Goal: Task Accomplishment & Management: Manage account settings

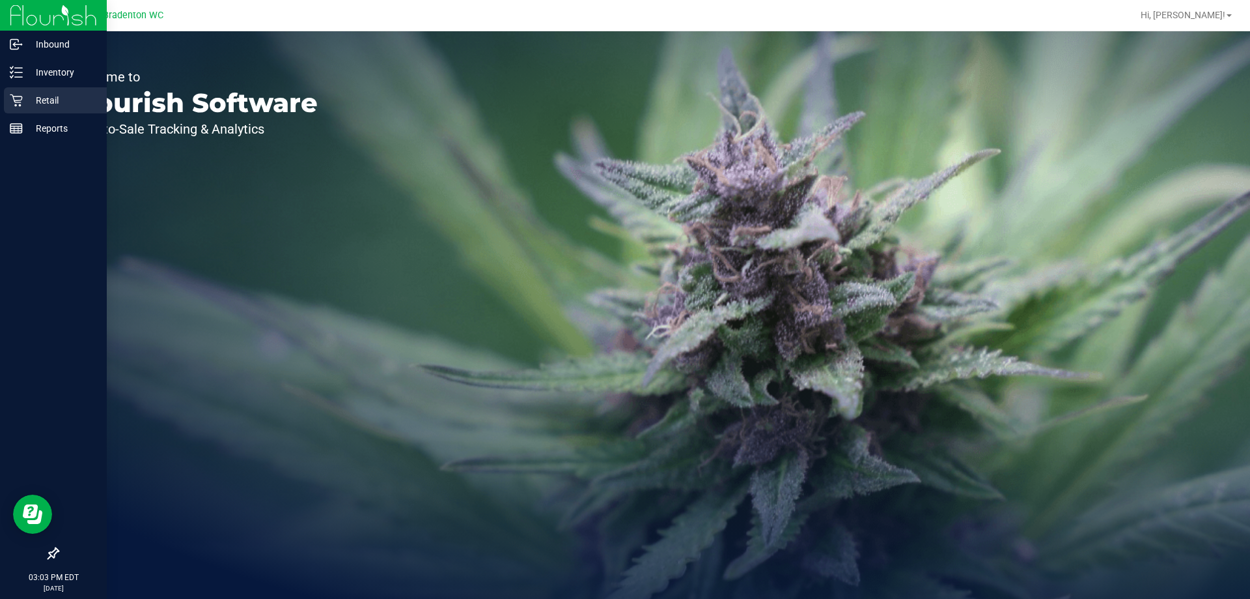
click at [43, 106] on p "Retail" at bounding box center [62, 100] width 78 height 16
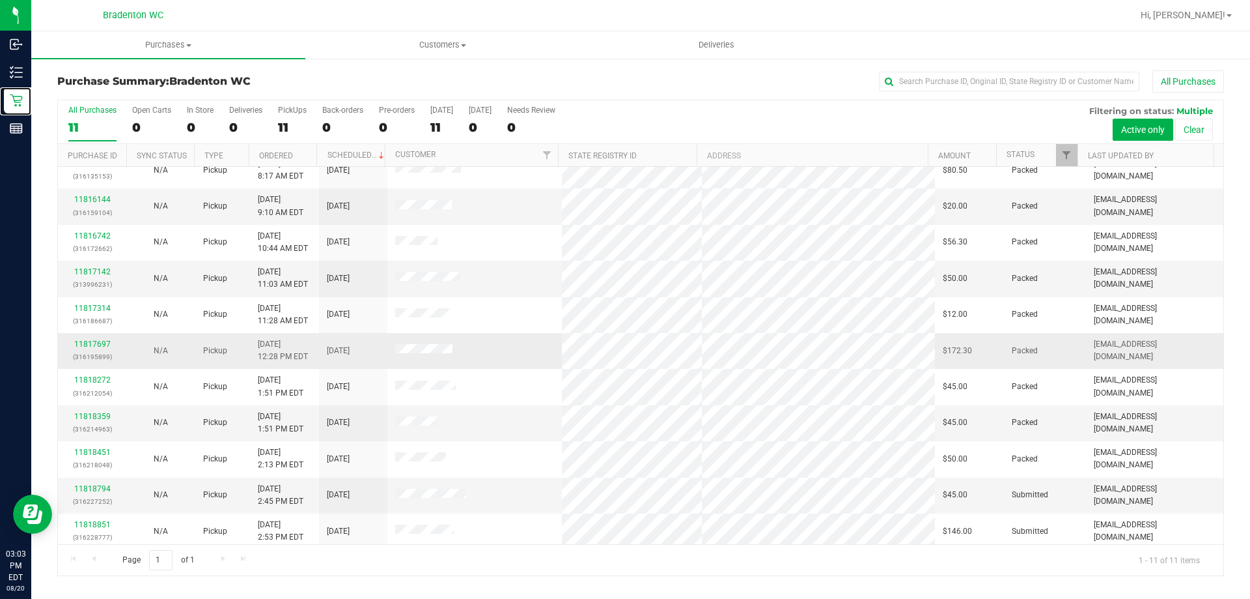
scroll to position [19, 0]
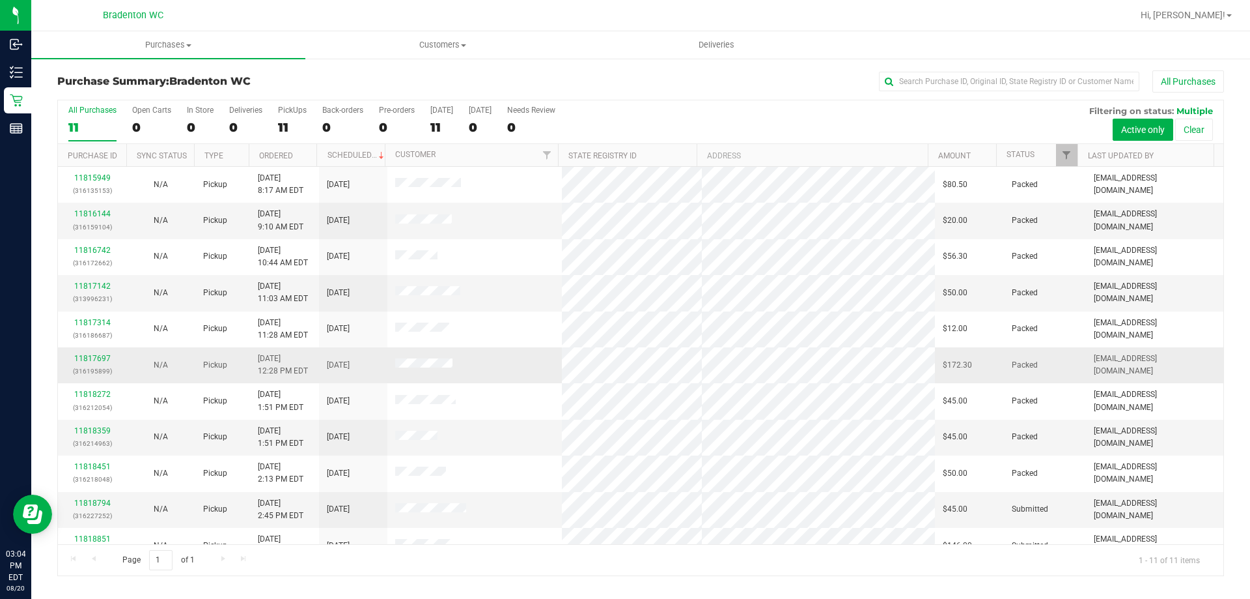
scroll to position [19, 0]
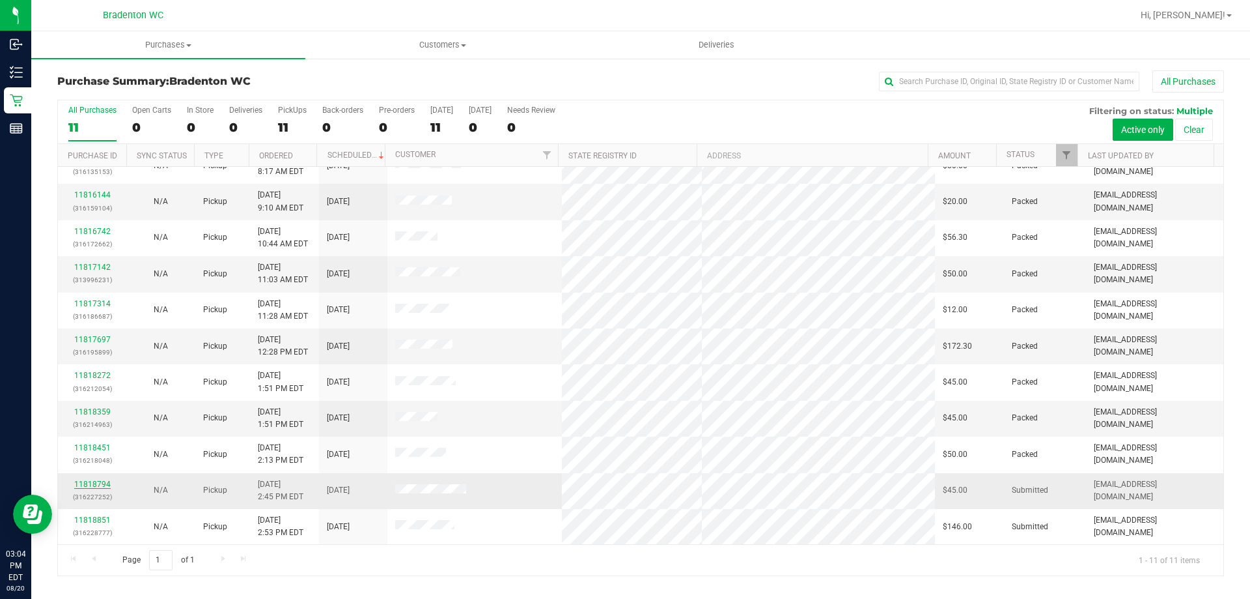
click at [86, 481] on link "11818794" at bounding box center [92, 483] width 36 height 9
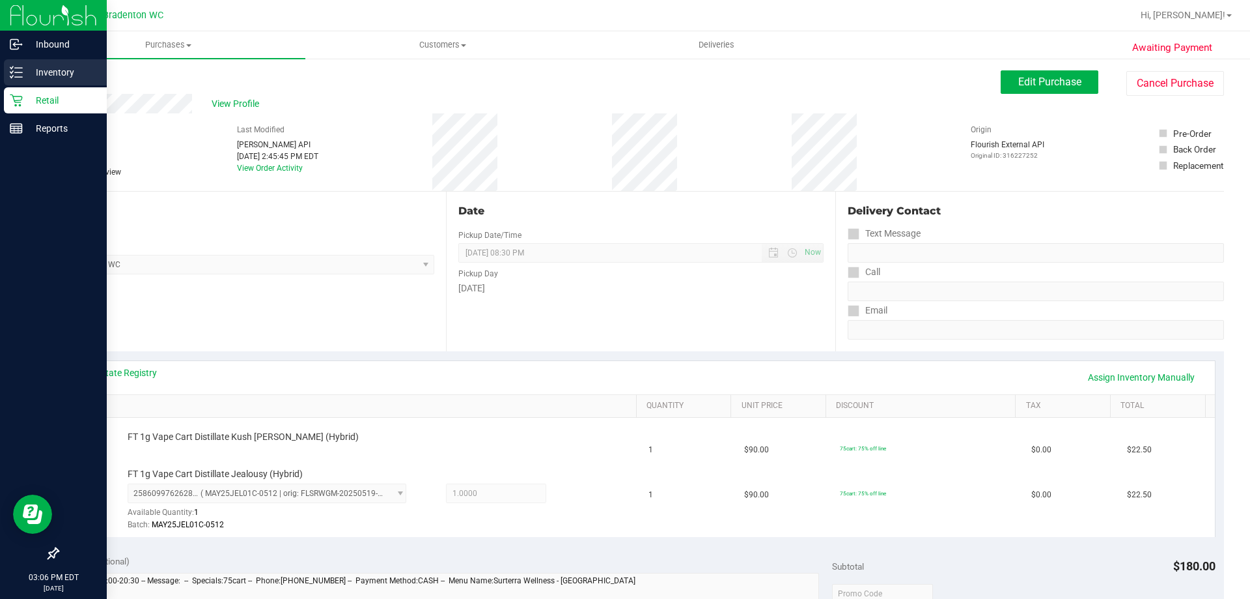
click at [23, 70] on p "Inventory" at bounding box center [62, 72] width 78 height 16
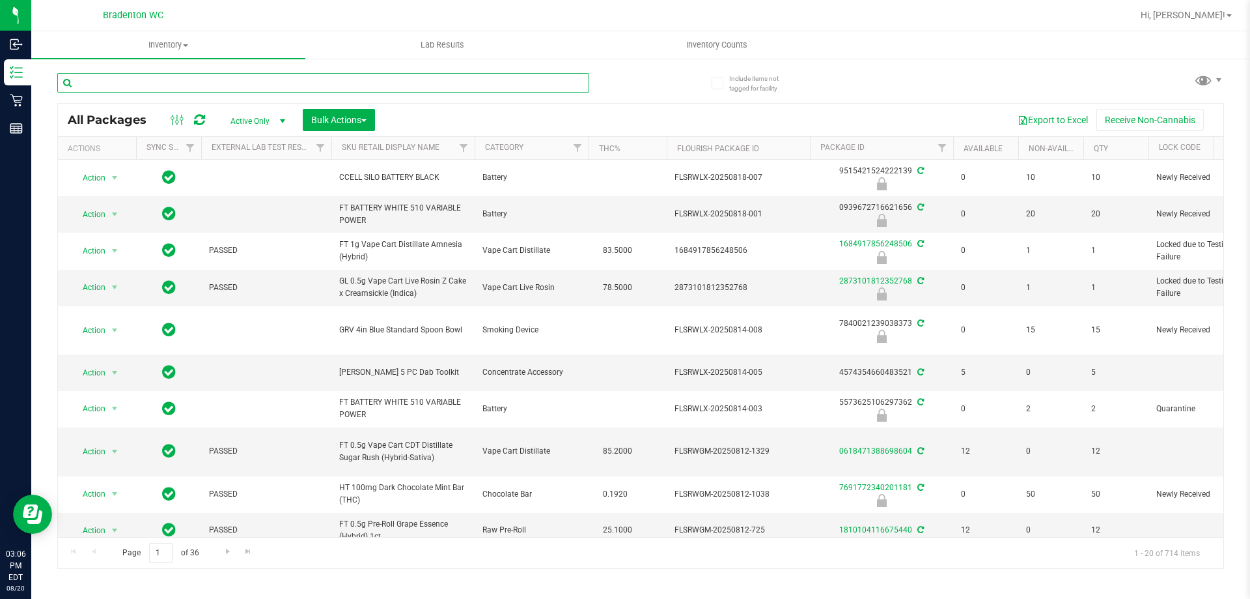
click at [255, 79] on input "text" at bounding box center [323, 83] width 532 height 20
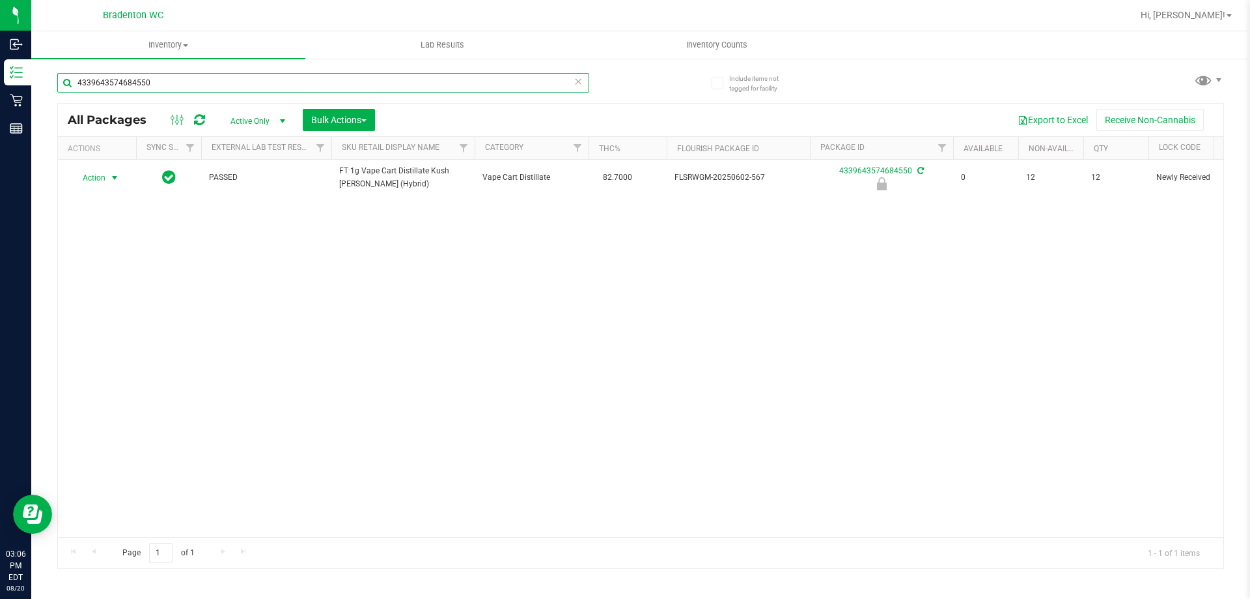
type input "4339643574684550"
click at [113, 178] on span "select" at bounding box center [114, 178] width 10 height 10
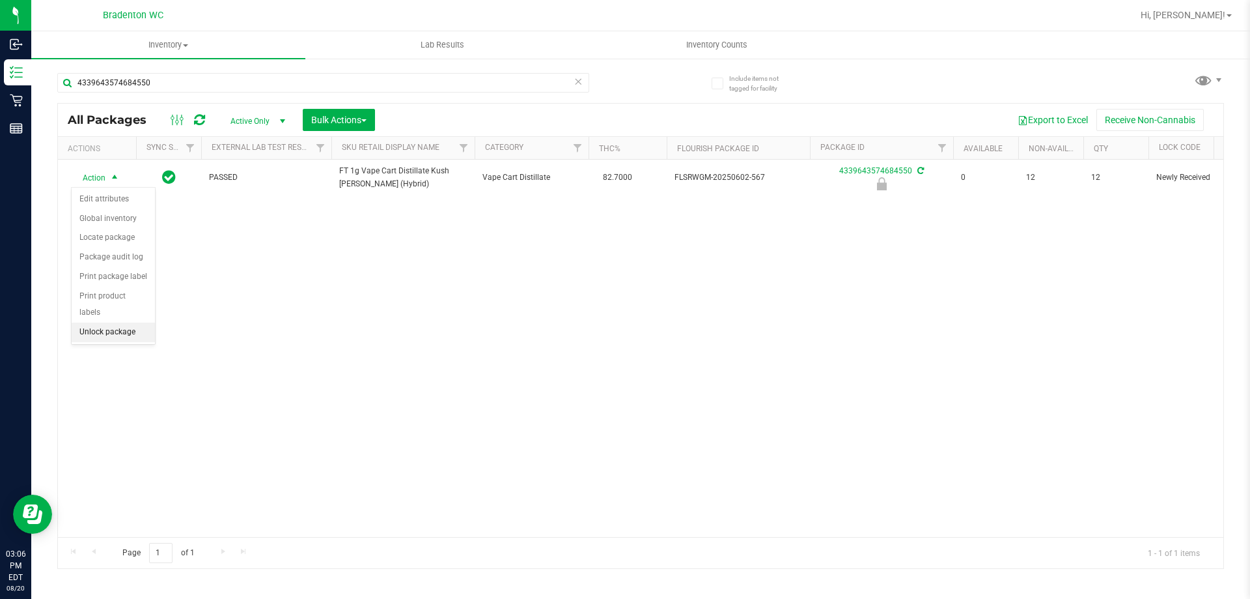
click at [115, 322] on li "Unlock package" at bounding box center [113, 332] width 83 height 20
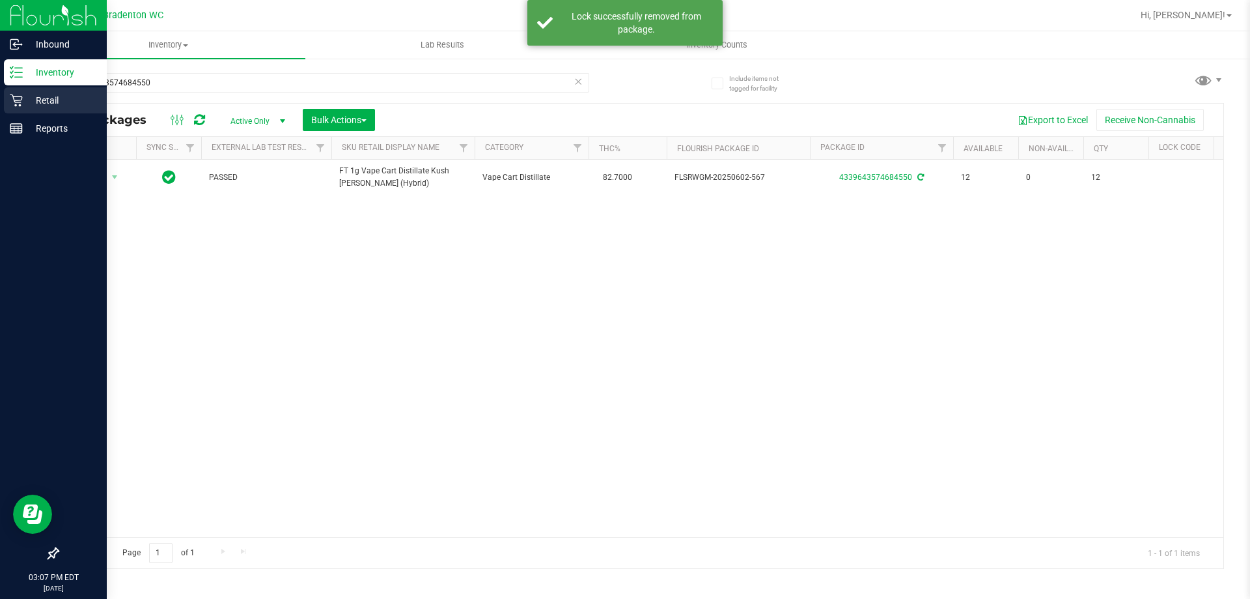
click at [20, 98] on icon at bounding box center [16, 100] width 13 height 13
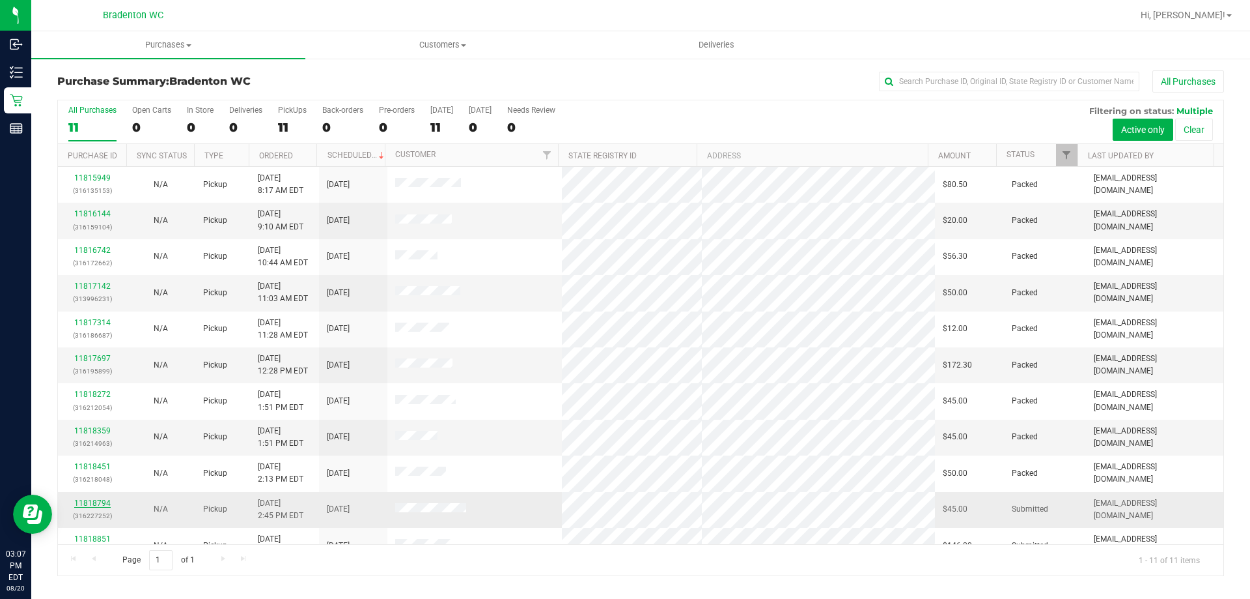
click at [106, 504] on link "11818794" at bounding box center [92, 502] width 36 height 9
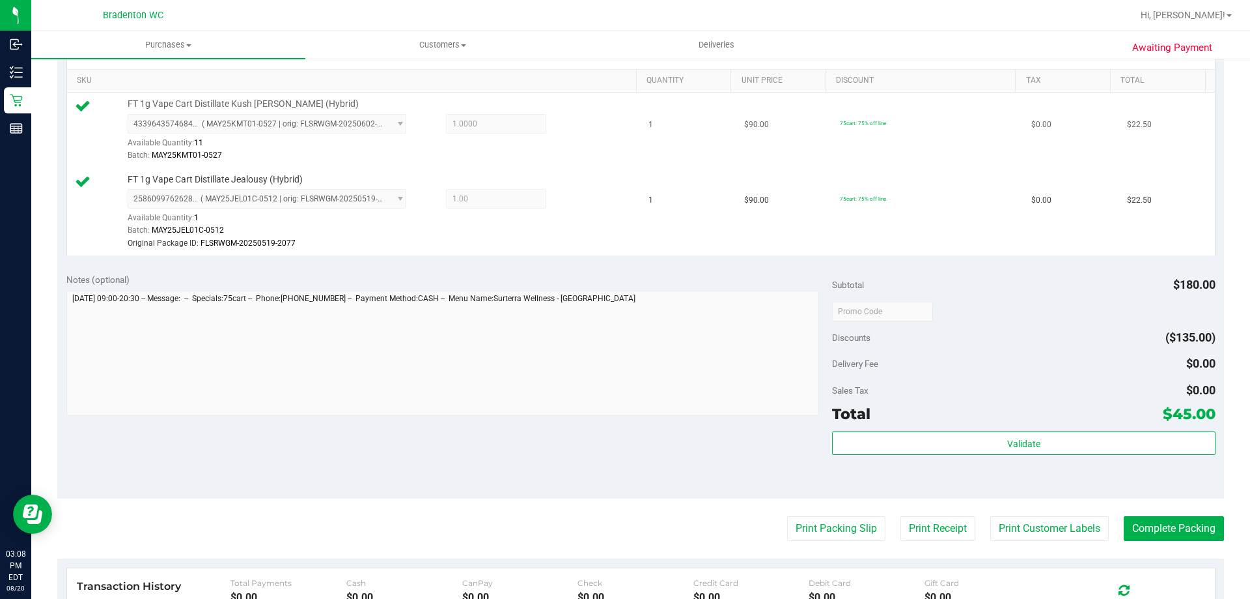
scroll to position [338, 0]
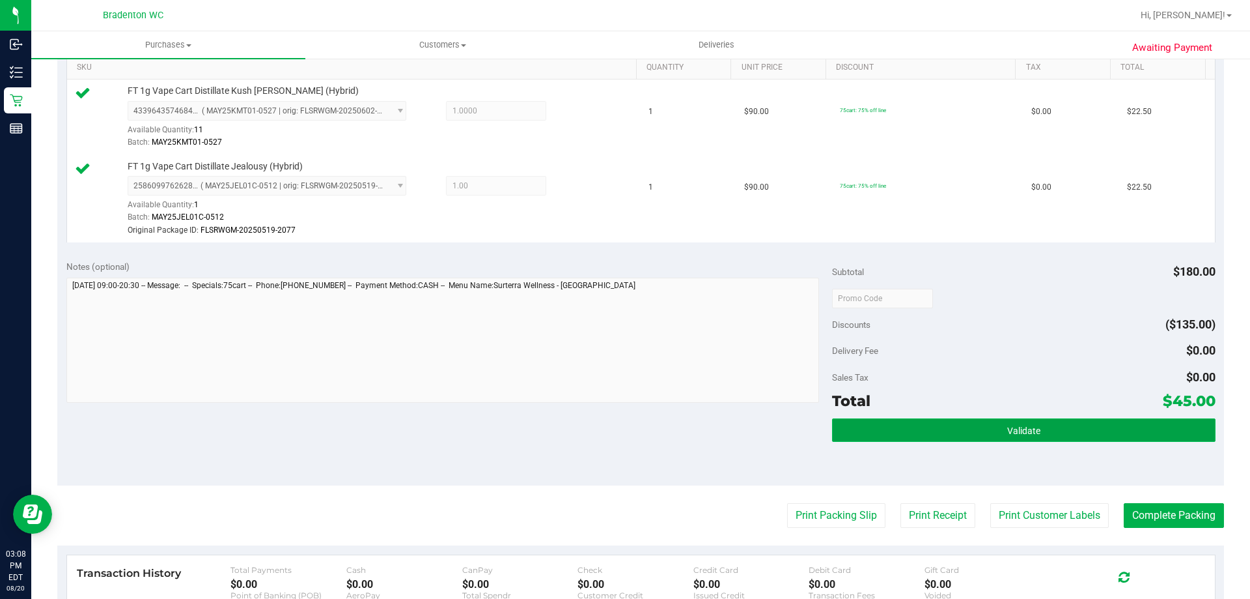
click at [1015, 440] on button "Validate" at bounding box center [1023, 429] width 383 height 23
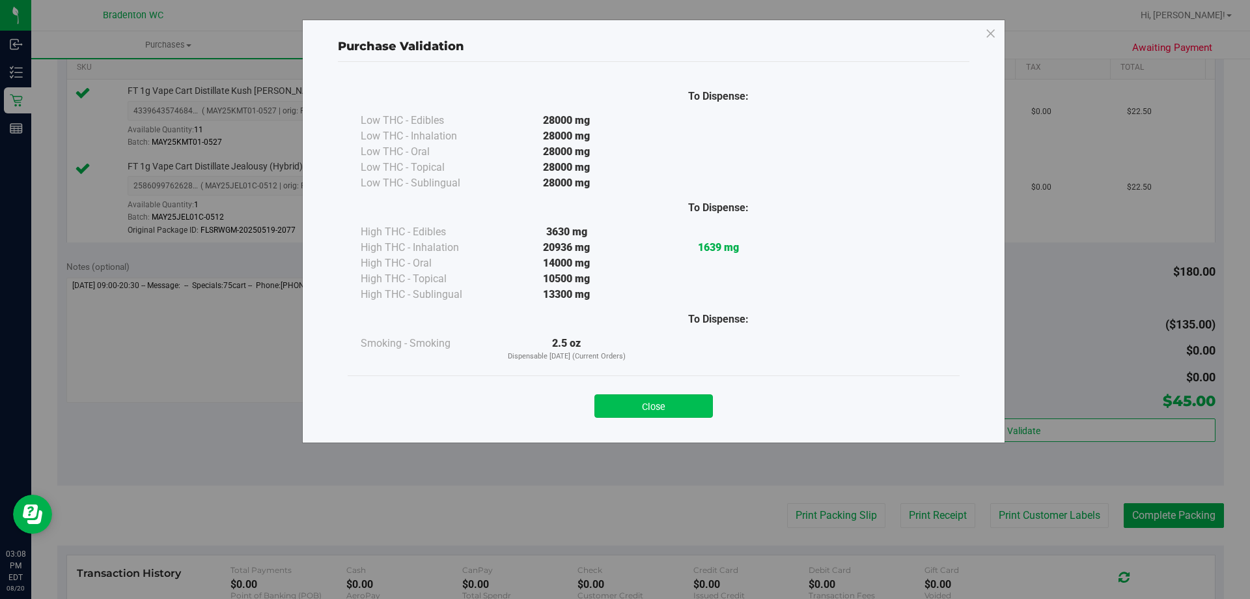
click at [699, 398] on button "Close" at bounding box center [654, 405] width 119 height 23
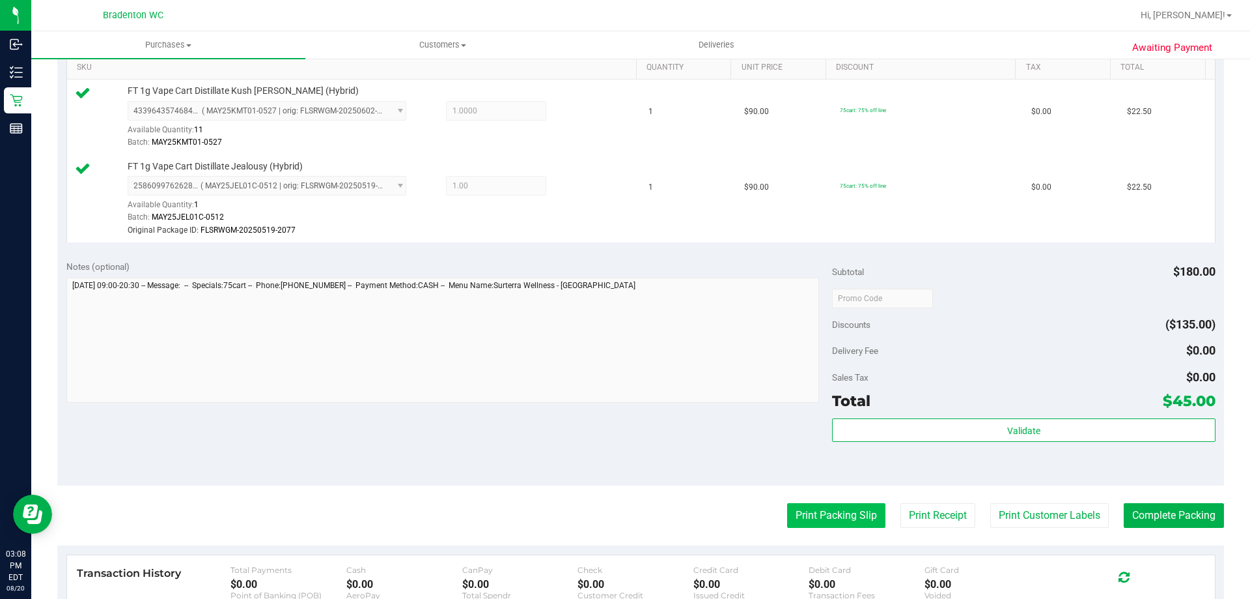
click at [828, 518] on button "Print Packing Slip" at bounding box center [836, 515] width 98 height 25
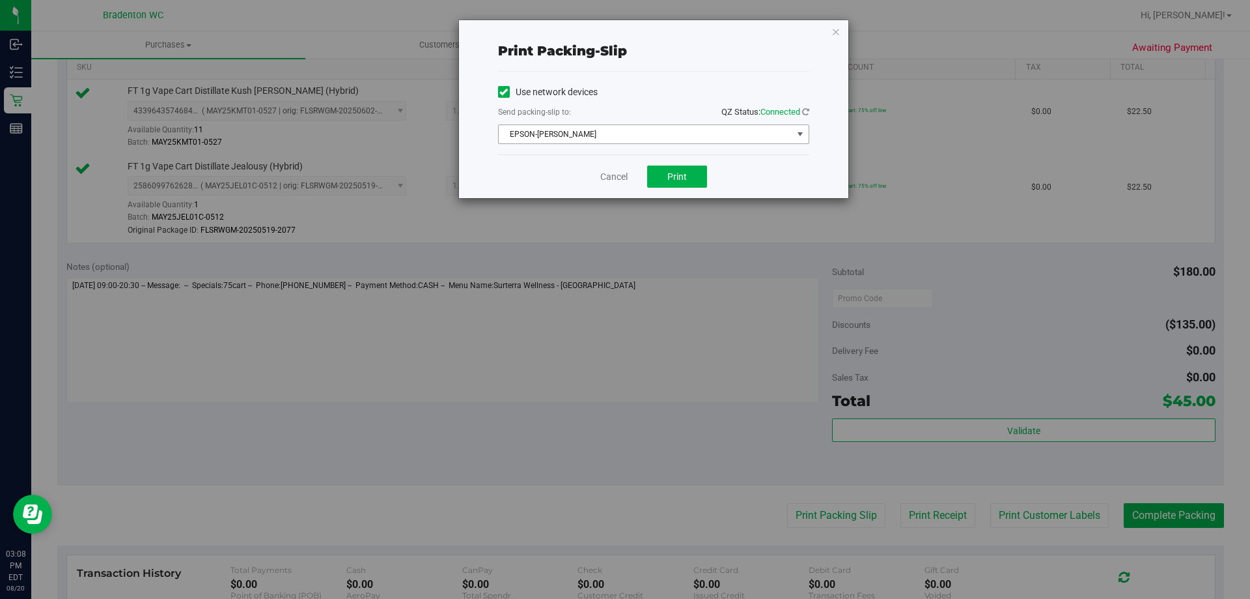
click at [800, 137] on span "select" at bounding box center [800, 134] width 10 height 10
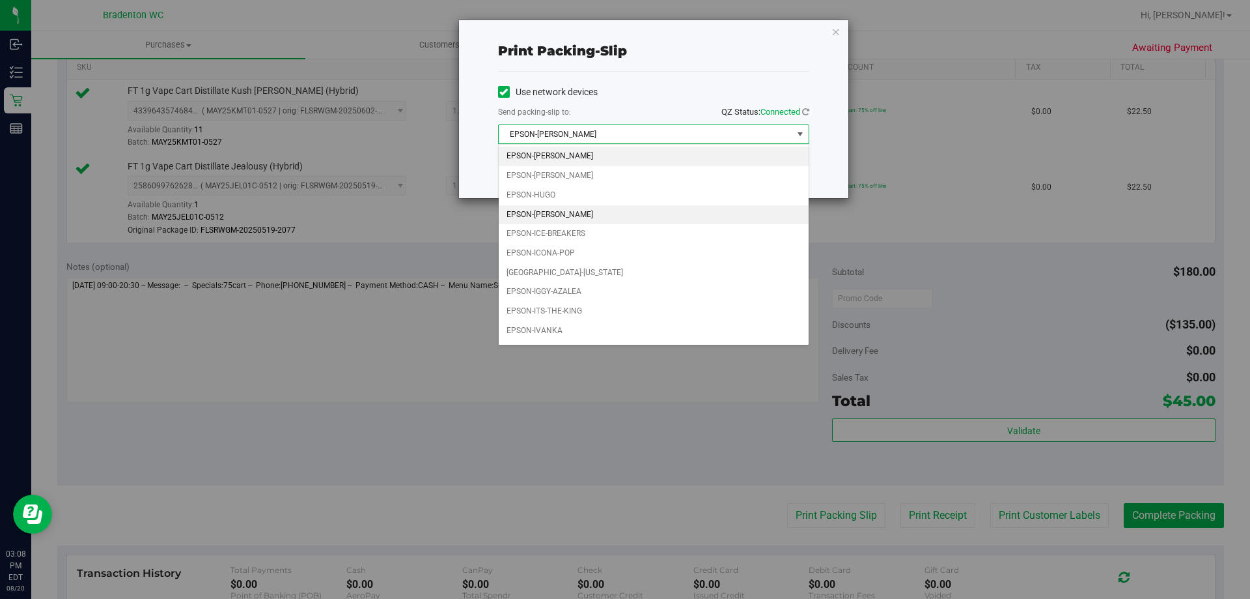
click at [591, 216] on li "EPSON-[PERSON_NAME]" at bounding box center [654, 215] width 310 height 20
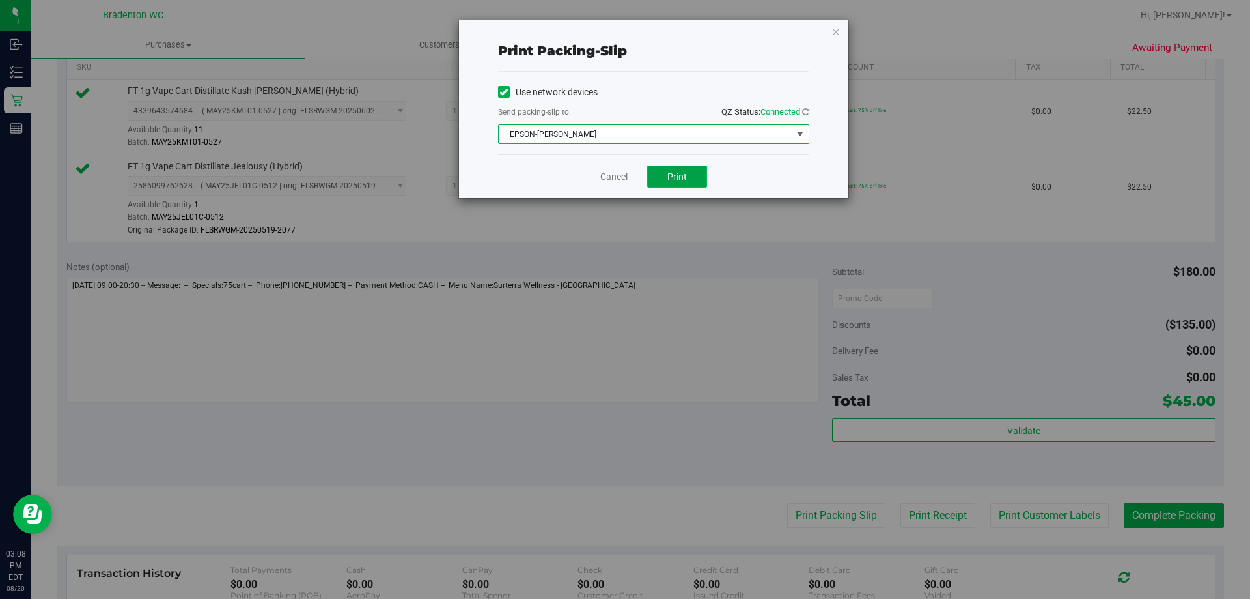
click at [687, 182] on button "Print" at bounding box center [677, 176] width 60 height 22
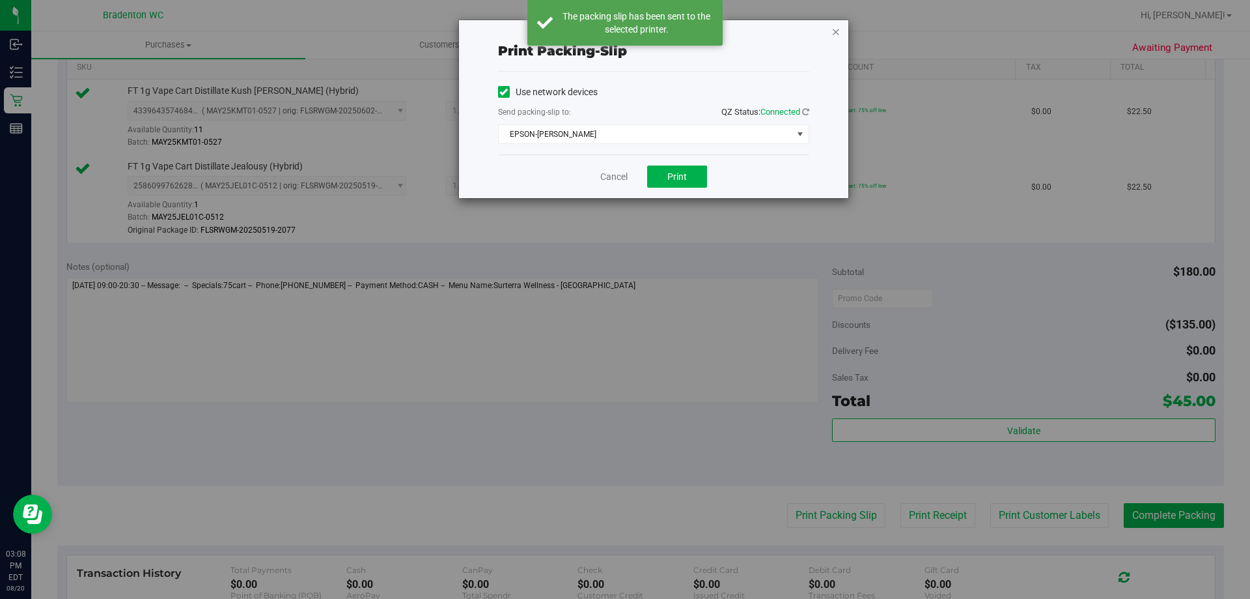
click at [839, 33] on icon "button" at bounding box center [836, 31] width 9 height 16
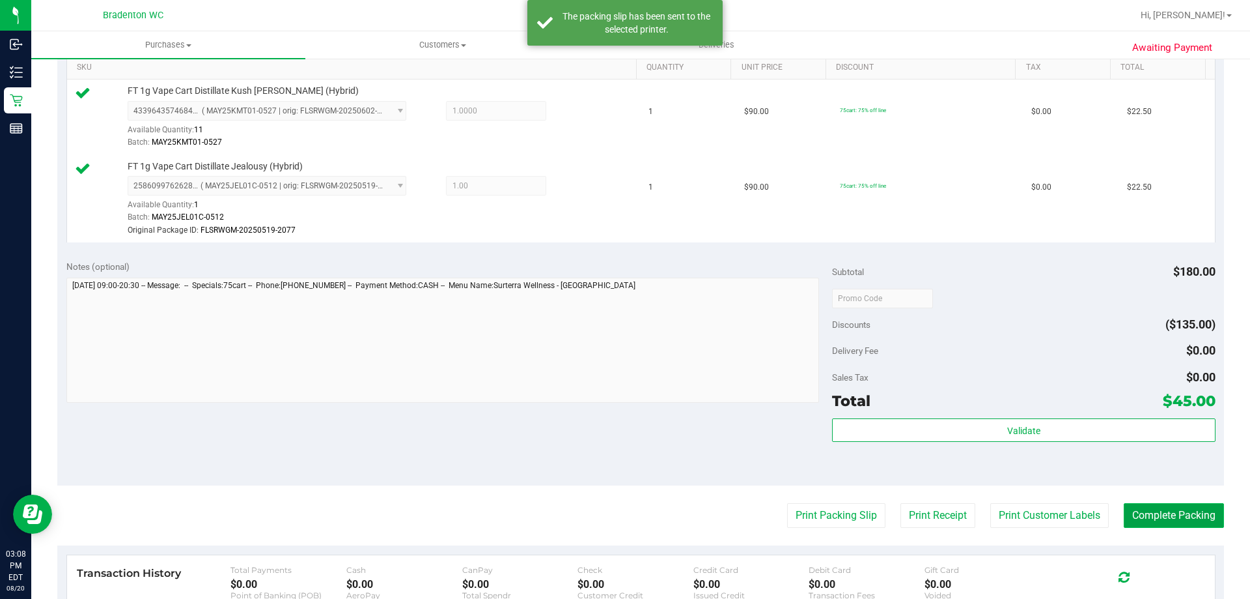
click at [1180, 513] on button "Complete Packing" at bounding box center [1174, 515] width 100 height 25
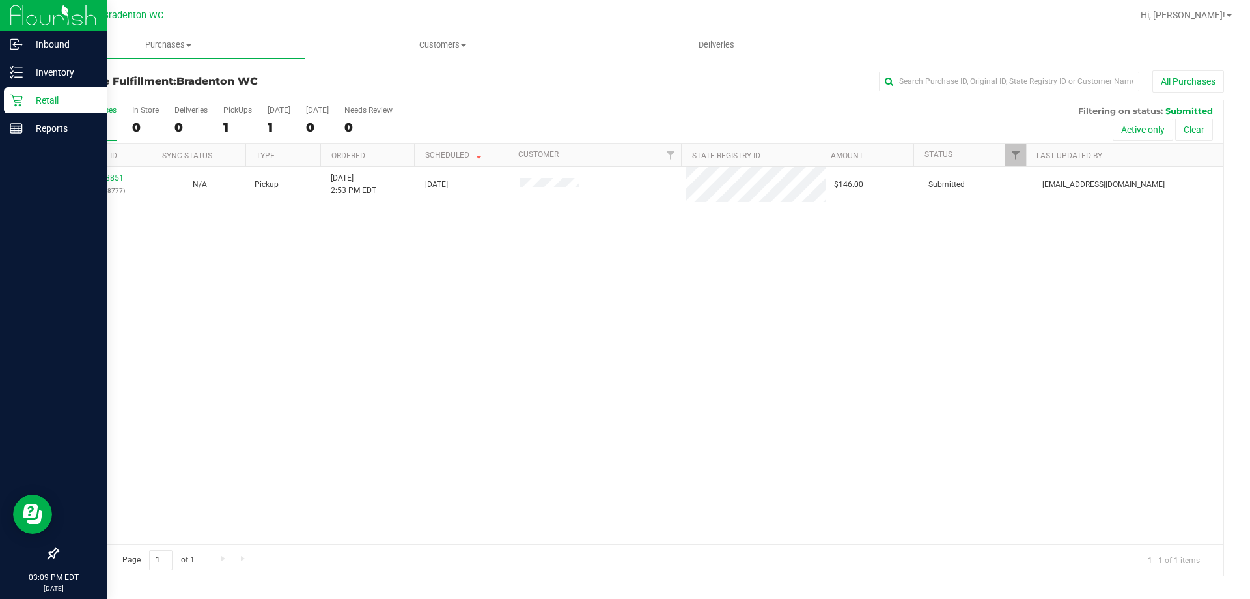
click at [15, 95] on icon at bounding box center [16, 100] width 13 height 13
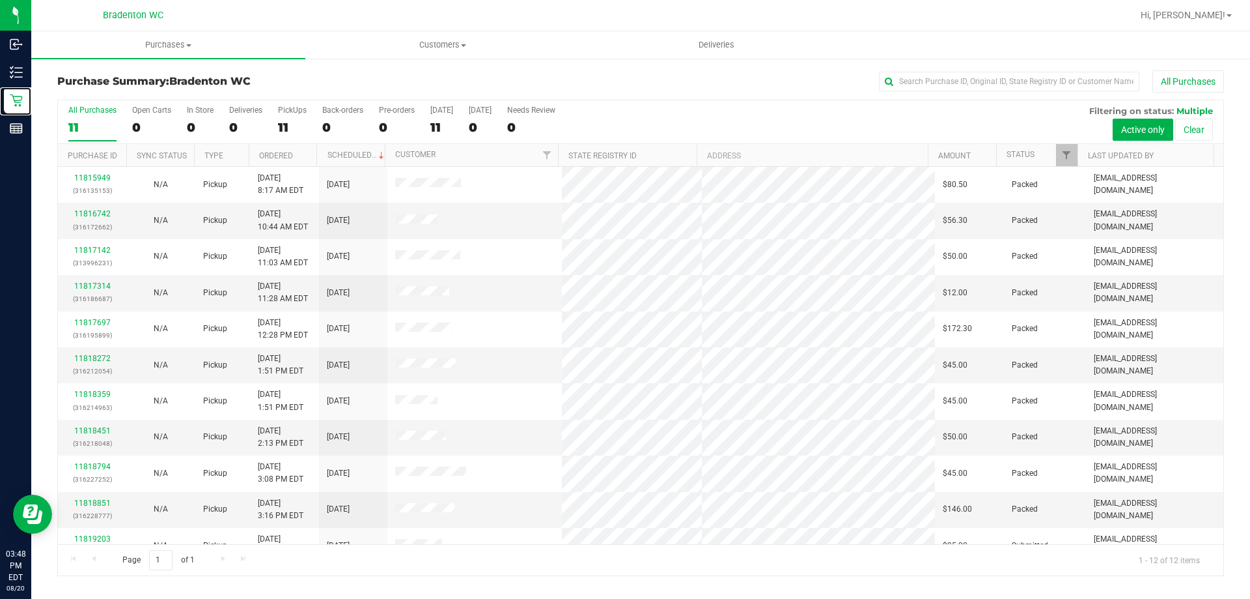
scroll to position [55, 0]
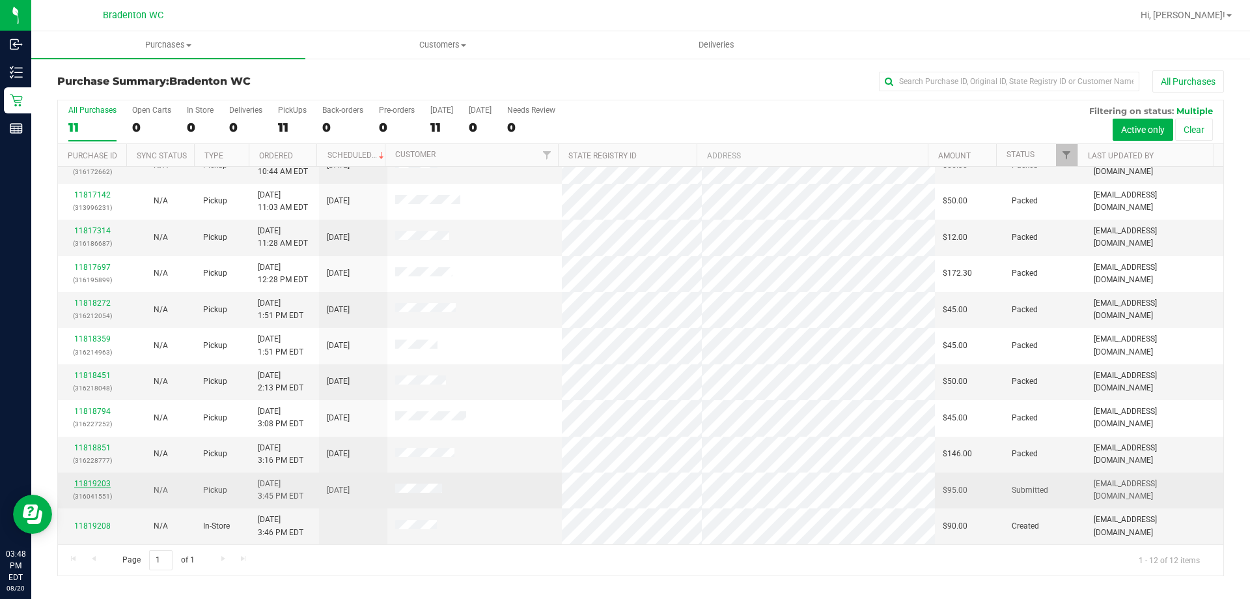
click at [96, 485] on link "11819203" at bounding box center [92, 483] width 36 height 9
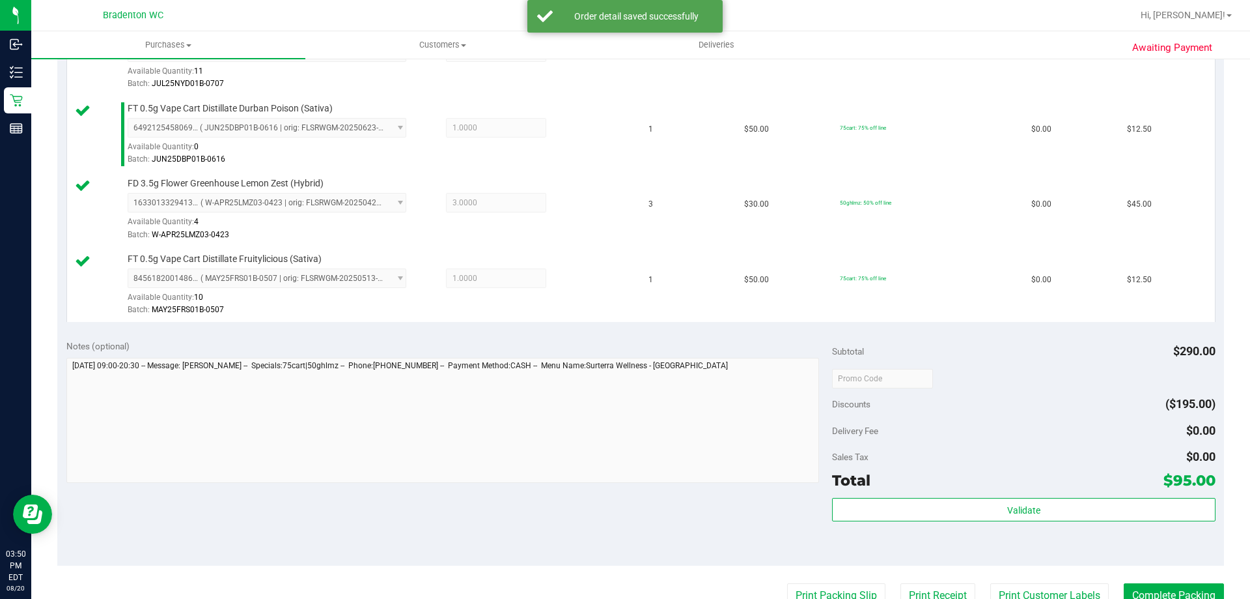
scroll to position [479, 0]
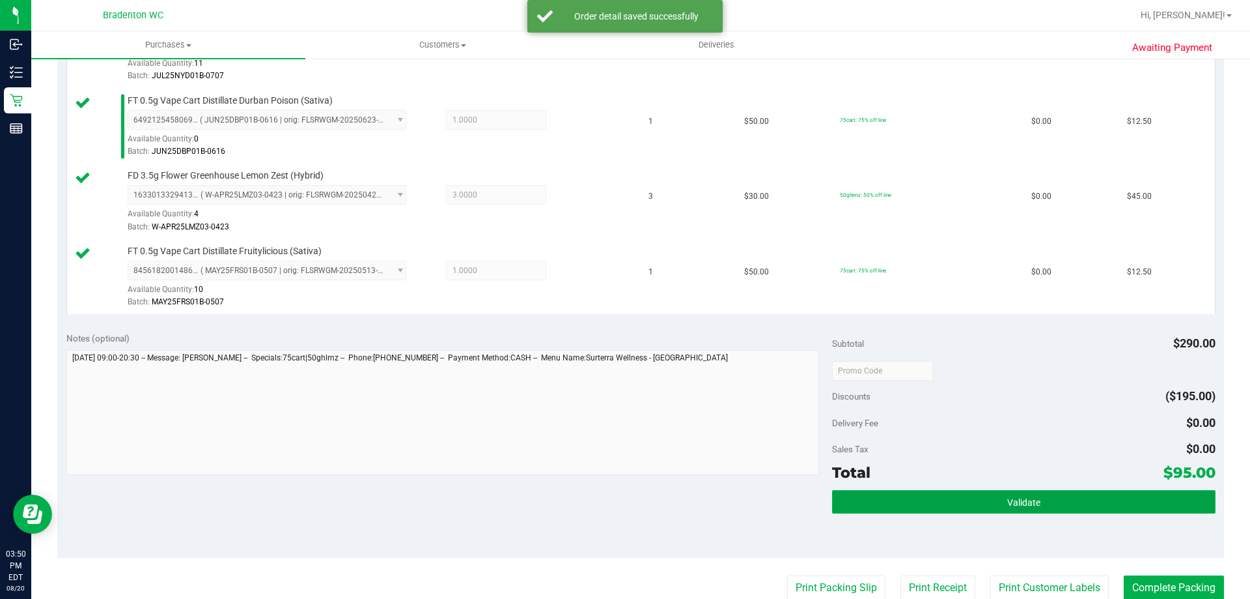
click at [1015, 501] on span "Validate" at bounding box center [1024, 502] width 33 height 10
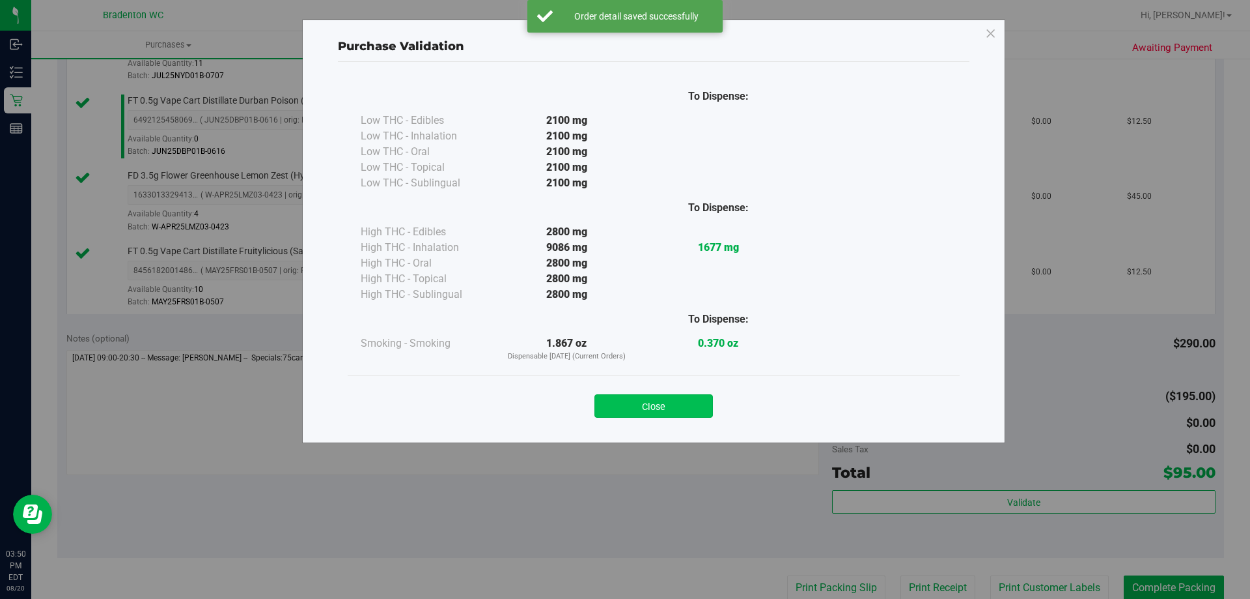
click at [684, 406] on button "Close" at bounding box center [654, 405] width 119 height 23
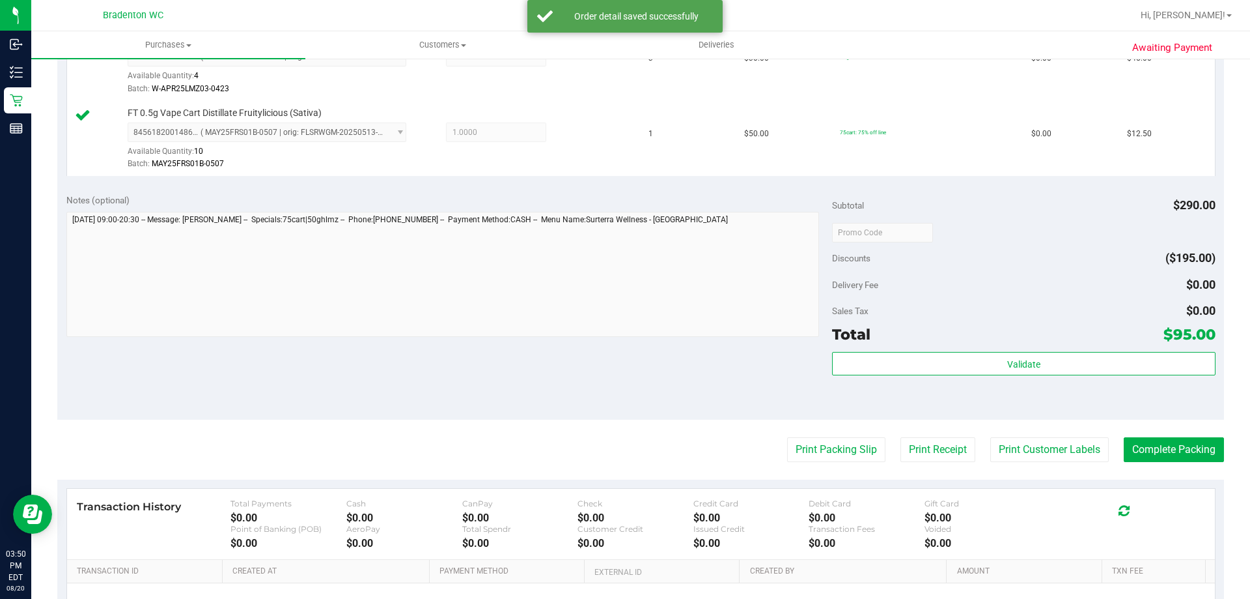
scroll to position [662, 0]
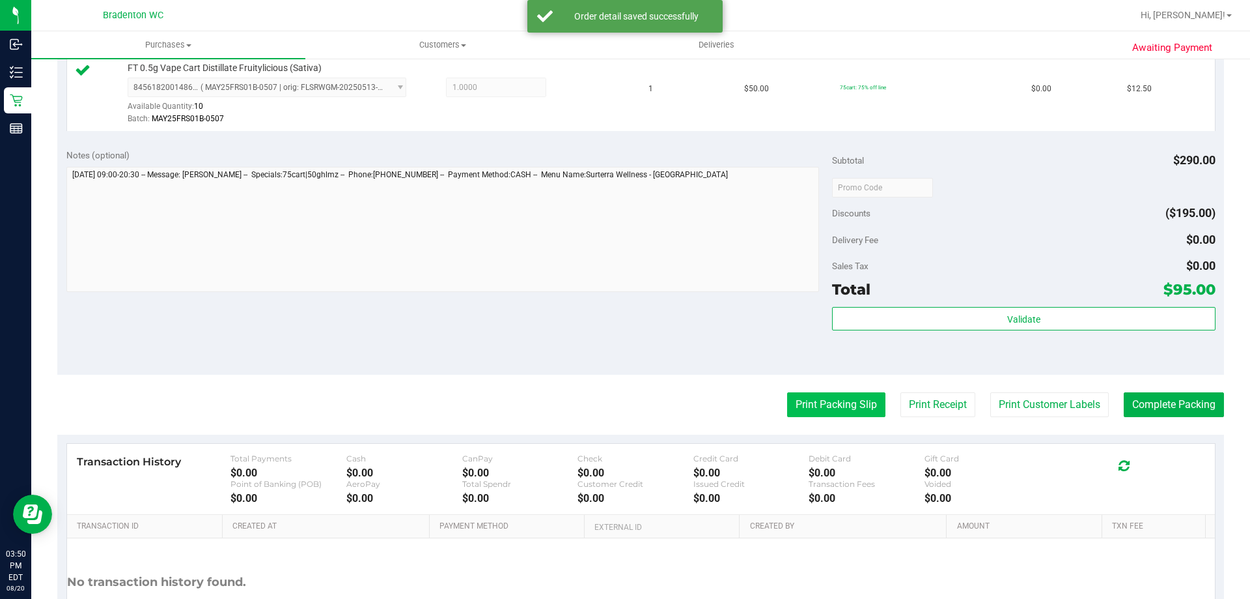
click at [842, 406] on button "Print Packing Slip" at bounding box center [836, 404] width 98 height 25
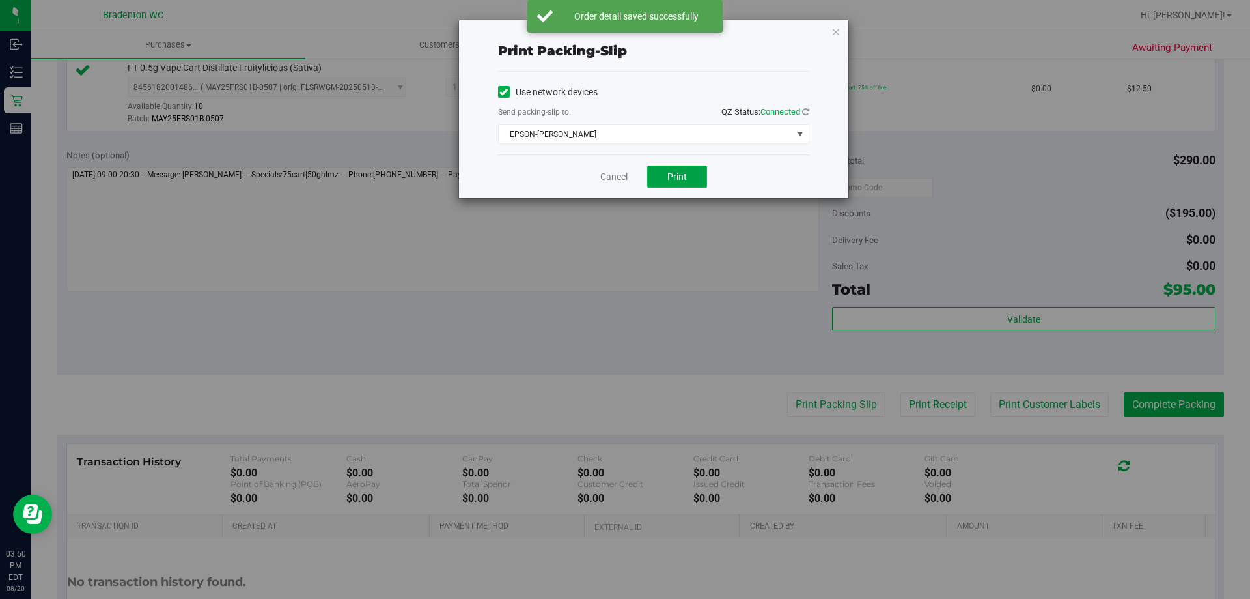
click at [673, 175] on span "Print" at bounding box center [678, 176] width 20 height 10
click at [836, 33] on icon "button" at bounding box center [836, 31] width 9 height 16
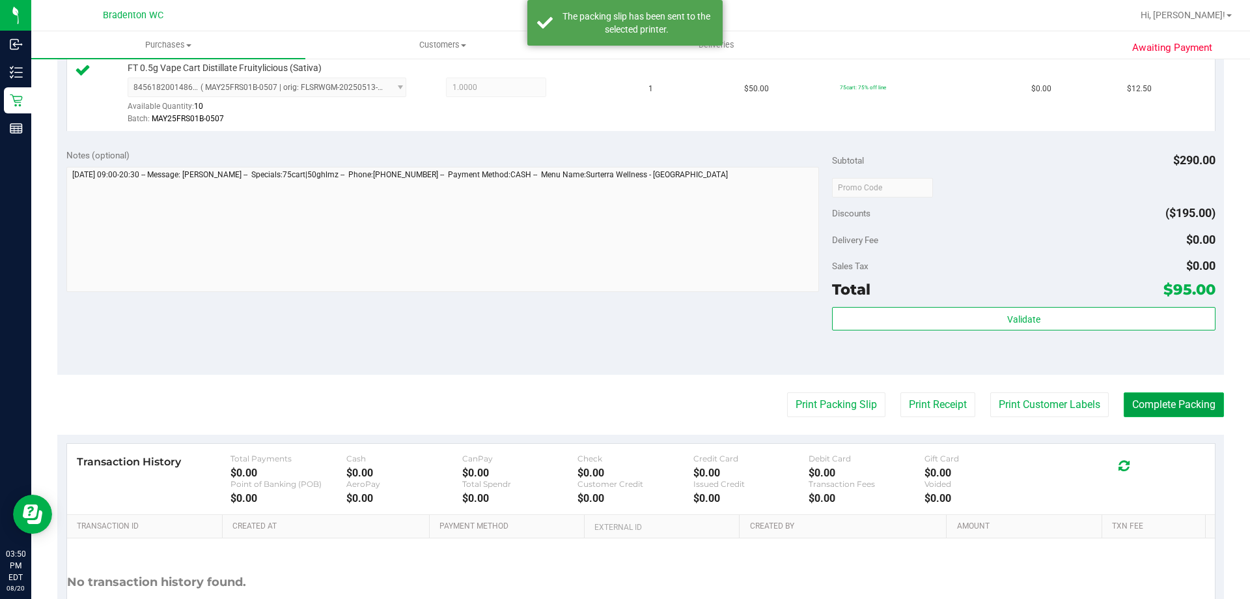
click at [1182, 404] on button "Complete Packing" at bounding box center [1174, 404] width 100 height 25
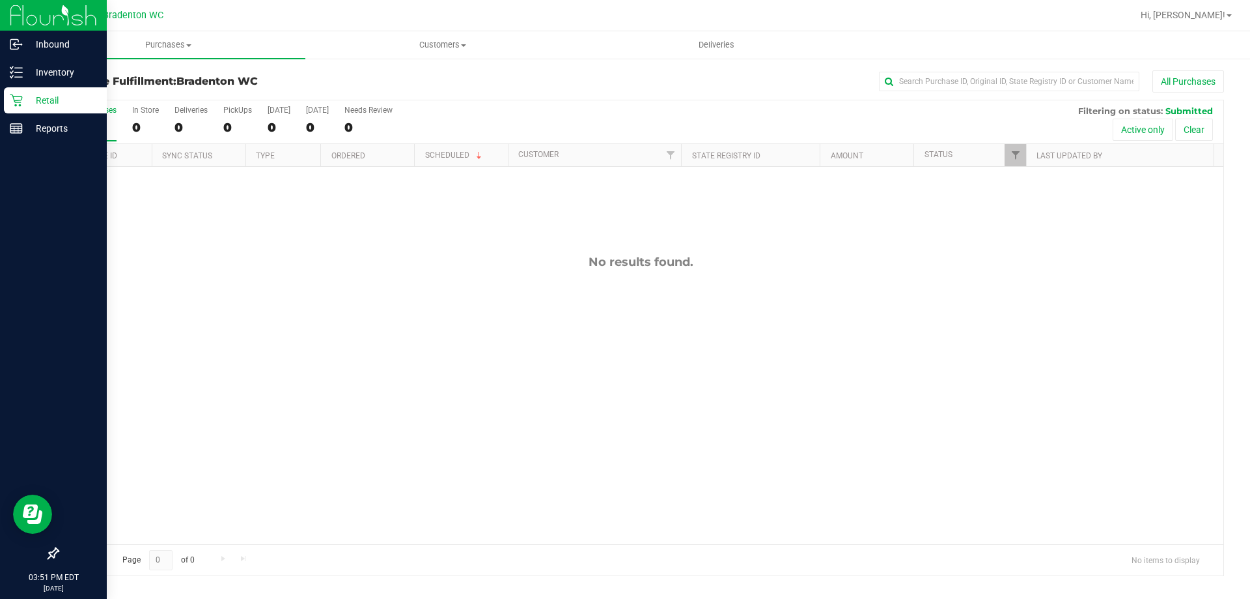
click at [23, 98] on p "Retail" at bounding box center [62, 100] width 78 height 16
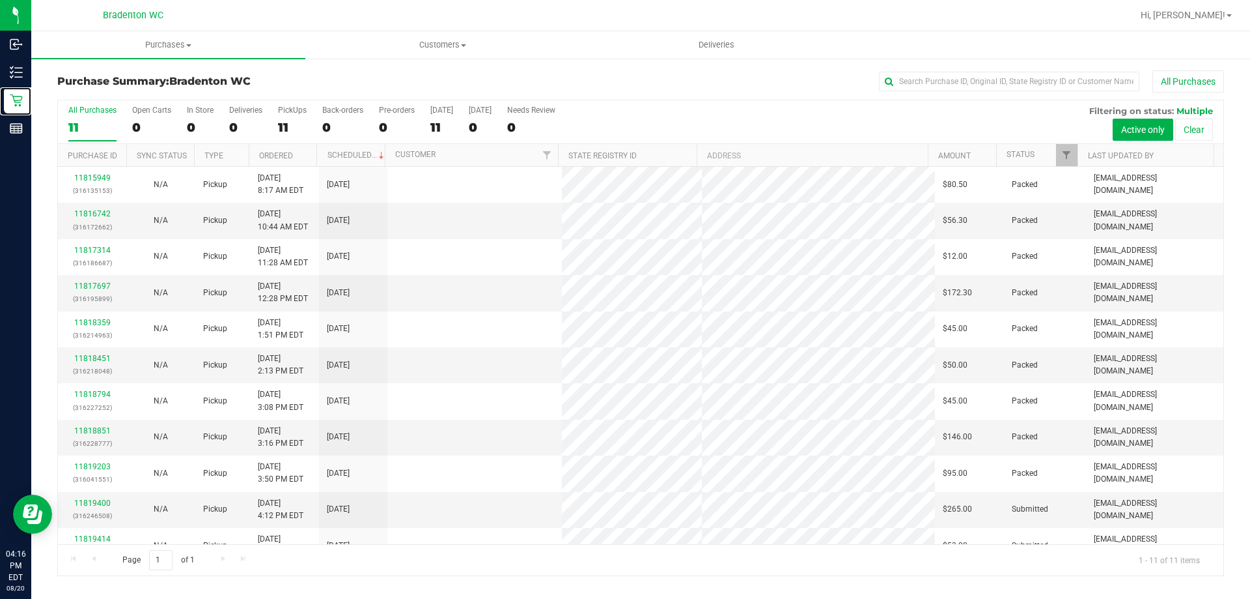
scroll to position [19, 0]
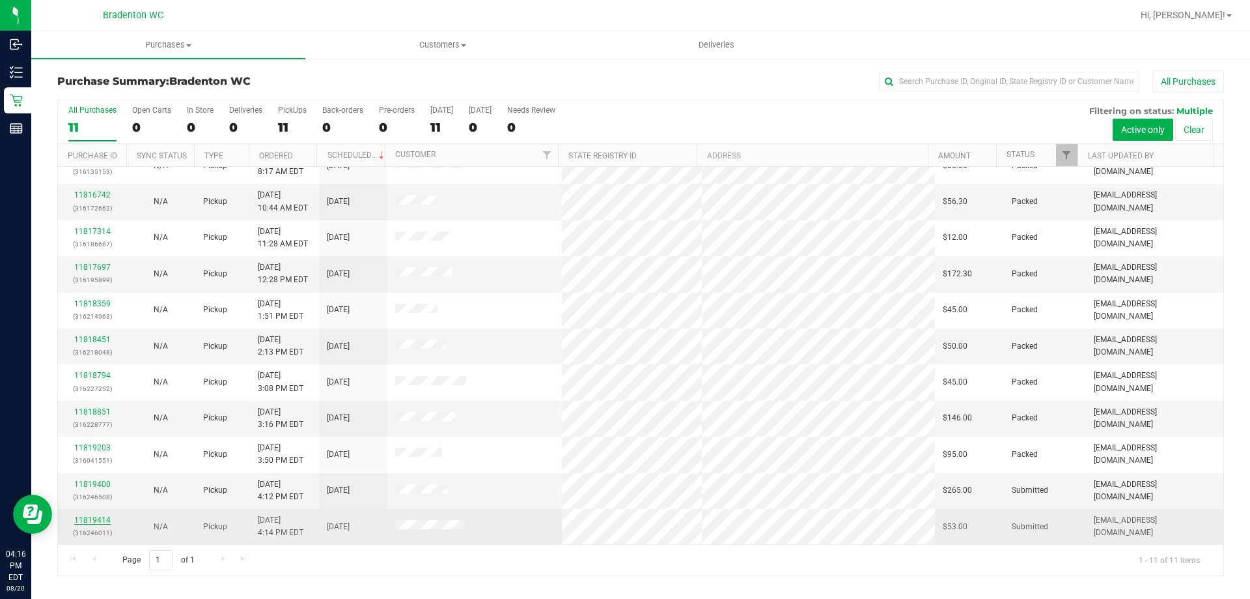
click at [92, 521] on link "11819414" at bounding box center [92, 519] width 36 height 9
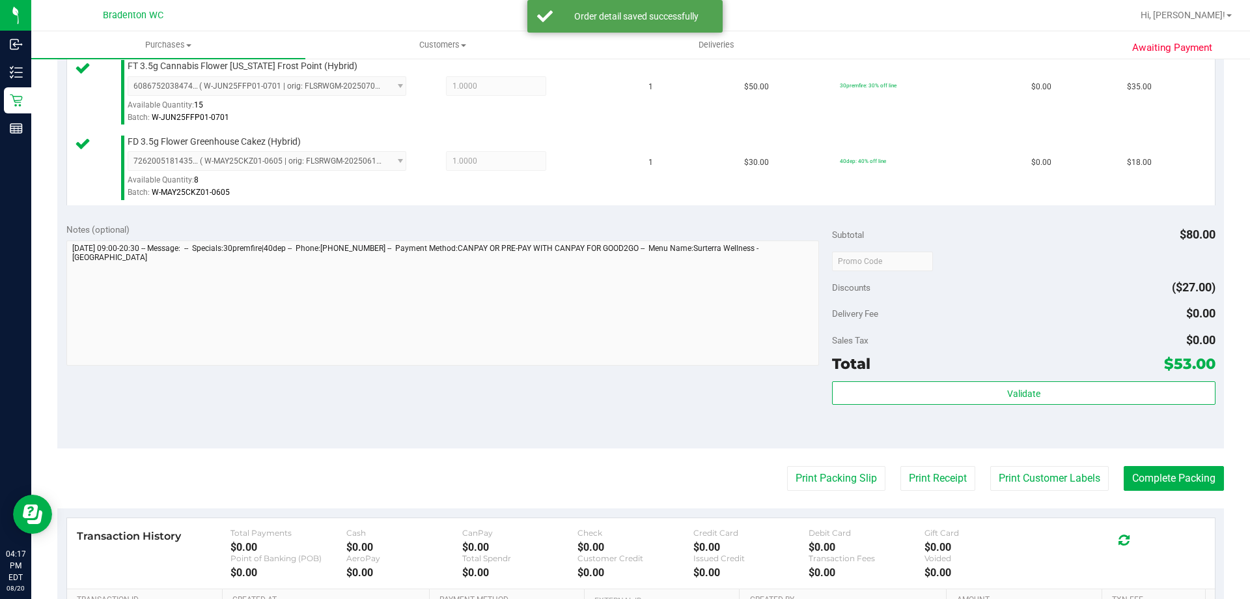
scroll to position [363, 0]
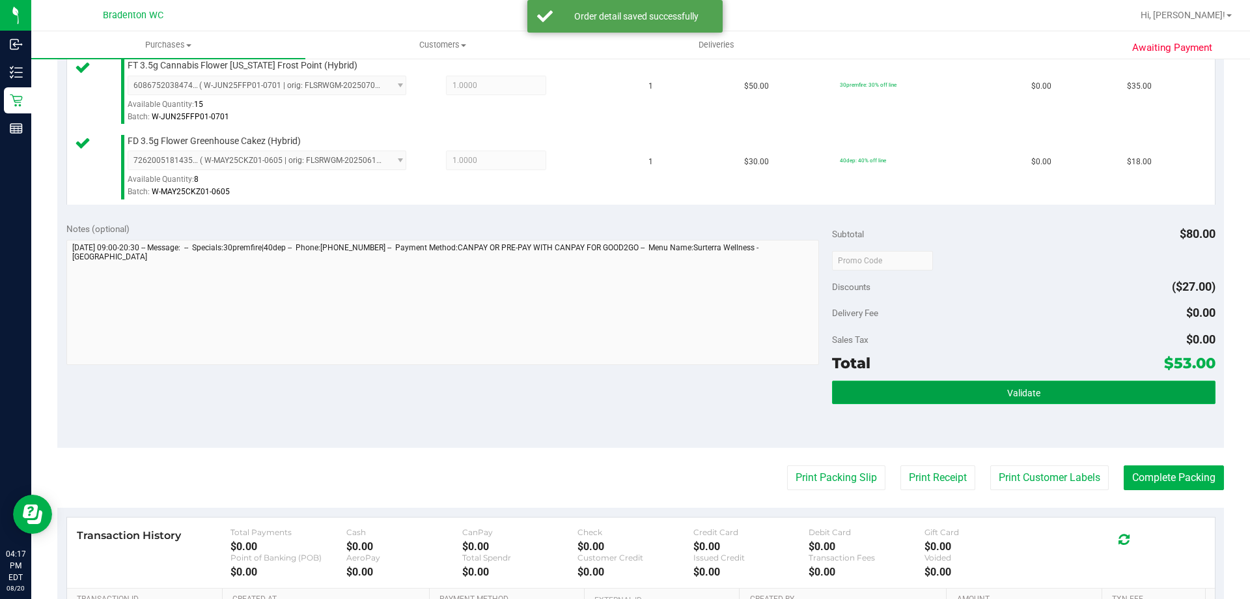
click at [1057, 386] on button "Validate" at bounding box center [1023, 391] width 383 height 23
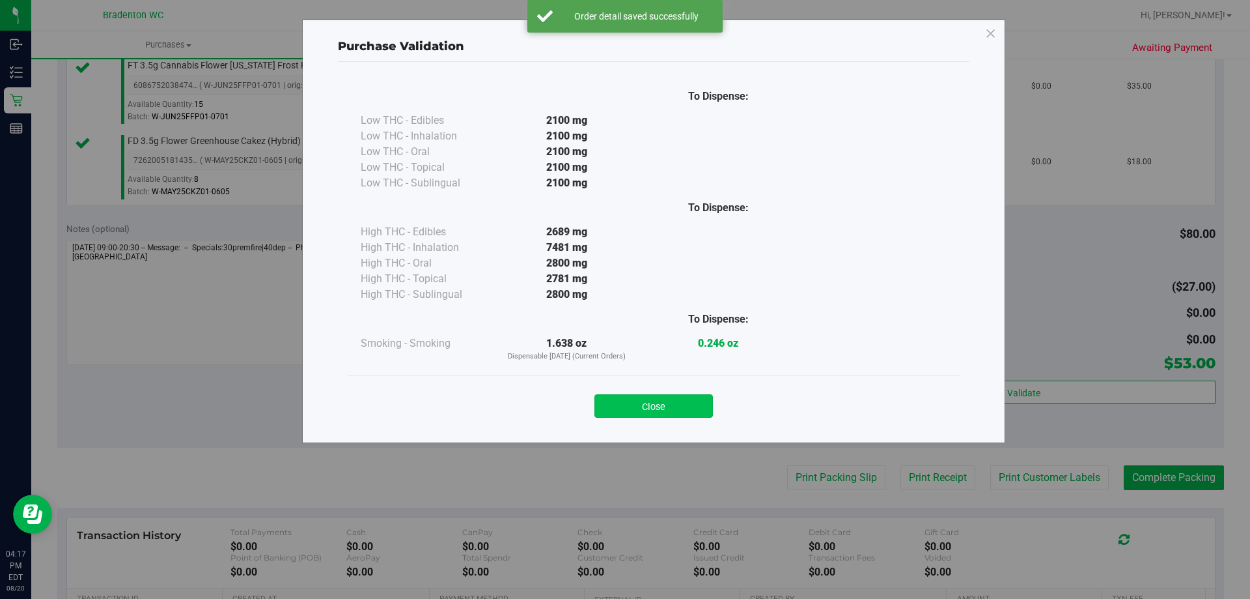
click at [679, 410] on button "Close" at bounding box center [654, 405] width 119 height 23
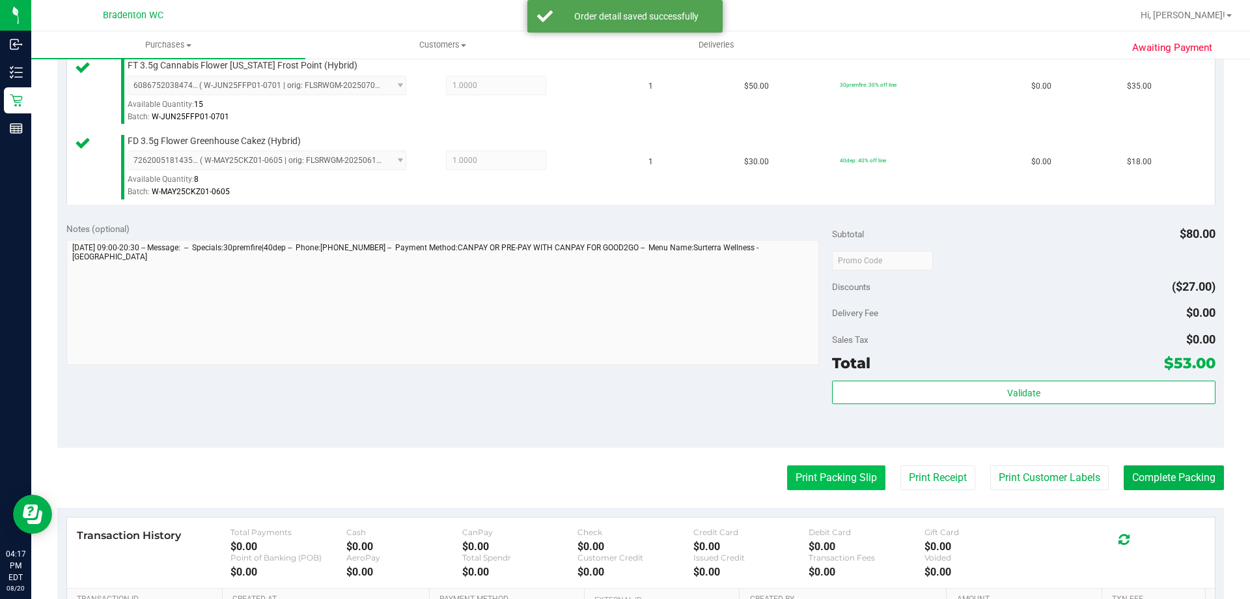
click at [825, 482] on button "Print Packing Slip" at bounding box center [836, 477] width 98 height 25
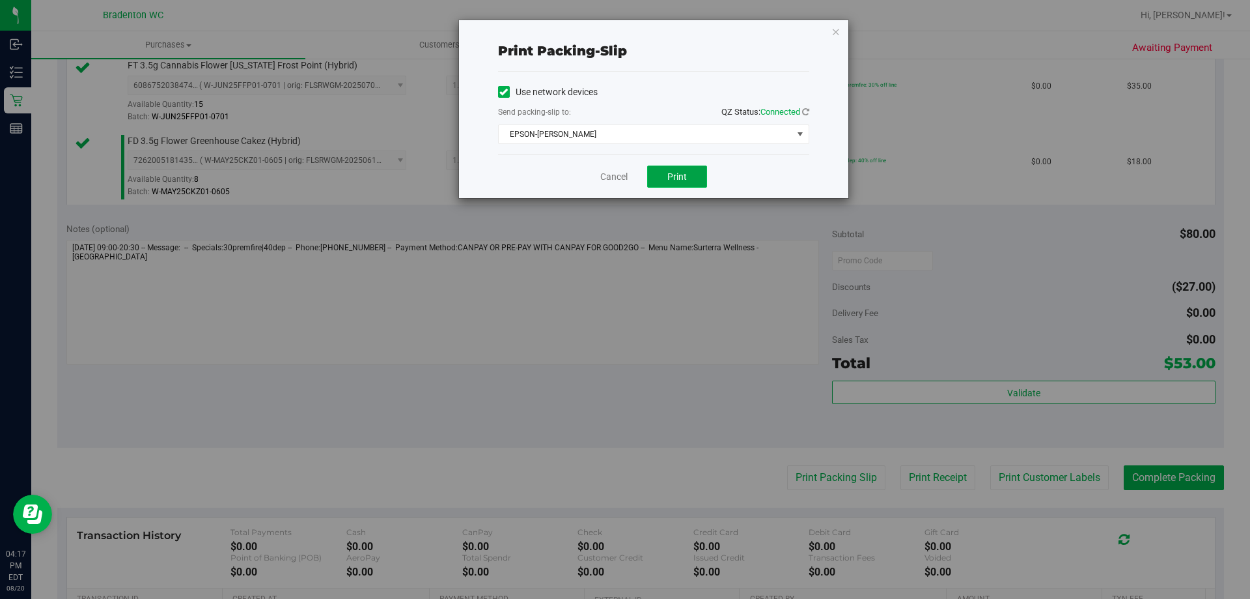
click at [687, 167] on button "Print" at bounding box center [677, 176] width 60 height 22
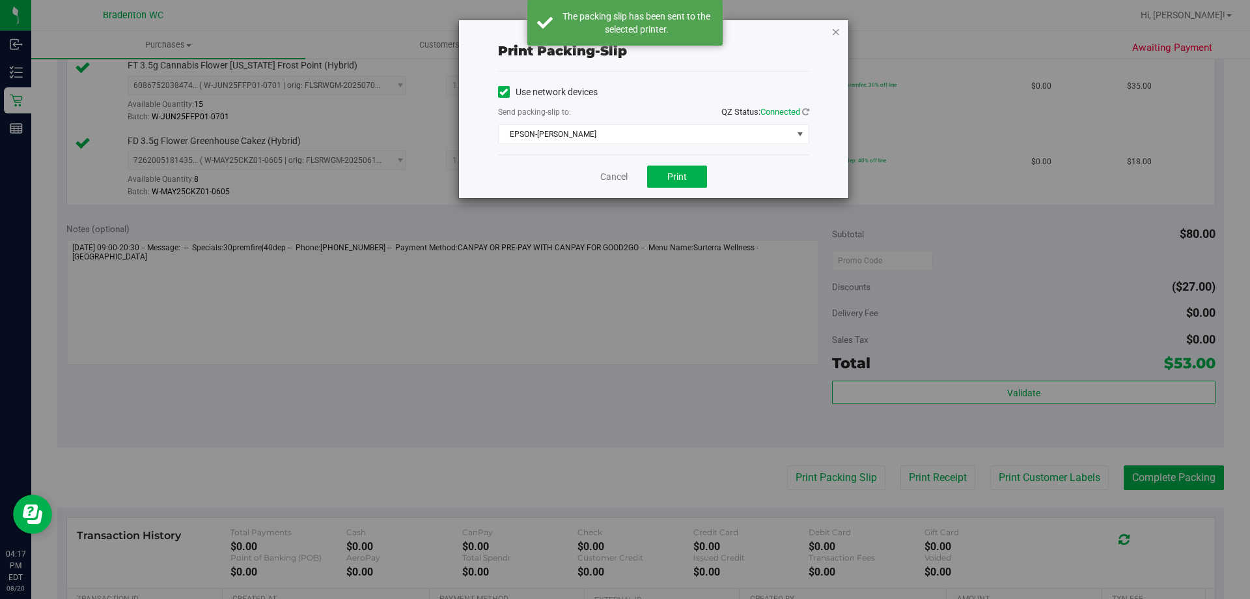
click at [832, 28] on icon "button" at bounding box center [836, 31] width 9 height 16
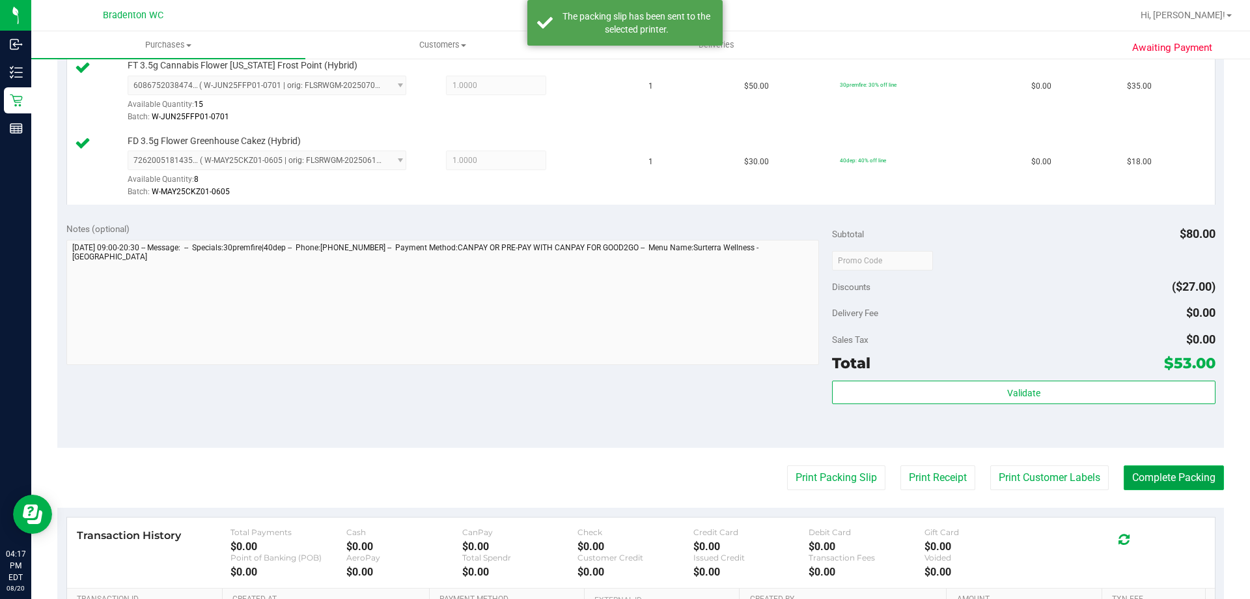
click at [1161, 481] on button "Complete Packing" at bounding box center [1174, 477] width 100 height 25
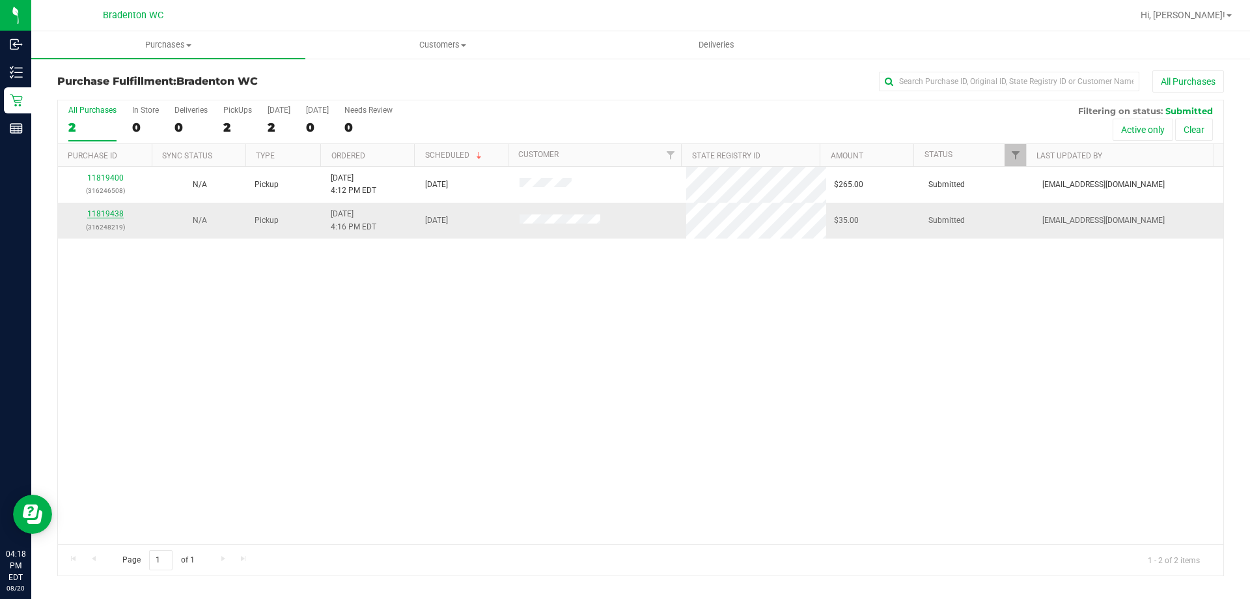
click at [102, 218] on link "11819438" at bounding box center [105, 213] width 36 height 9
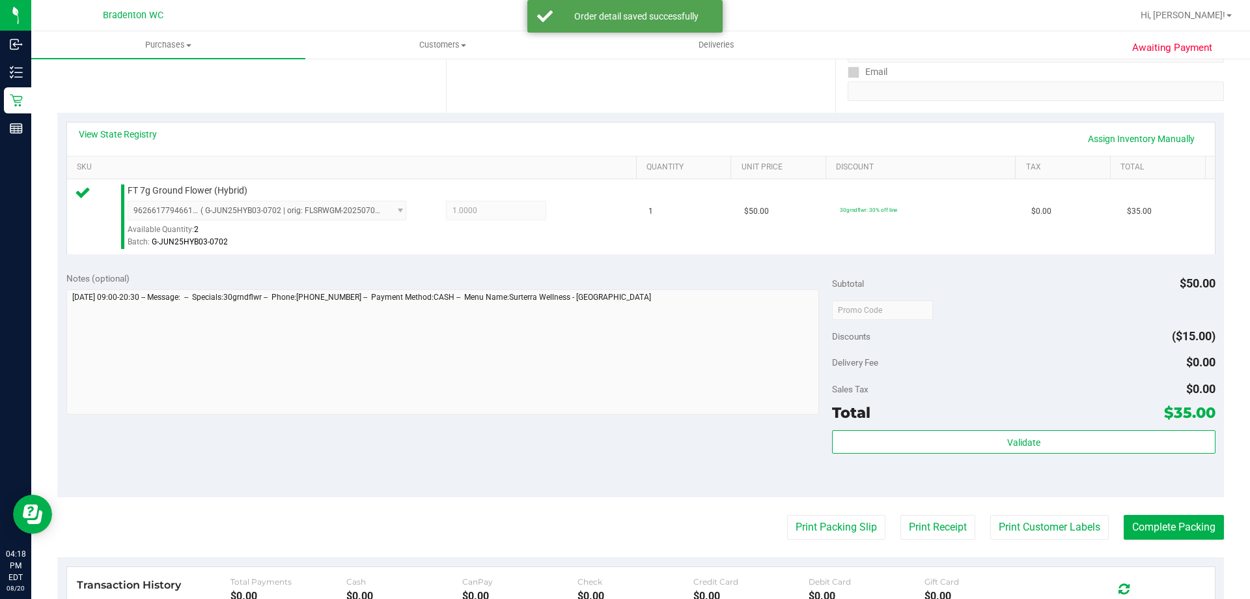
scroll to position [309, 0]
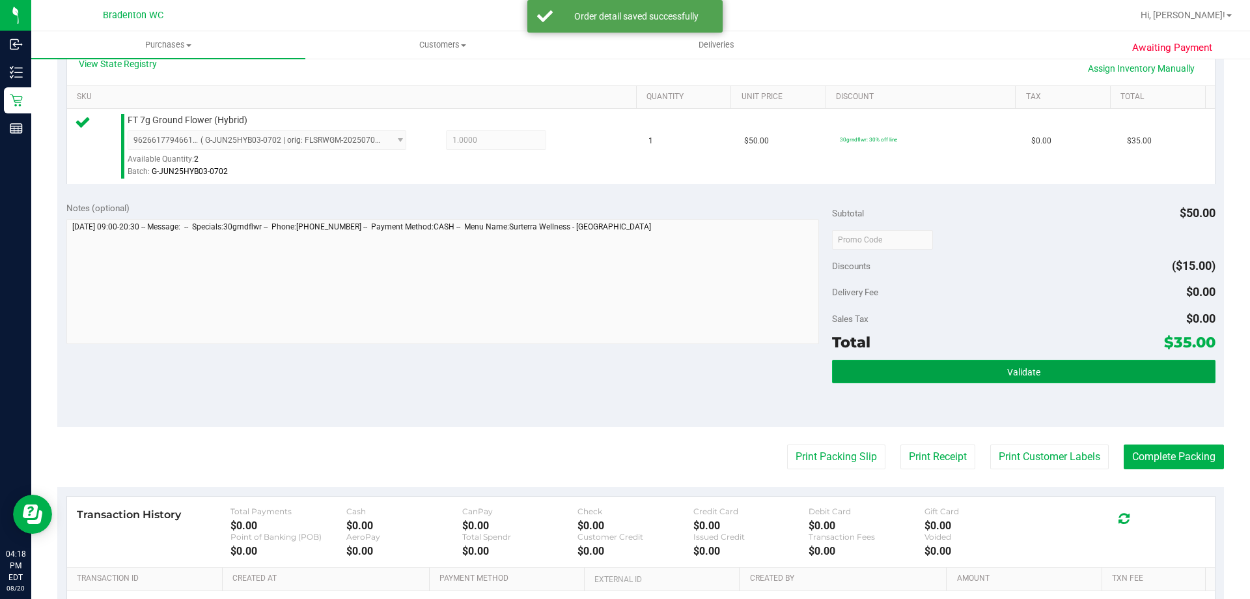
click at [1096, 378] on button "Validate" at bounding box center [1023, 371] width 383 height 23
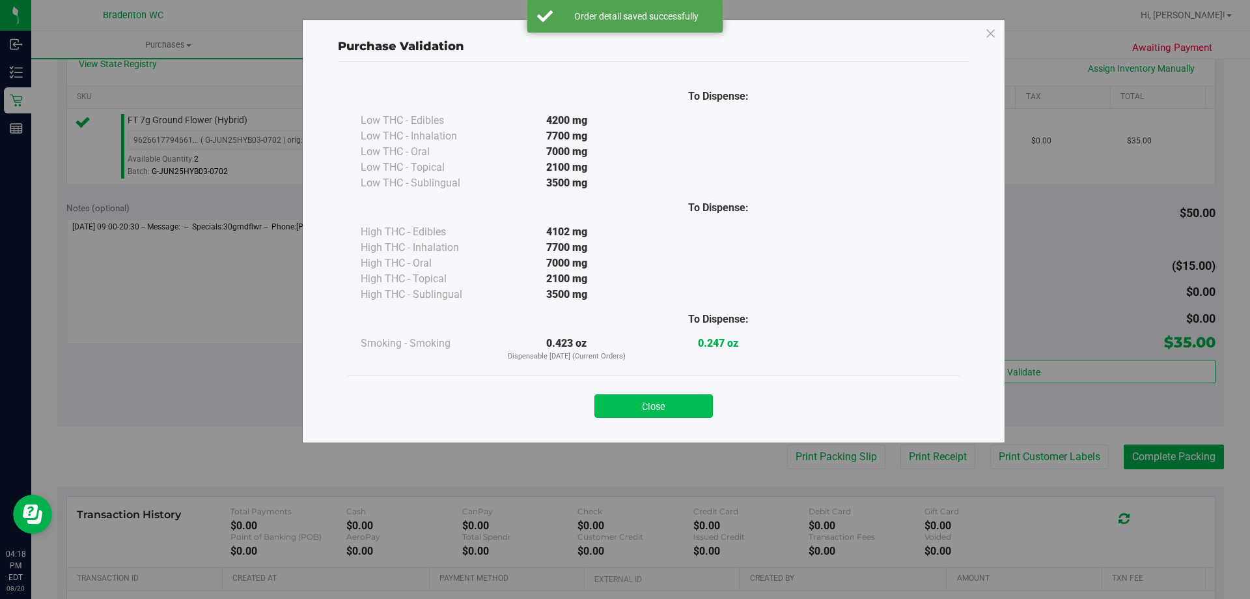
click at [686, 403] on button "Close" at bounding box center [654, 405] width 119 height 23
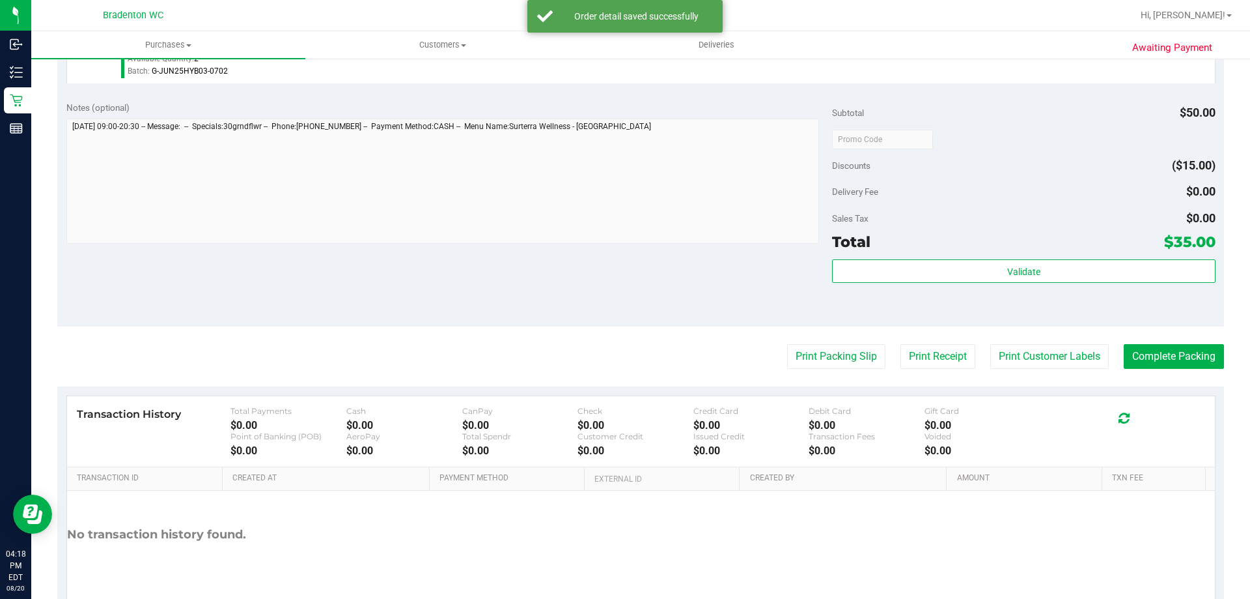
scroll to position [408, 0]
click at [830, 357] on button "Print Packing Slip" at bounding box center [836, 357] width 98 height 25
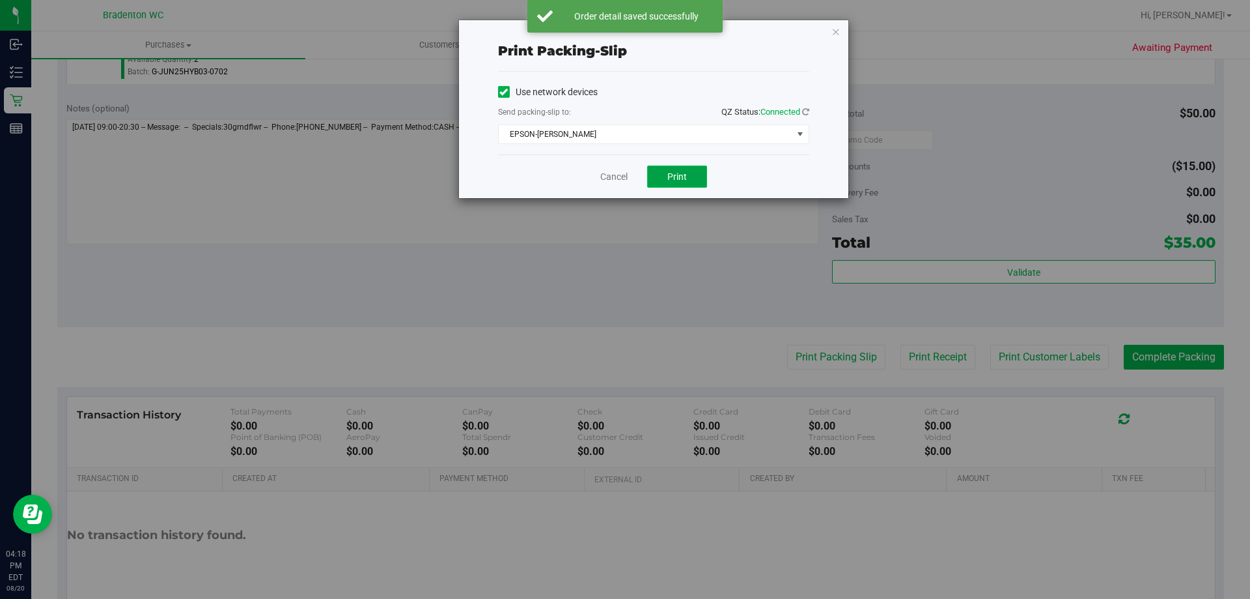
click at [685, 173] on span "Print" at bounding box center [678, 176] width 20 height 10
click at [839, 35] on icon "button" at bounding box center [836, 31] width 9 height 16
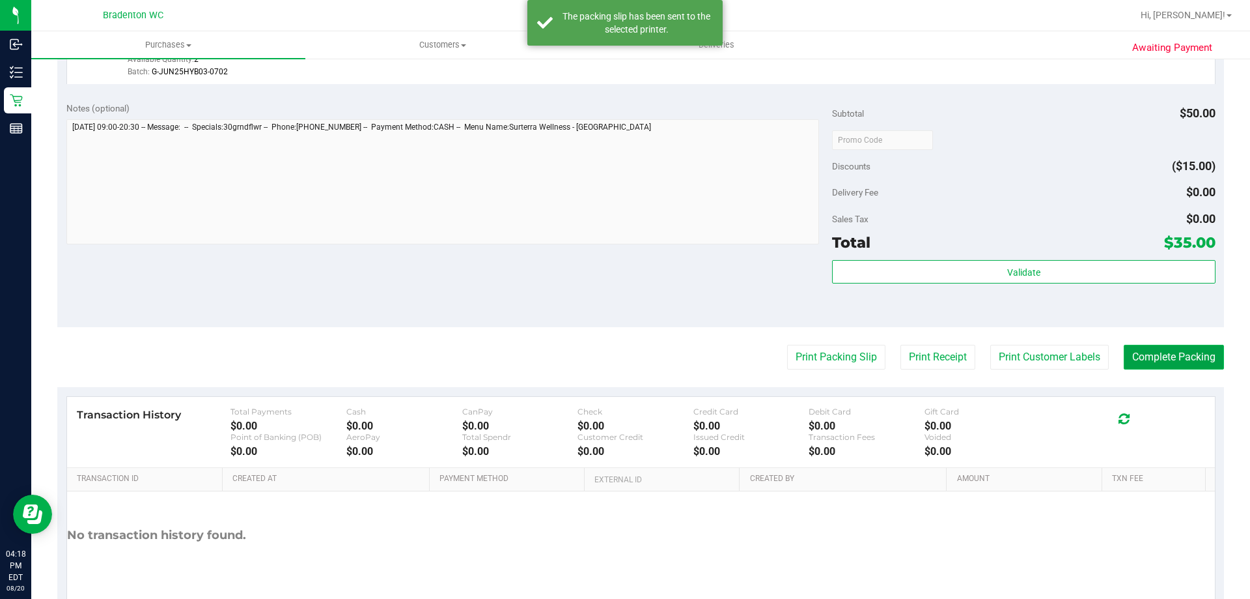
click at [1176, 354] on button "Complete Packing" at bounding box center [1174, 357] width 100 height 25
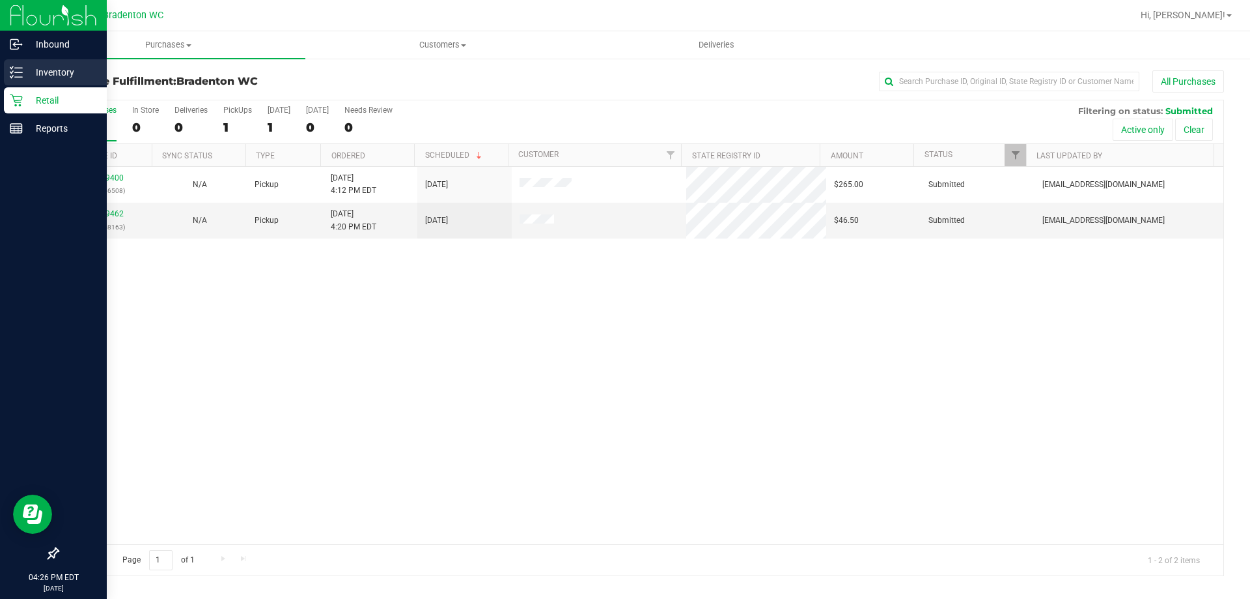
click at [15, 79] on div "Inventory" at bounding box center [55, 72] width 103 height 26
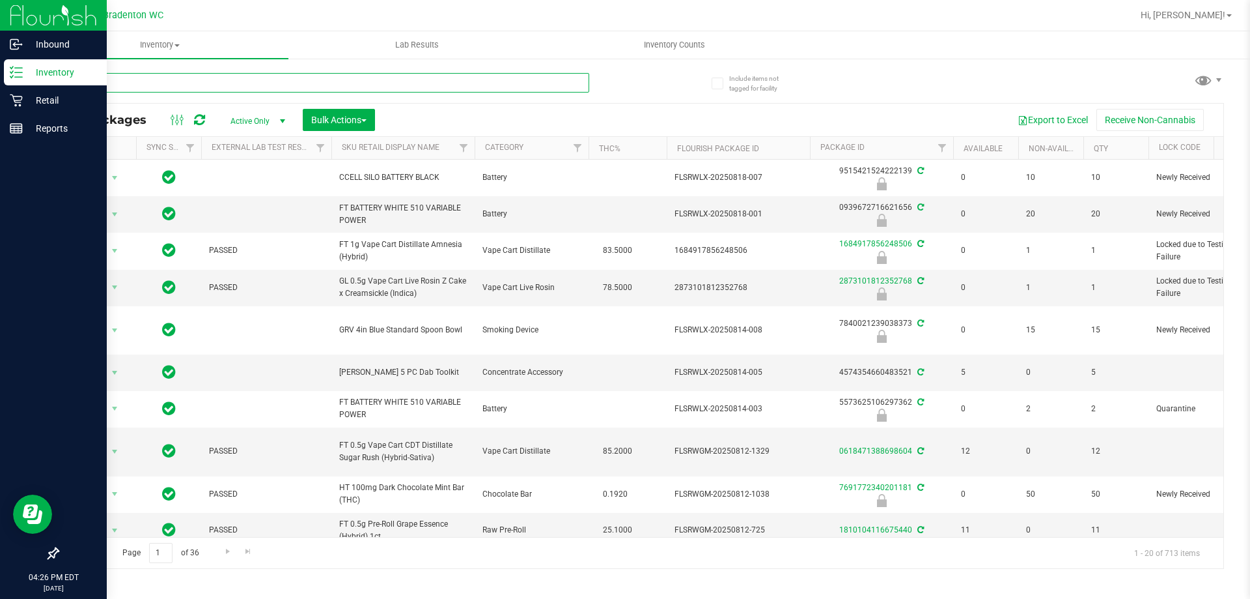
click at [149, 85] on input "text" at bounding box center [323, 83] width 532 height 20
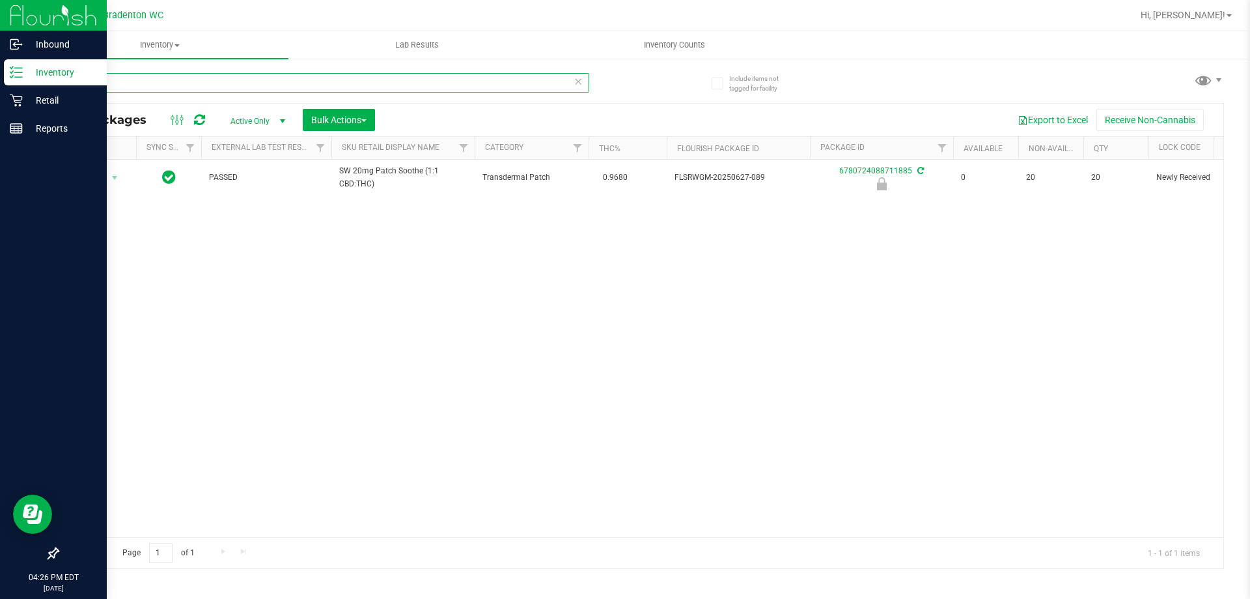
type input "patch"
click at [576, 83] on icon at bounding box center [578, 81] width 9 height 16
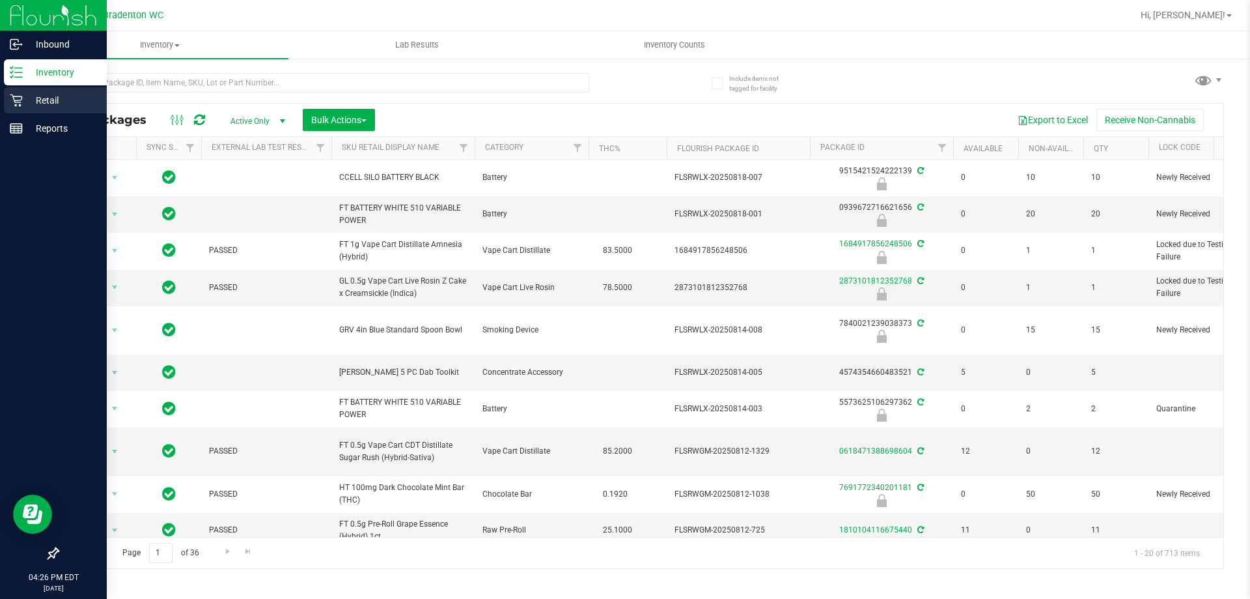
click at [20, 100] on icon at bounding box center [16, 100] width 13 height 13
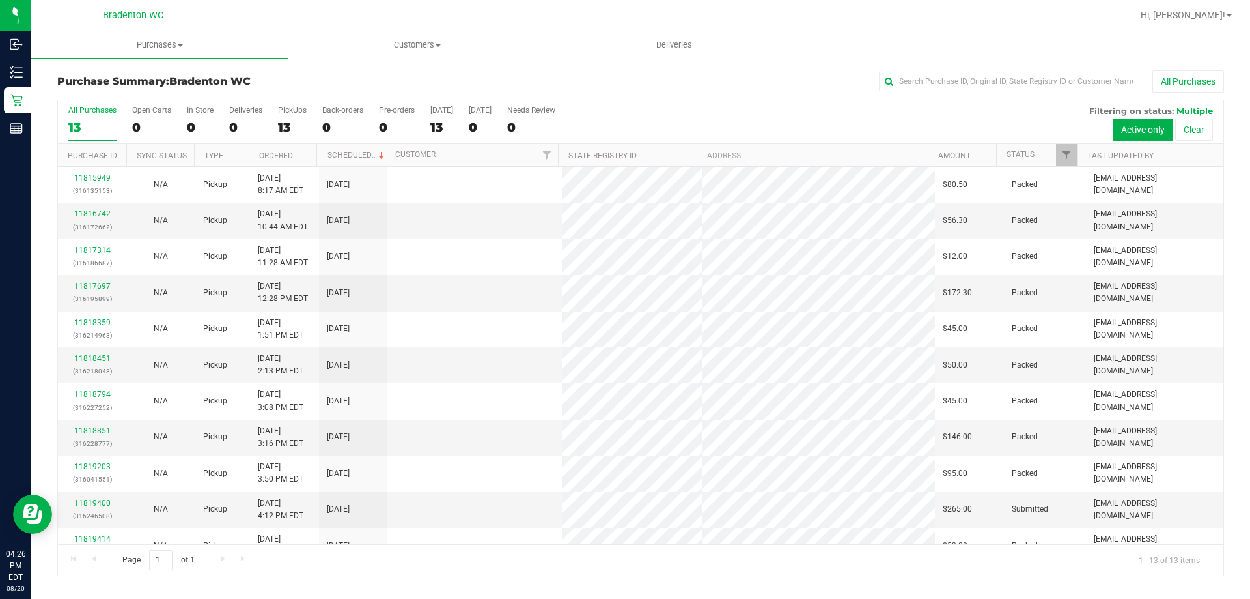
click at [320, 20] on div at bounding box center [682, 15] width 899 height 25
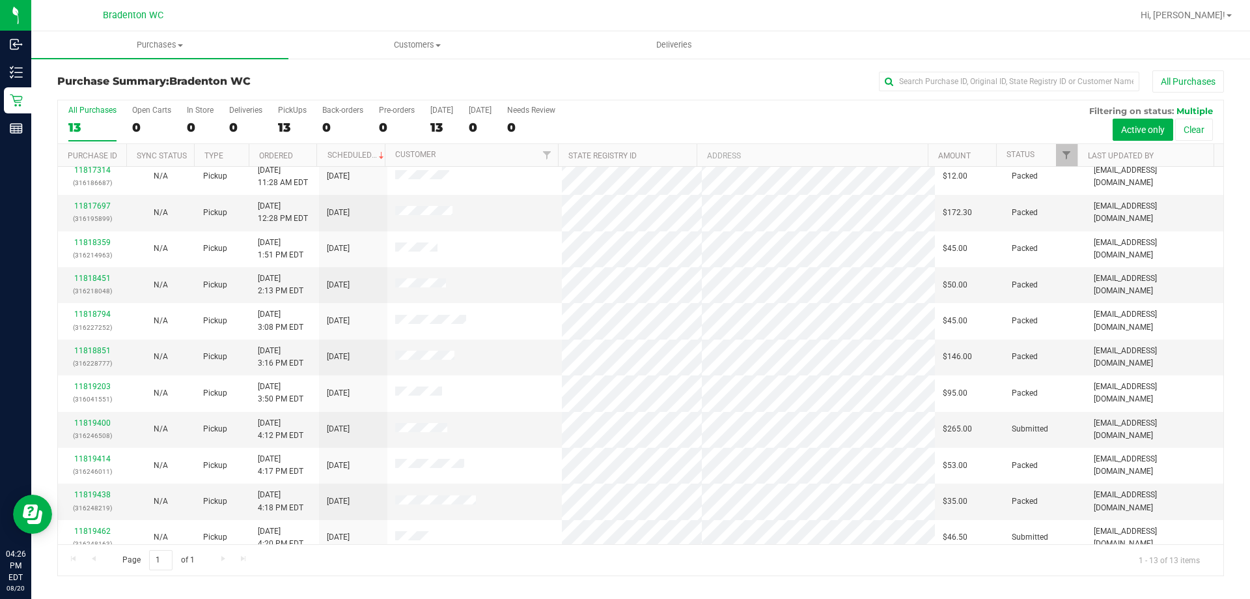
scroll to position [91, 0]
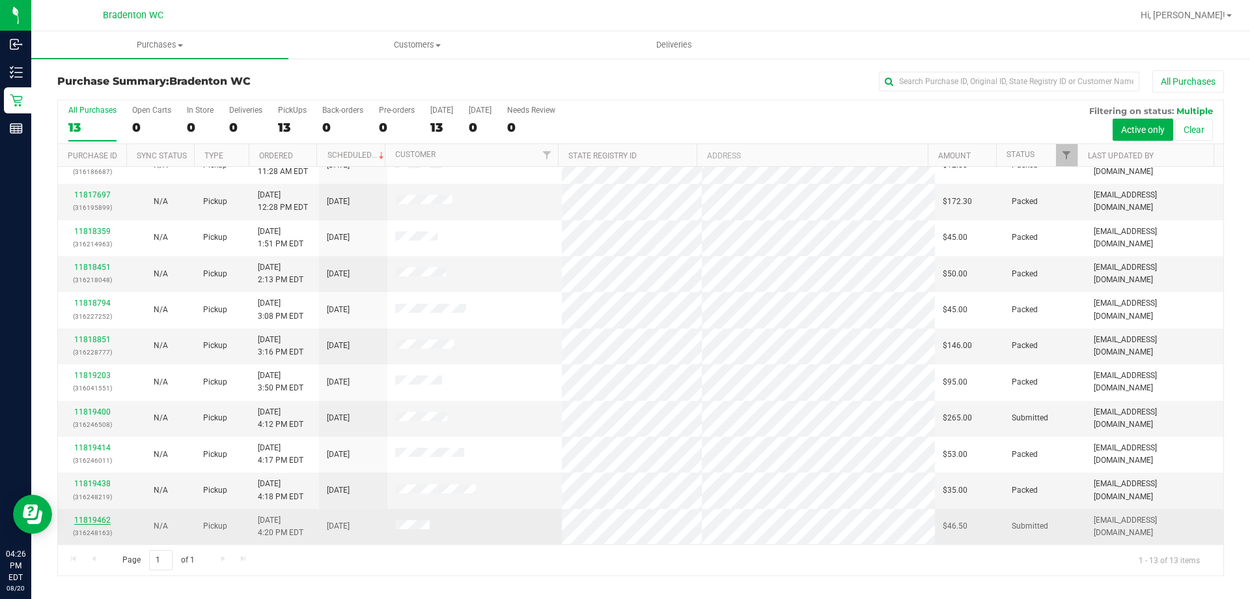
click at [91, 518] on link "11819462" at bounding box center [92, 519] width 36 height 9
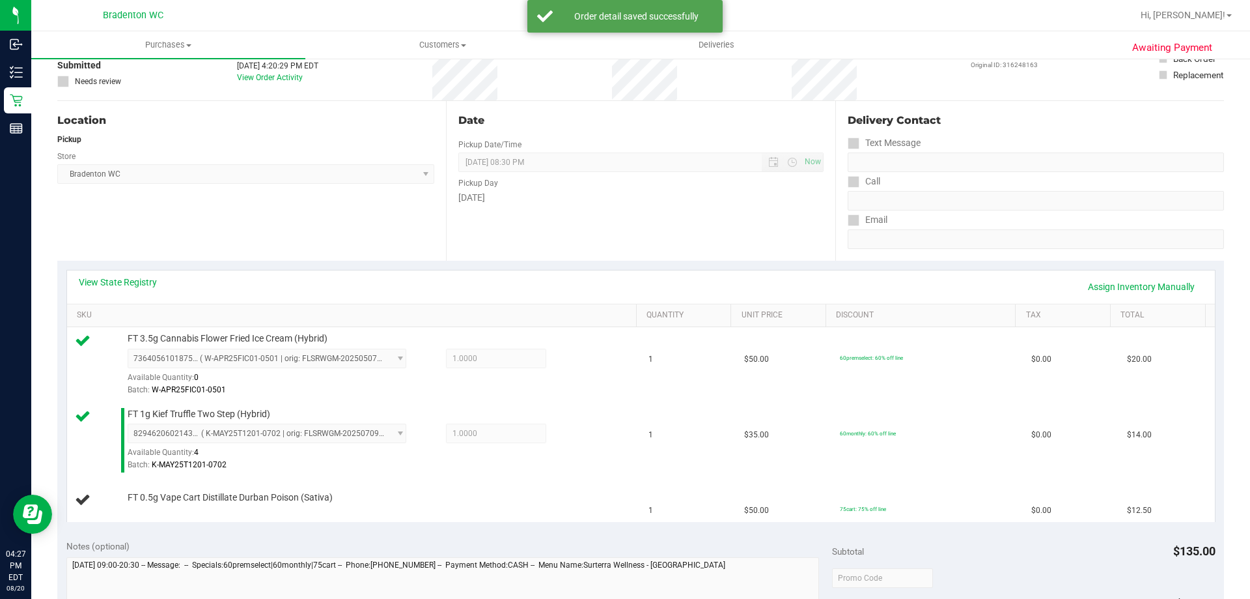
scroll to position [100, 0]
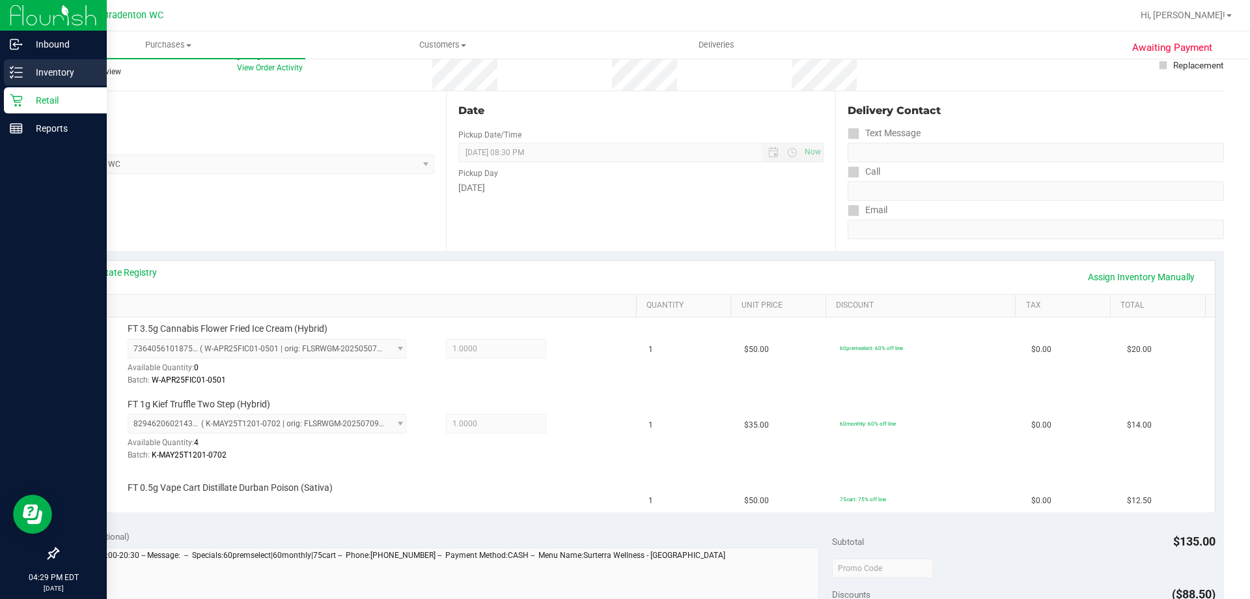
click at [29, 69] on p "Inventory" at bounding box center [62, 72] width 78 height 16
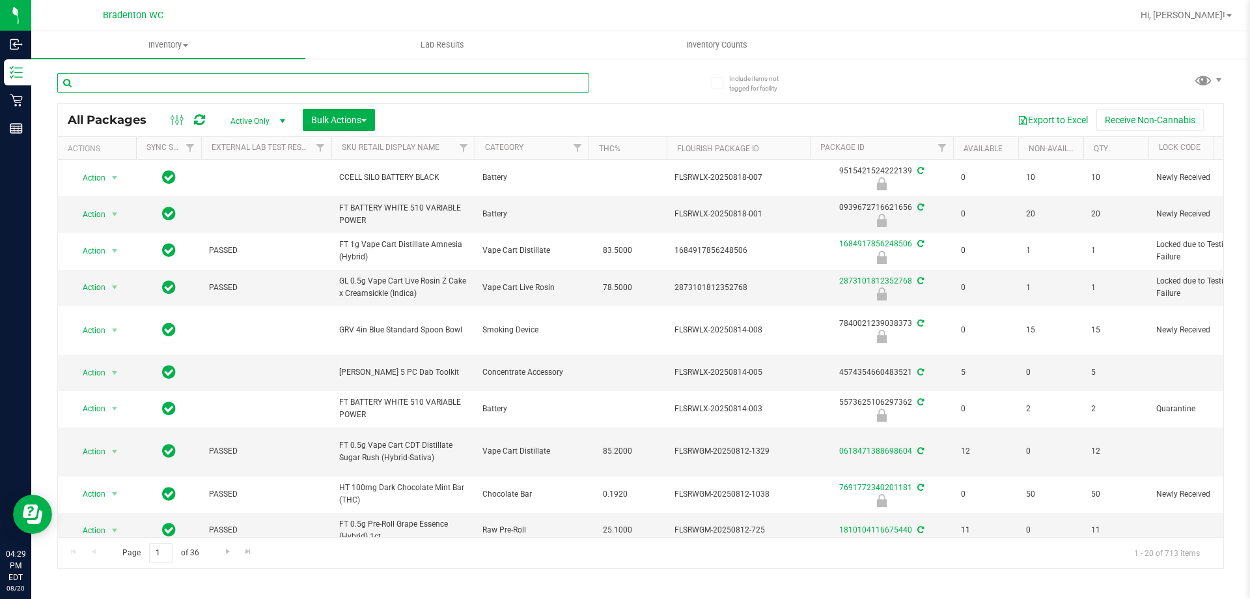
drag, startPoint x: 536, startPoint y: 79, endPoint x: 532, endPoint y: 30, distance: 49.0
click at [538, 78] on input "text" at bounding box center [323, 83] width 532 height 20
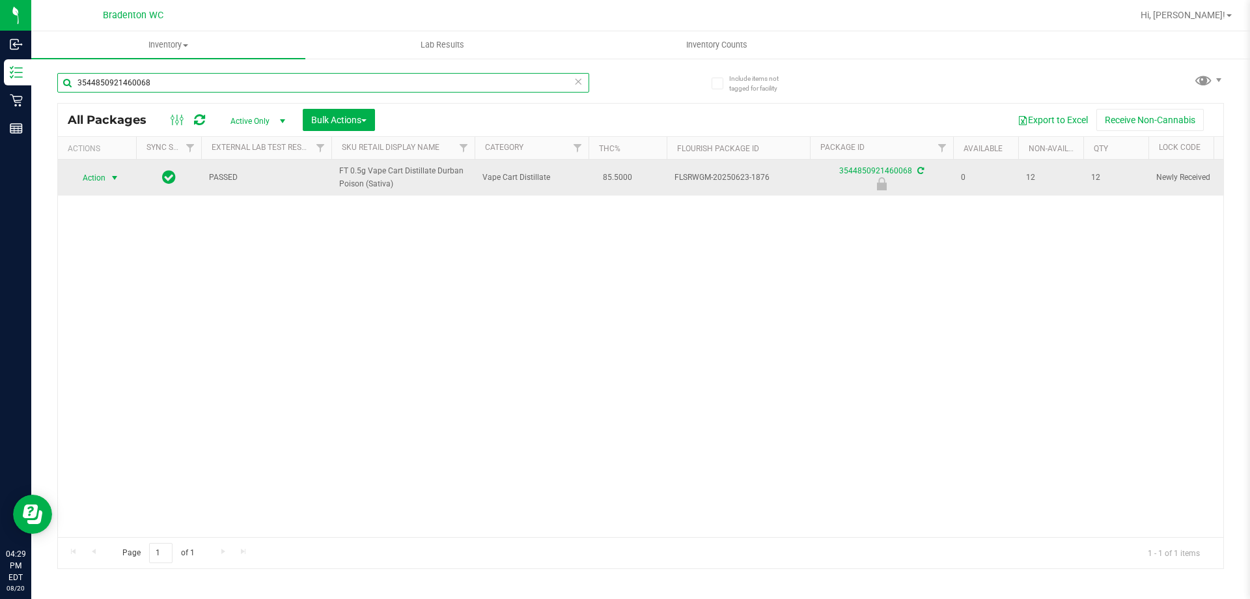
type input "3544850921460068"
click at [113, 175] on span "select" at bounding box center [114, 178] width 10 height 10
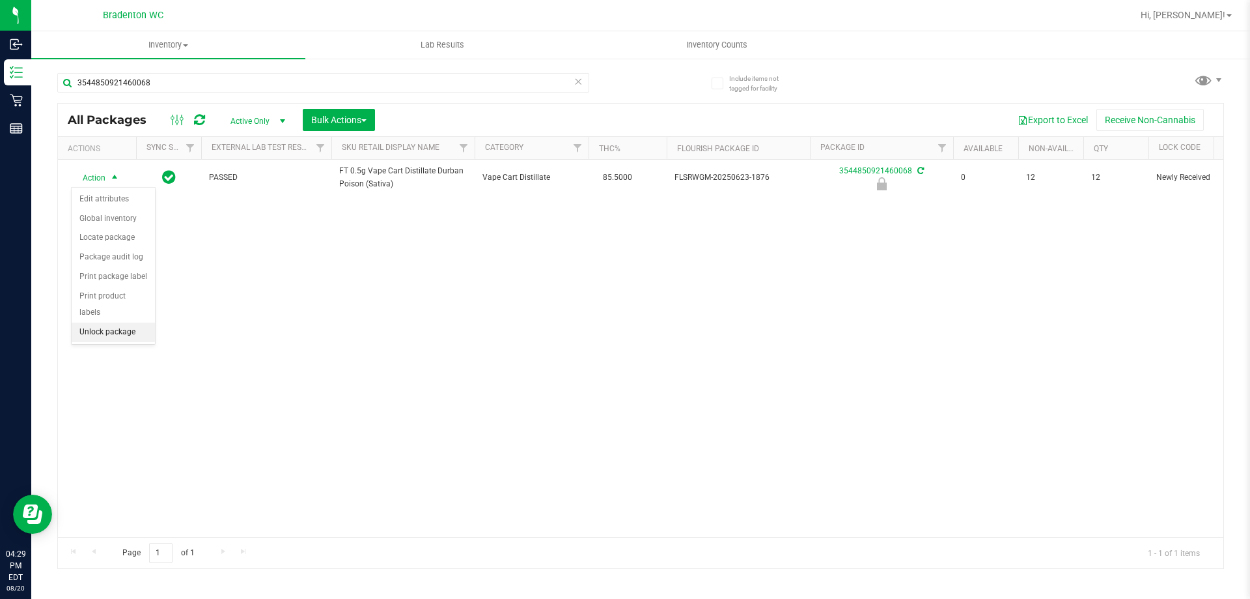
click at [106, 322] on li "Unlock package" at bounding box center [113, 332] width 83 height 20
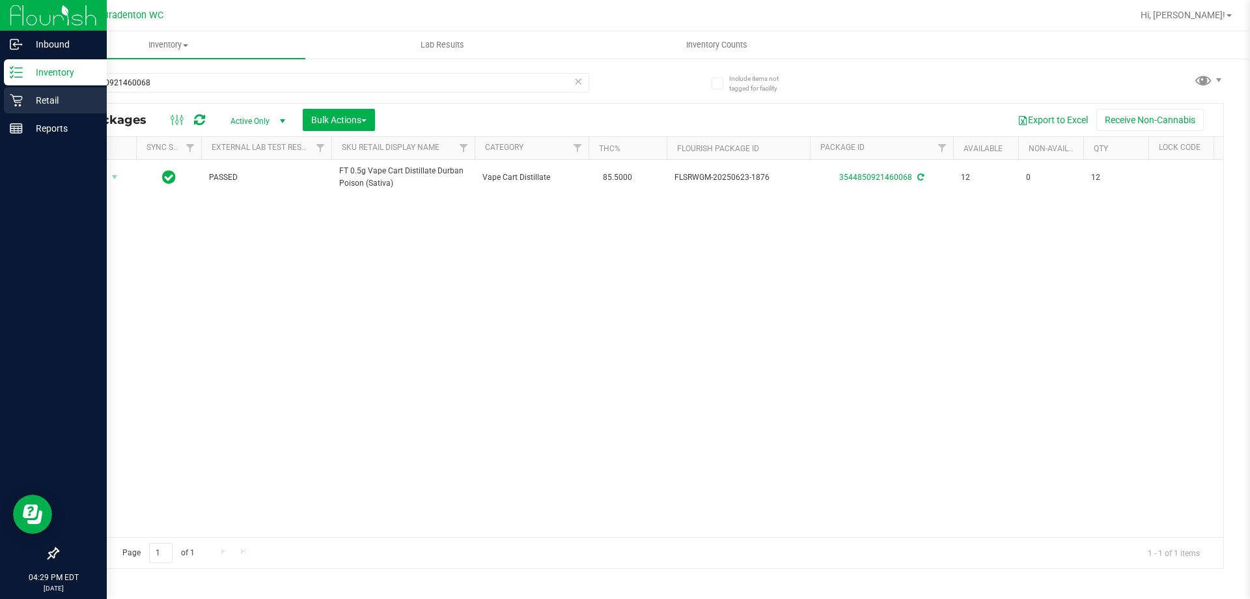
click at [28, 97] on p "Retail" at bounding box center [62, 100] width 78 height 16
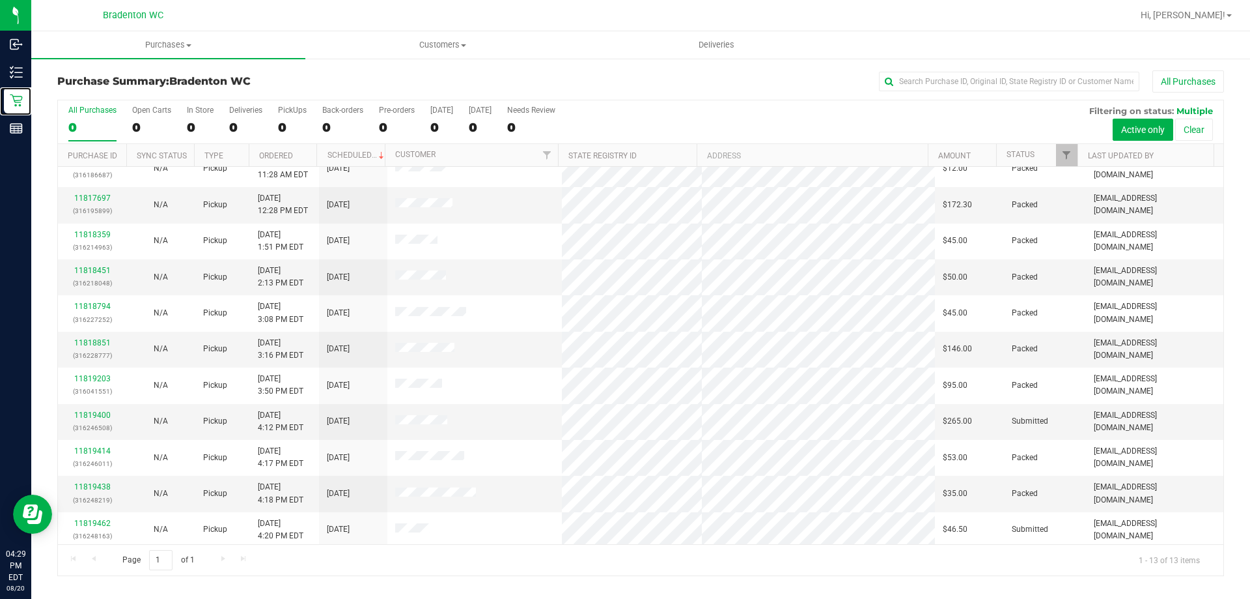
scroll to position [91, 0]
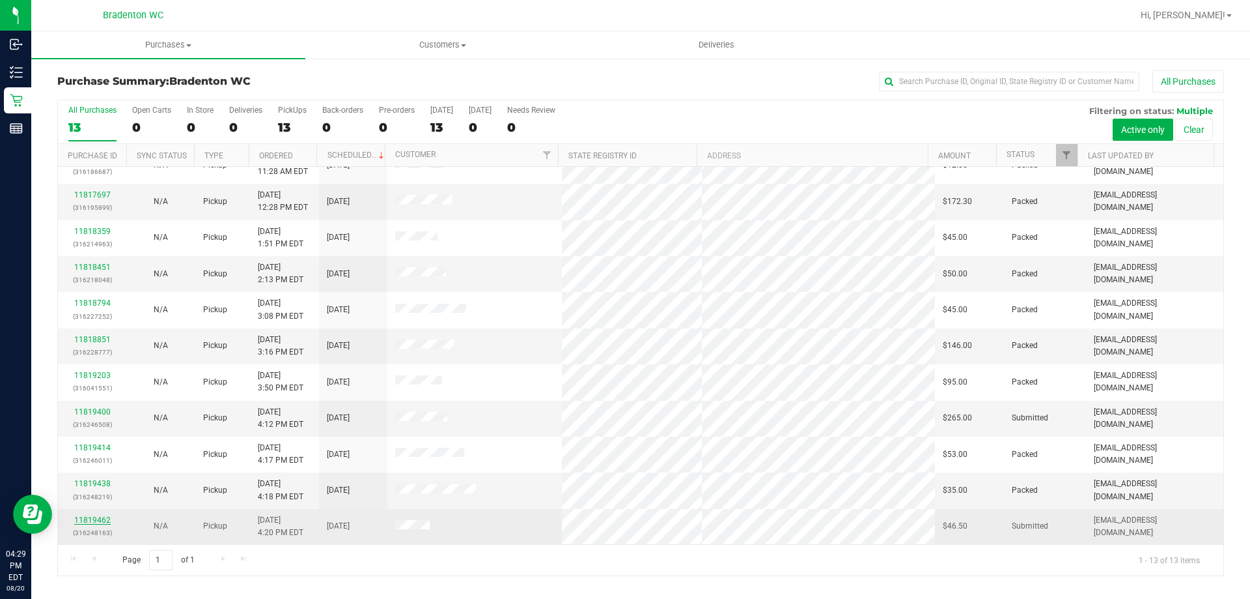
click at [98, 520] on link "11819462" at bounding box center [92, 519] width 36 height 9
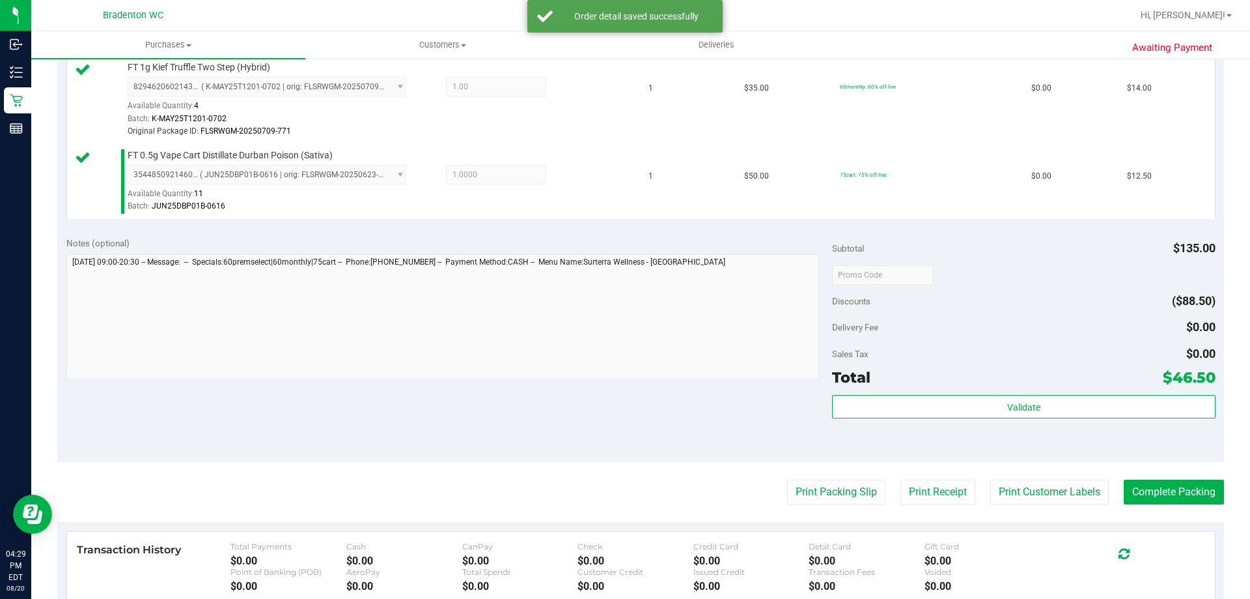
scroll to position [642, 0]
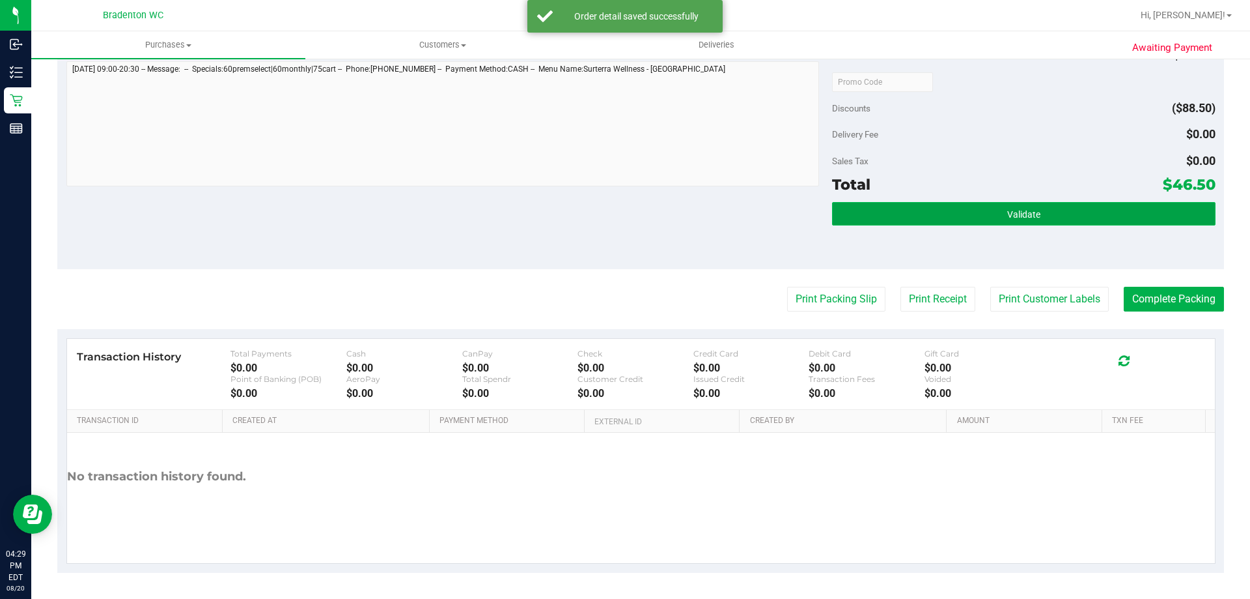
click at [1019, 210] on span "Validate" at bounding box center [1024, 214] width 33 height 10
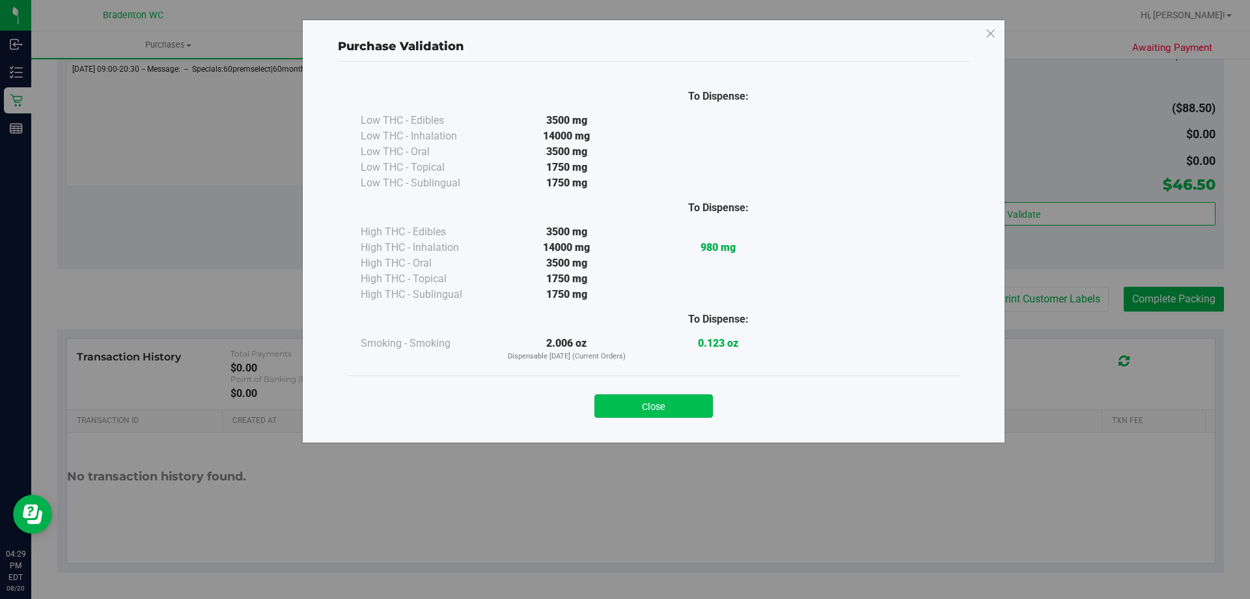
click at [679, 401] on button "Close" at bounding box center [654, 405] width 119 height 23
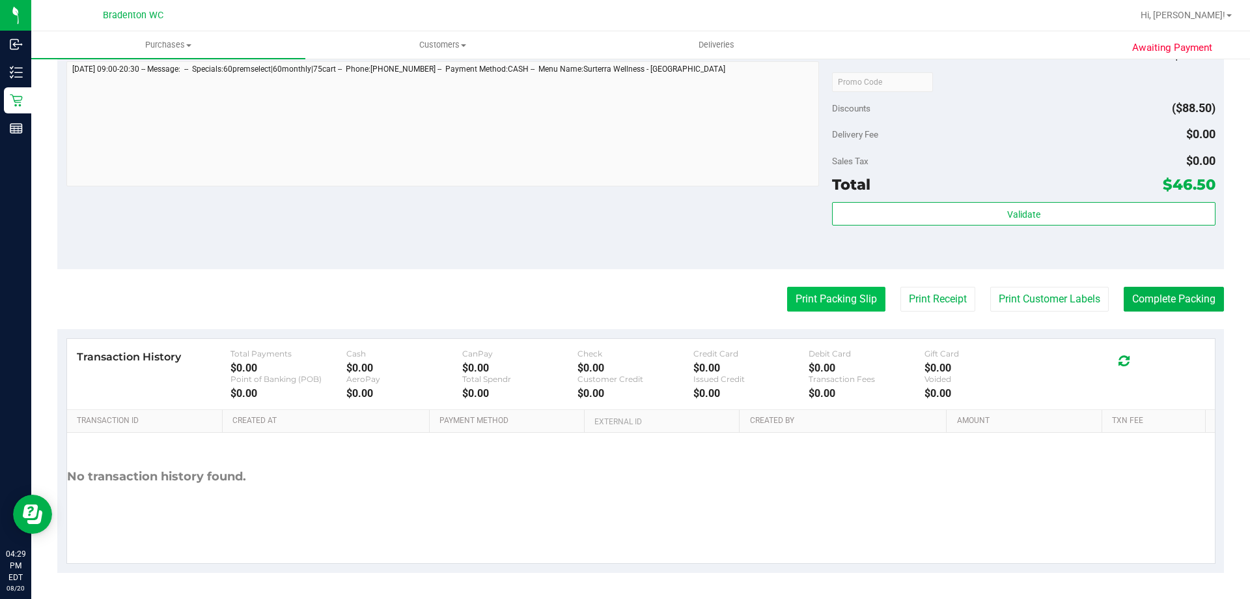
click at [869, 296] on button "Print Packing Slip" at bounding box center [836, 299] width 98 height 25
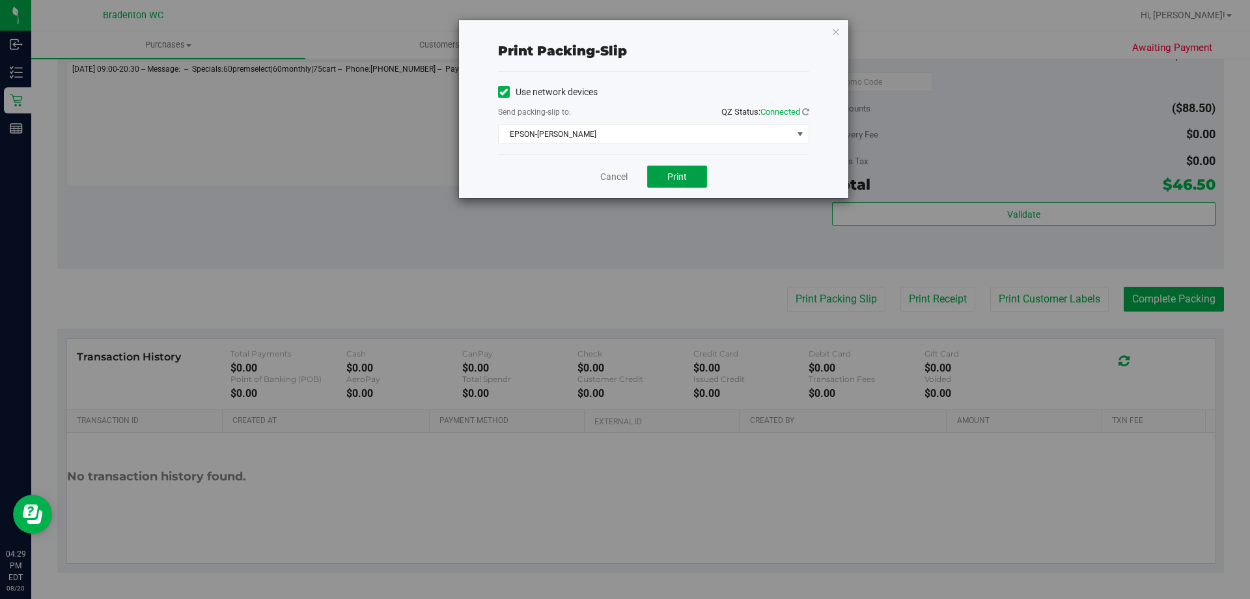
click at [664, 171] on button "Print" at bounding box center [677, 176] width 60 height 22
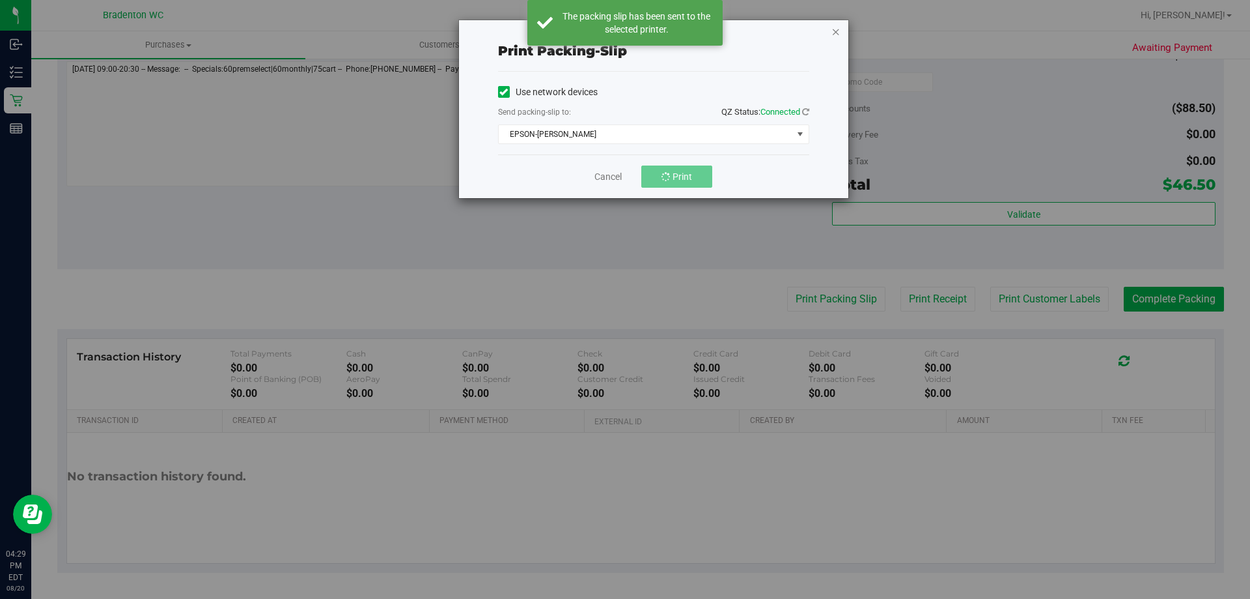
click at [837, 31] on icon "button" at bounding box center [836, 31] width 9 height 16
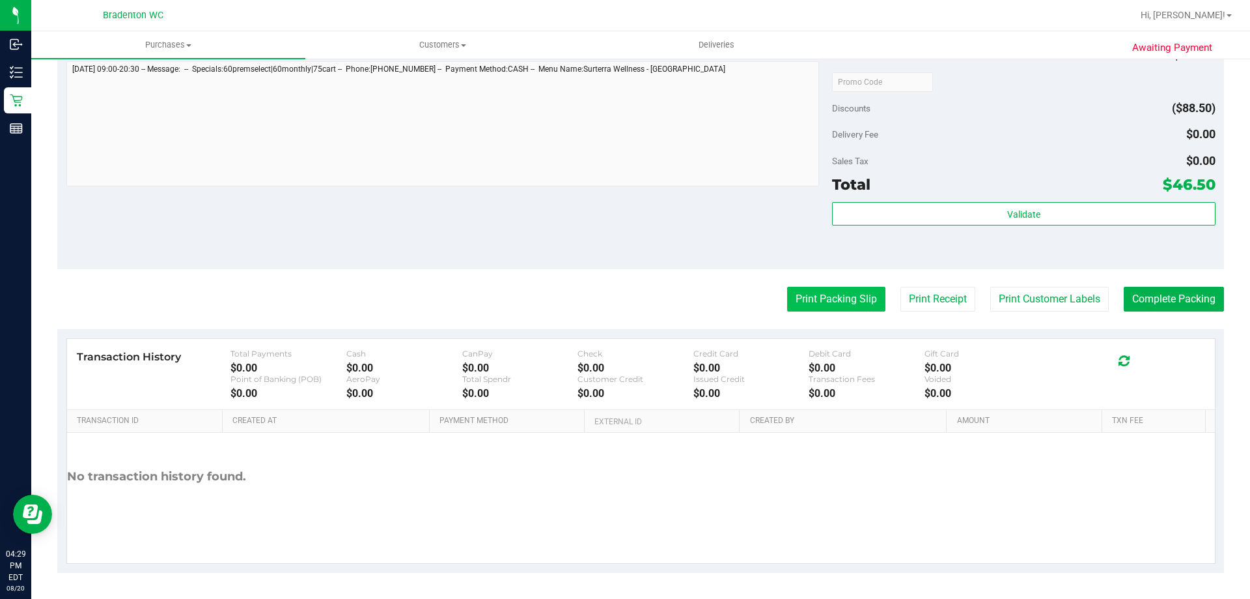
click at [828, 304] on button "Print Packing Slip" at bounding box center [836, 299] width 98 height 25
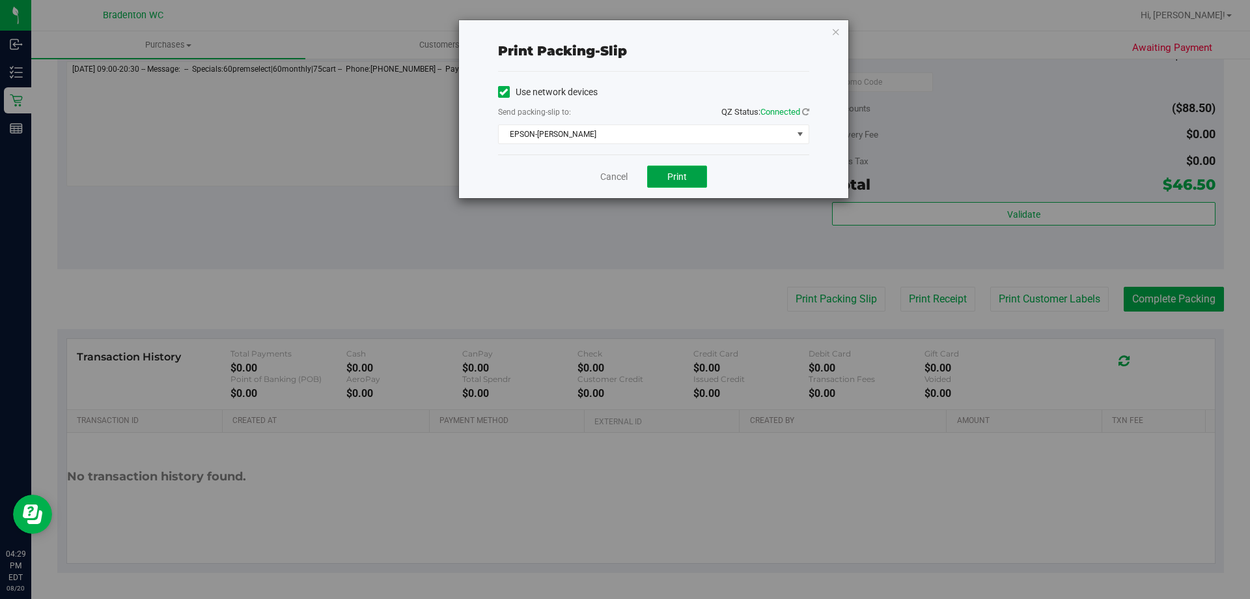
click at [688, 178] on button "Print" at bounding box center [677, 176] width 60 height 22
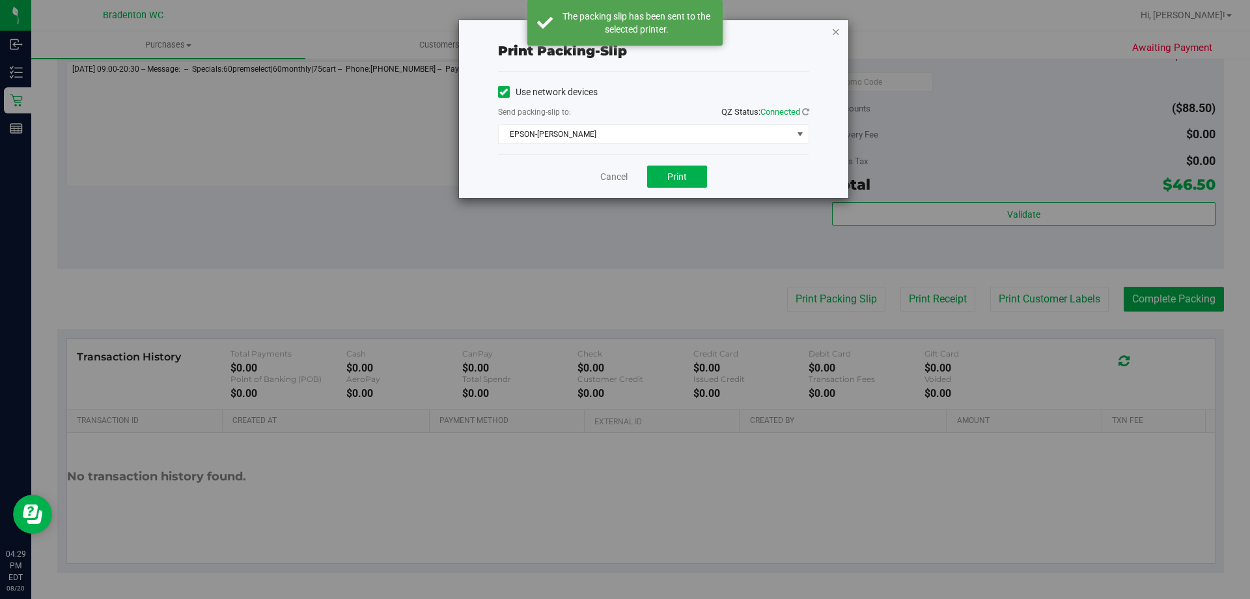
click at [835, 32] on icon "button" at bounding box center [836, 31] width 9 height 16
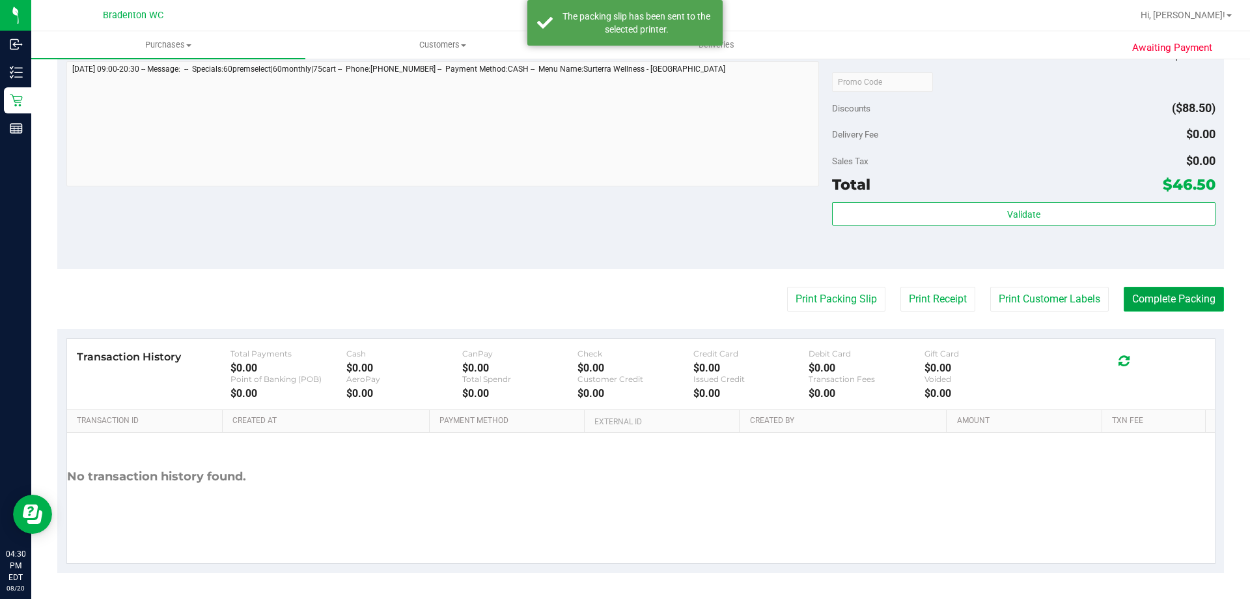
click at [1138, 300] on button "Complete Packing" at bounding box center [1174, 299] width 100 height 25
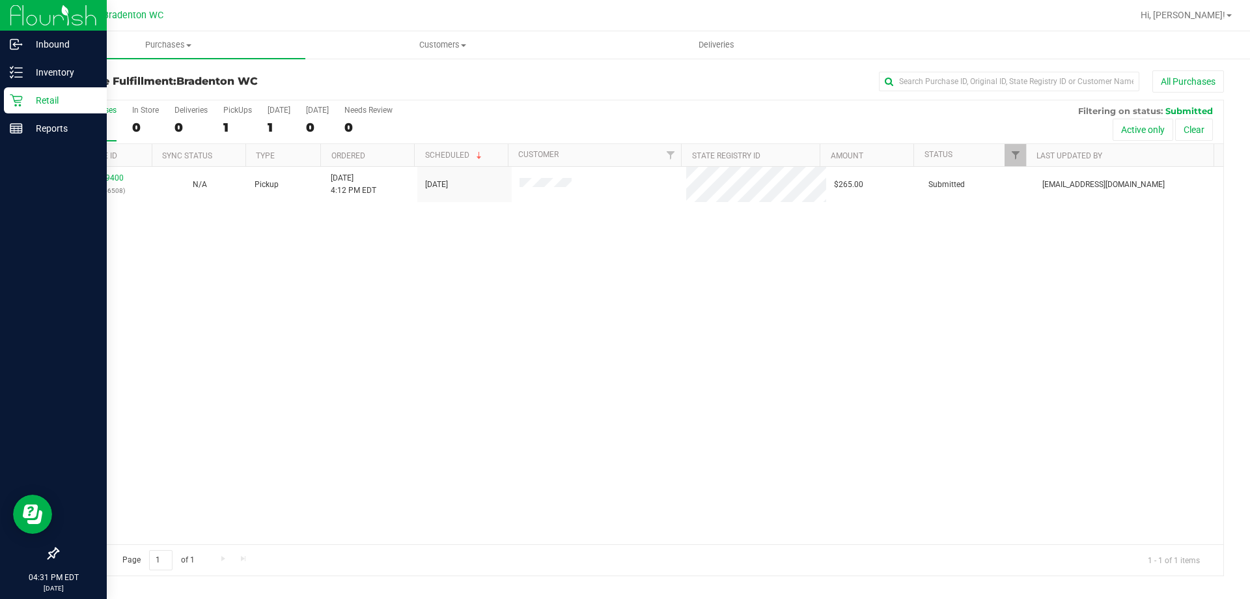
click at [18, 104] on icon at bounding box center [16, 100] width 13 height 13
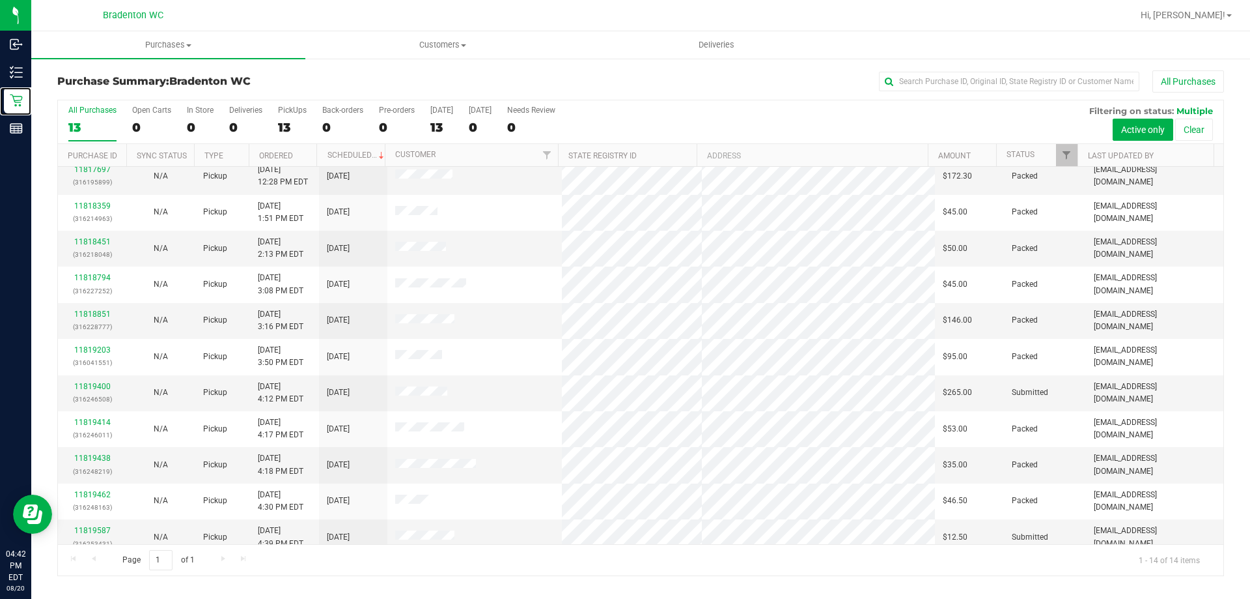
scroll to position [128, 0]
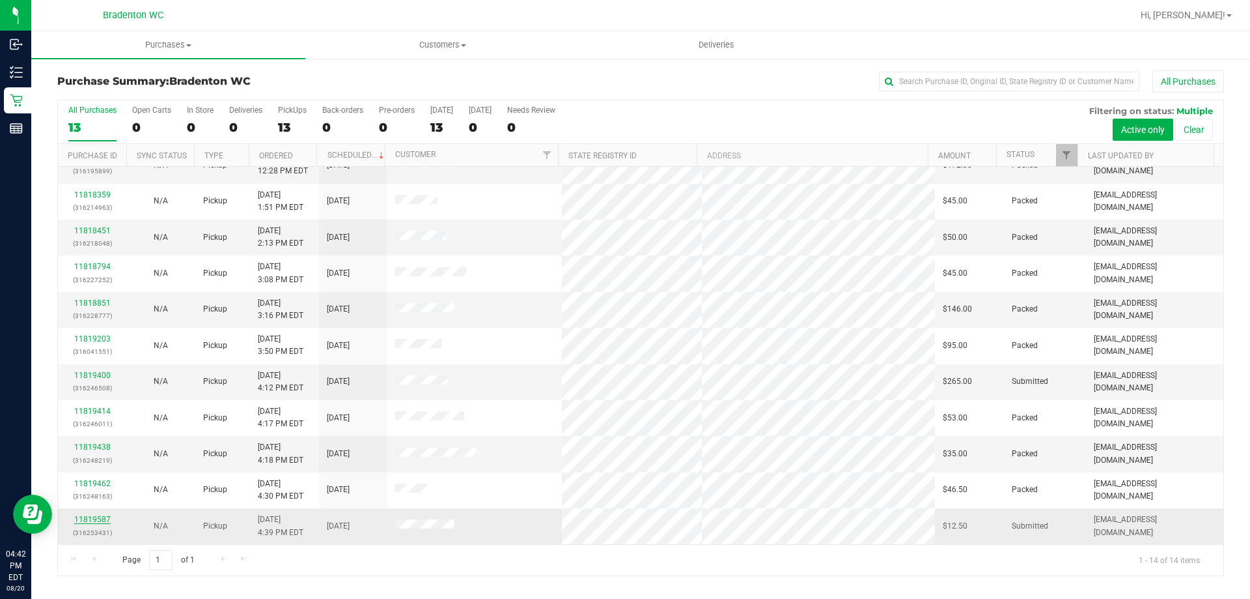
click at [102, 519] on link "11819587" at bounding box center [92, 519] width 36 height 9
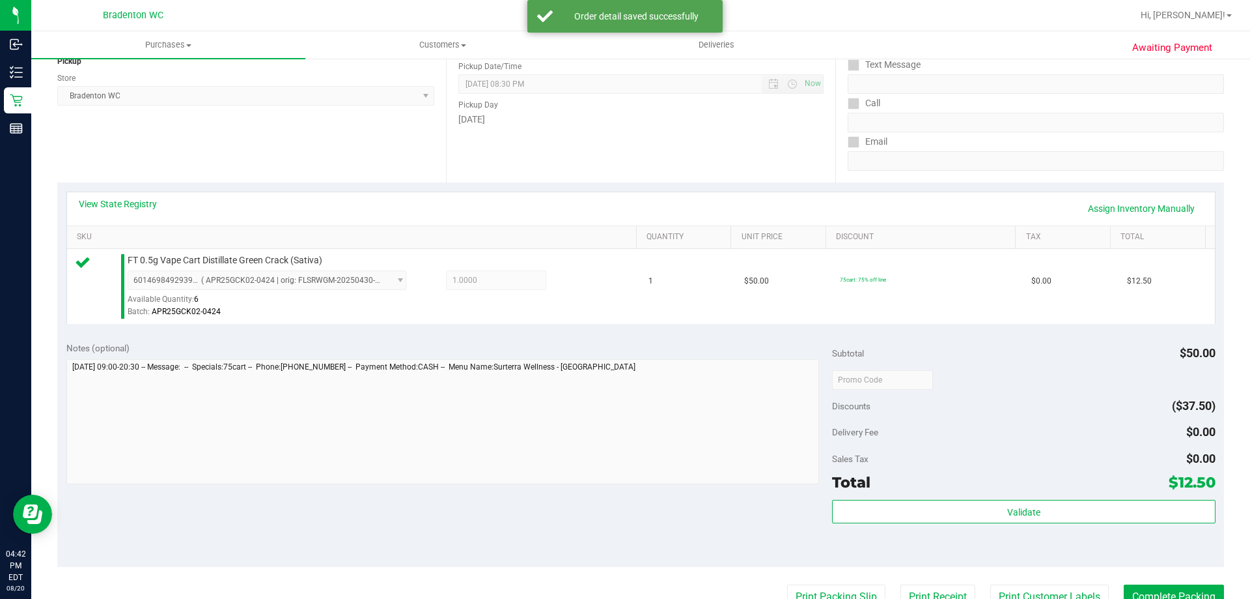
scroll to position [242, 0]
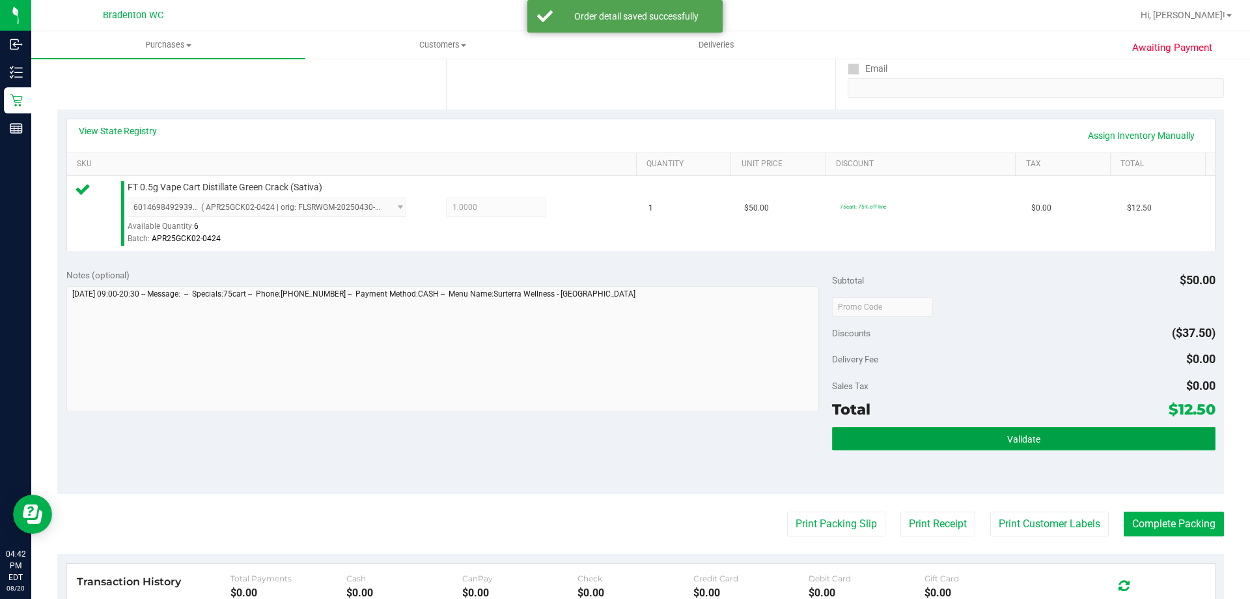
click at [1017, 435] on span "Validate" at bounding box center [1024, 439] width 33 height 10
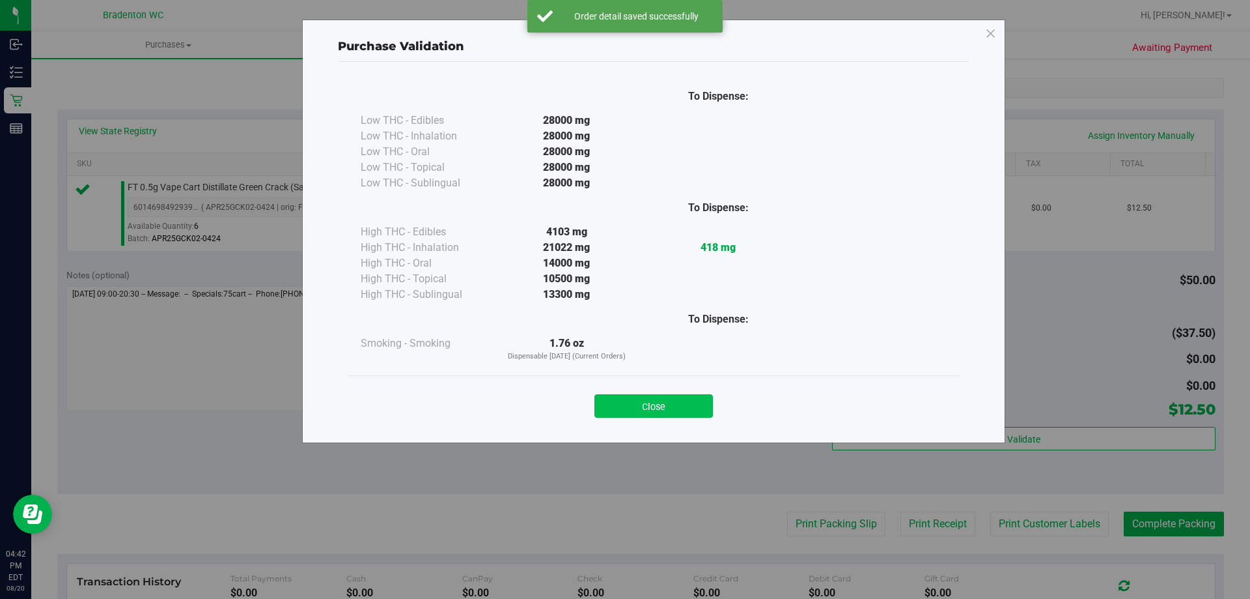
click at [656, 408] on button "Close" at bounding box center [654, 405] width 119 height 23
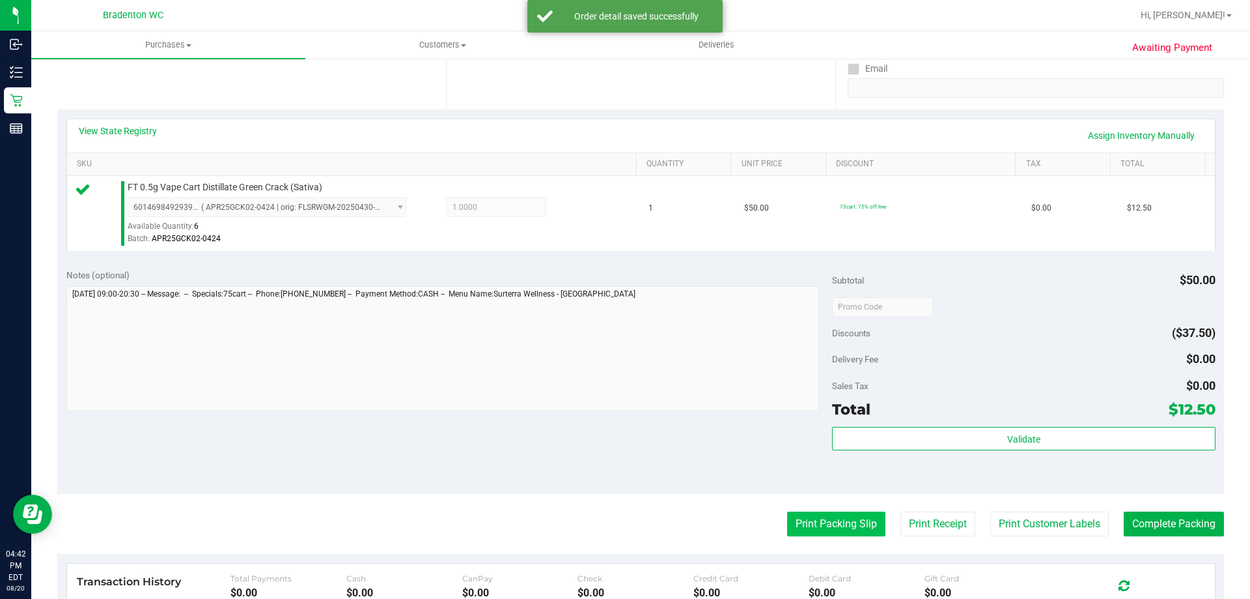
click at [821, 520] on button "Print Packing Slip" at bounding box center [836, 523] width 98 height 25
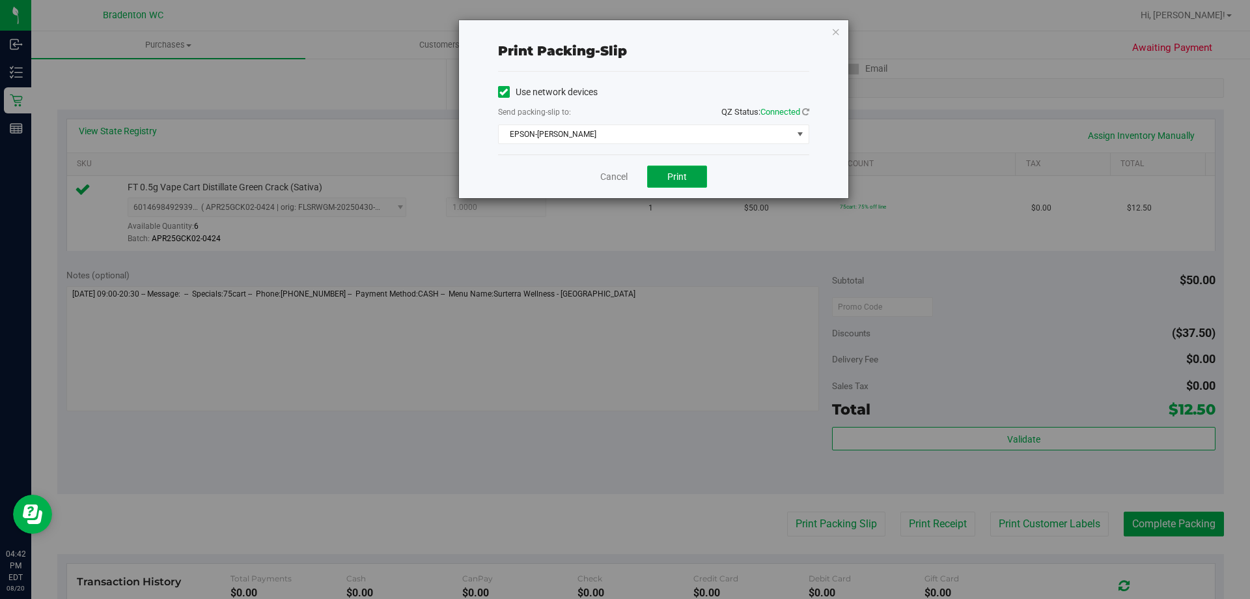
click at [691, 185] on button "Print" at bounding box center [677, 176] width 60 height 22
click at [836, 36] on icon "button" at bounding box center [836, 31] width 9 height 16
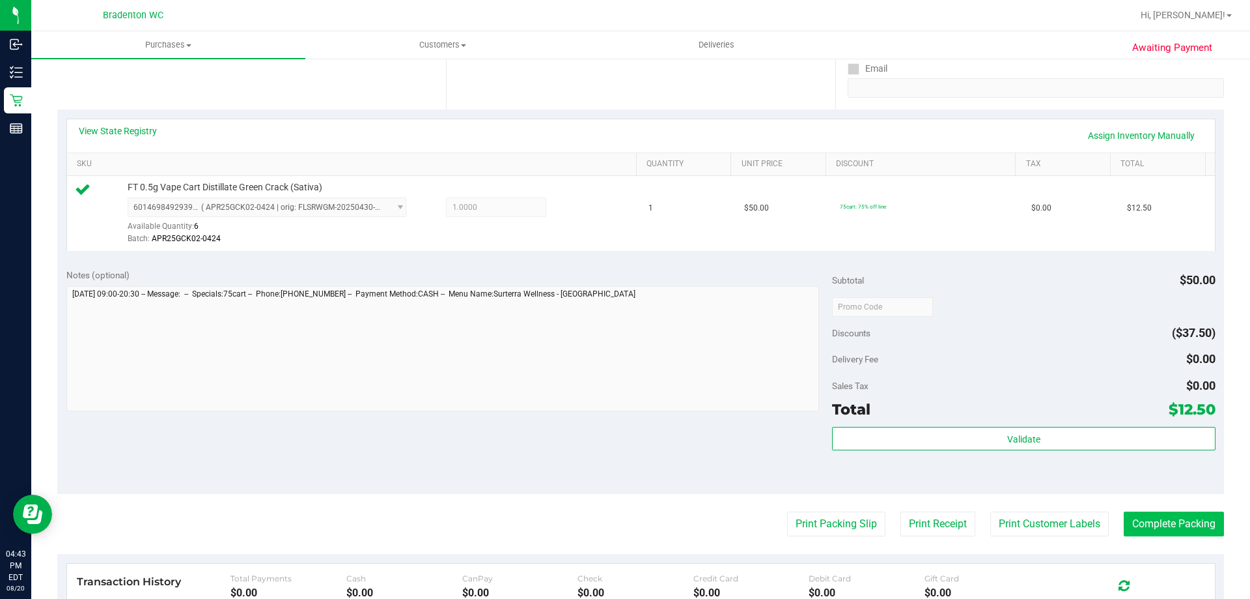
click at [1172, 531] on button "Complete Packing" at bounding box center [1174, 523] width 100 height 25
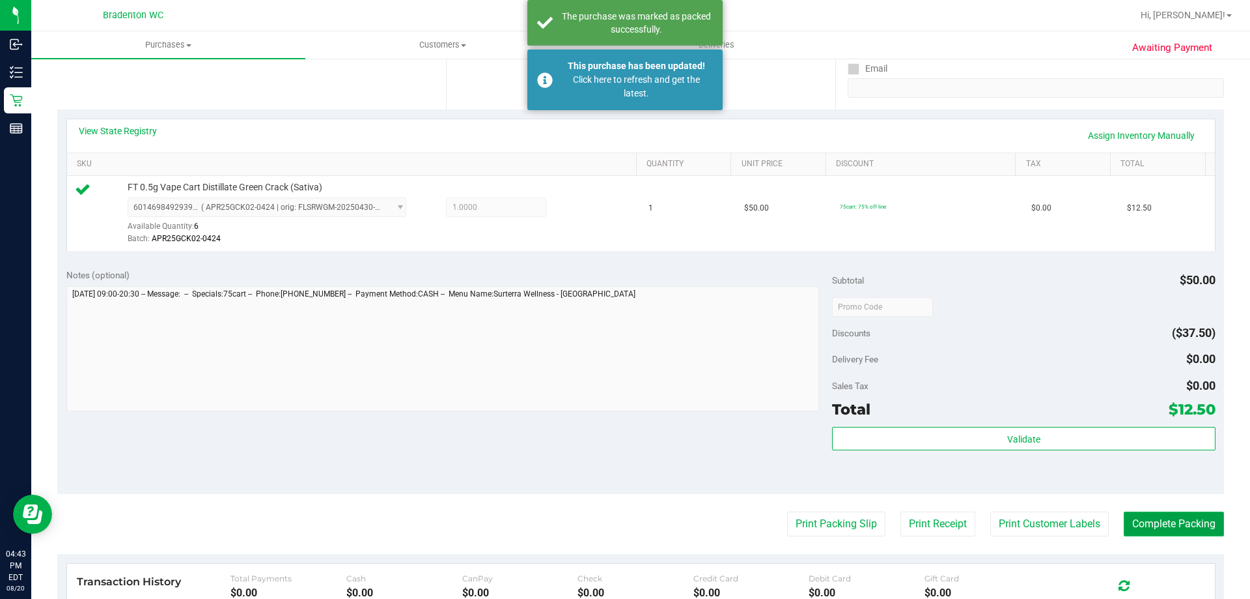
click at [1168, 524] on button "Complete Packing" at bounding box center [1174, 523] width 100 height 25
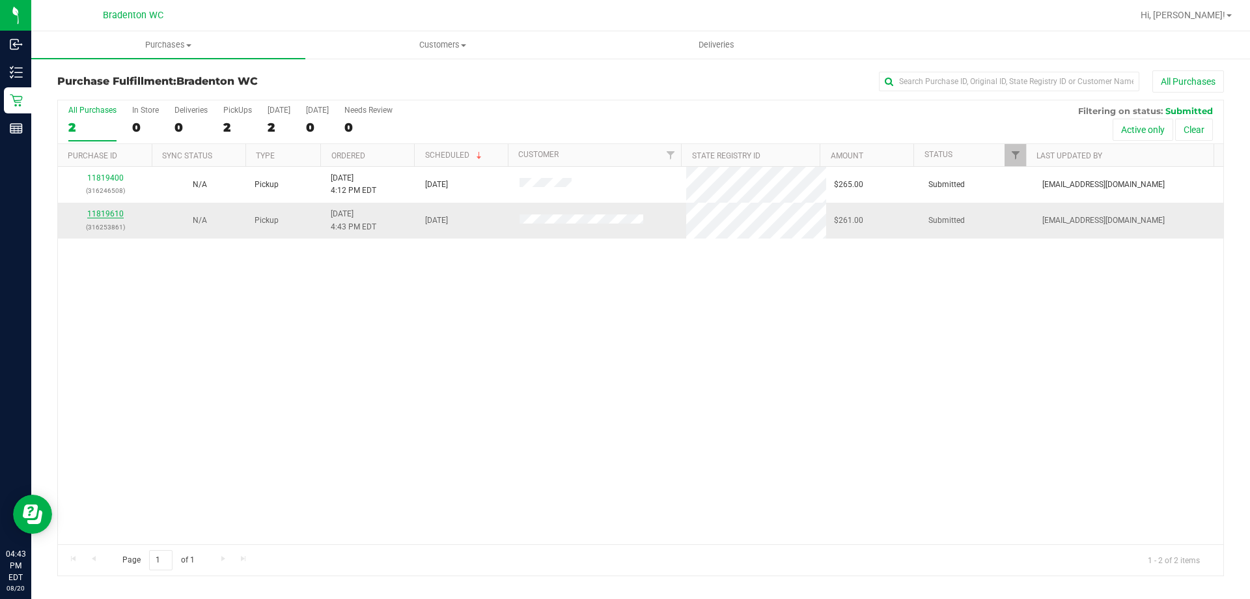
click at [102, 216] on link "11819610" at bounding box center [105, 213] width 36 height 9
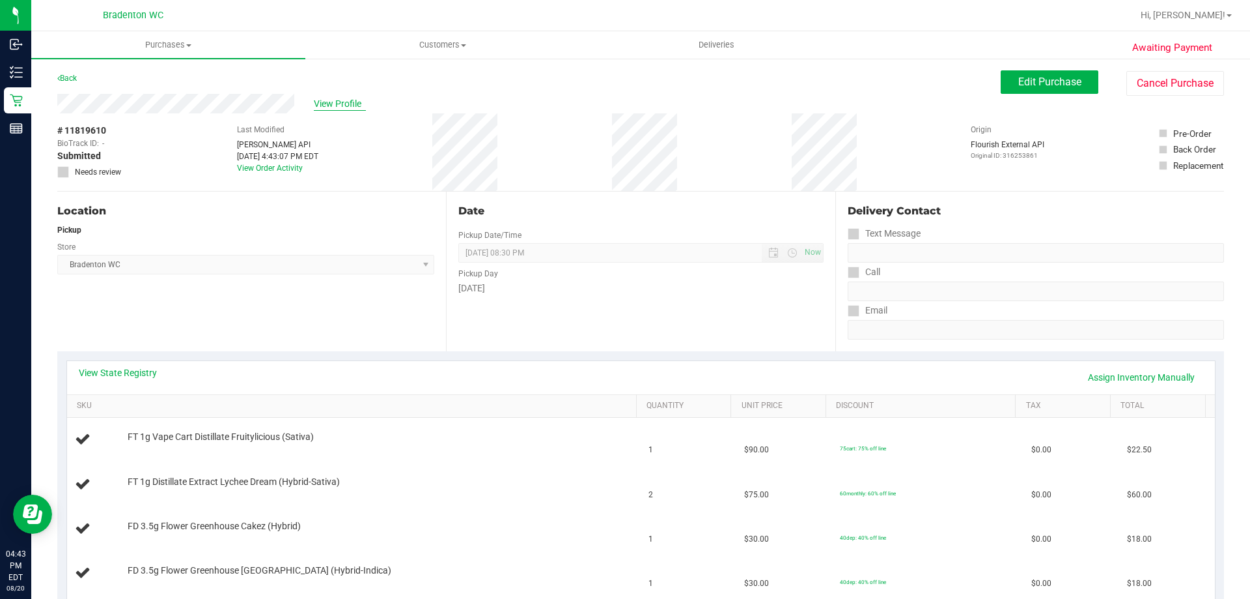
click at [337, 104] on span "View Profile" at bounding box center [340, 104] width 52 height 14
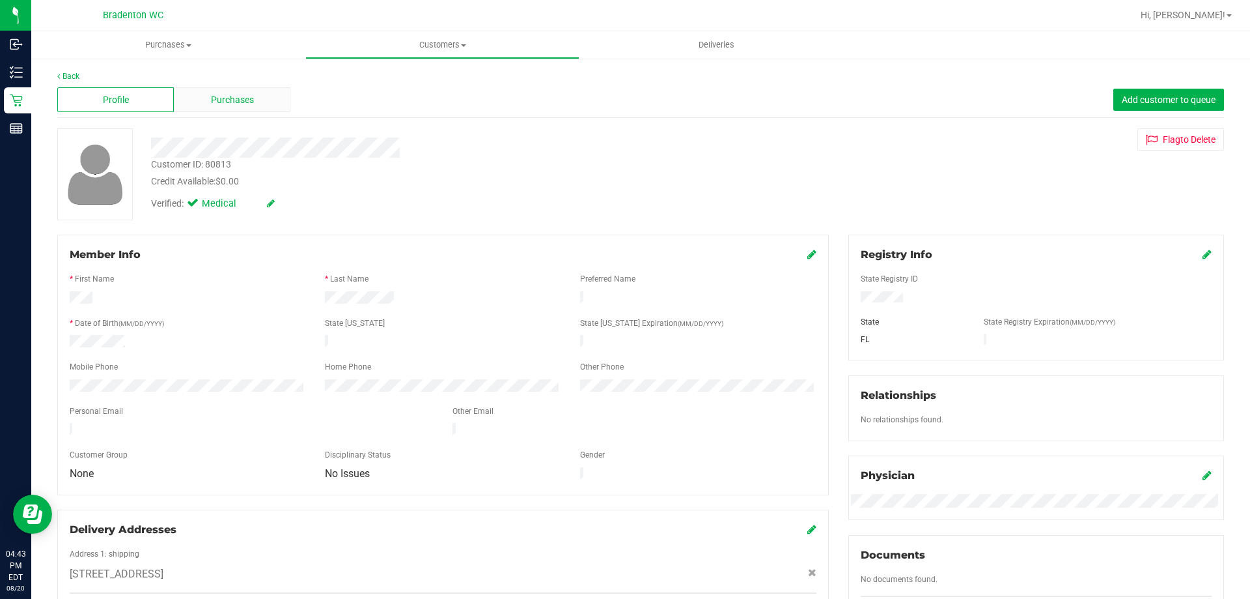
click at [233, 94] on span "Purchases" at bounding box center [232, 100] width 43 height 14
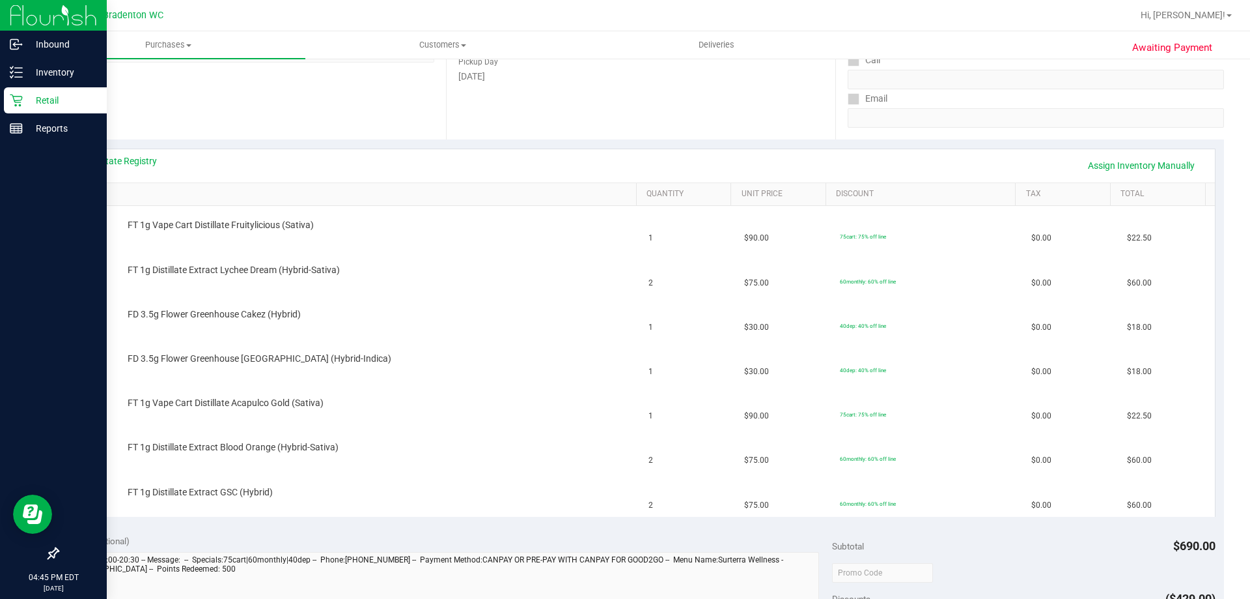
scroll to position [25, 0]
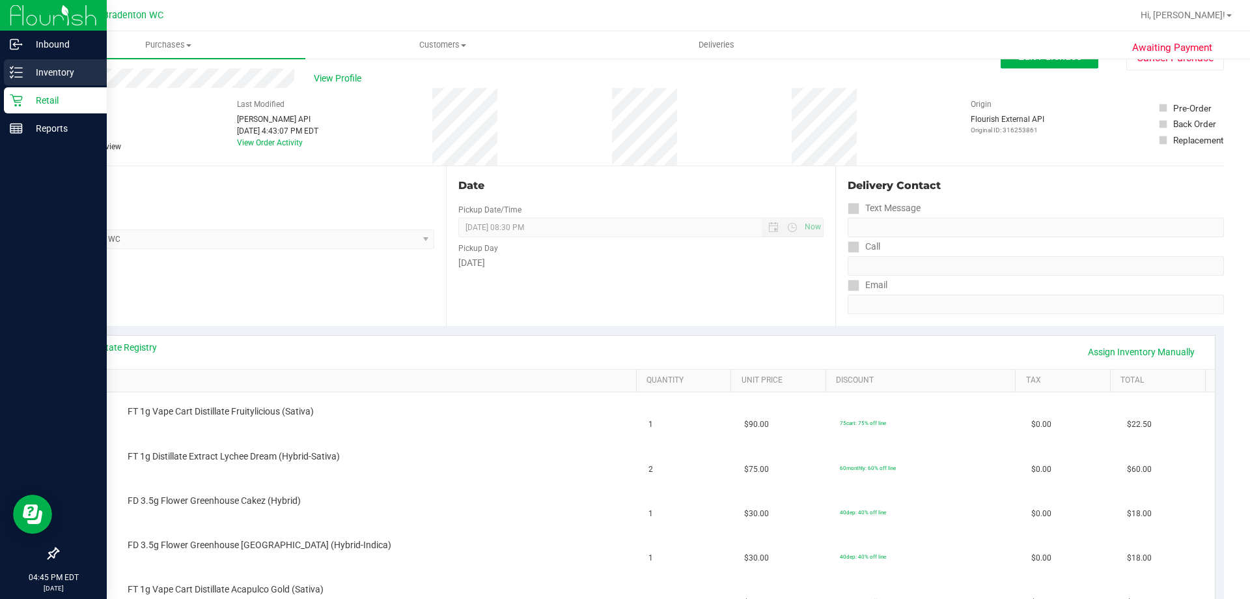
click at [20, 72] on line at bounding box center [18, 72] width 7 height 0
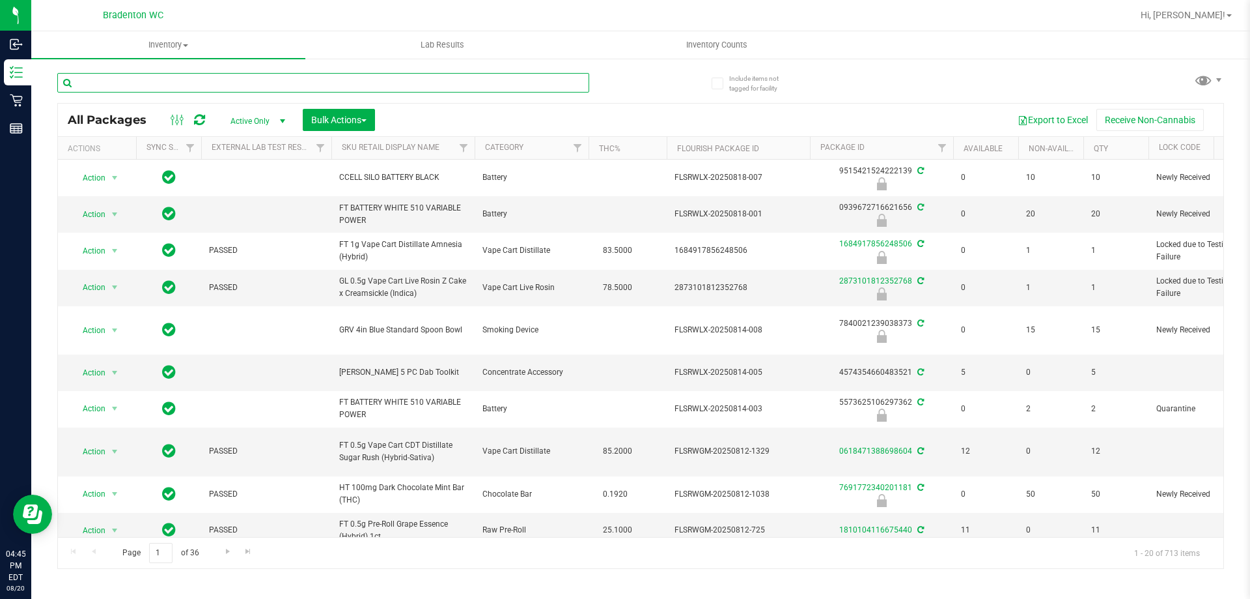
click at [280, 78] on input "text" at bounding box center [323, 83] width 532 height 20
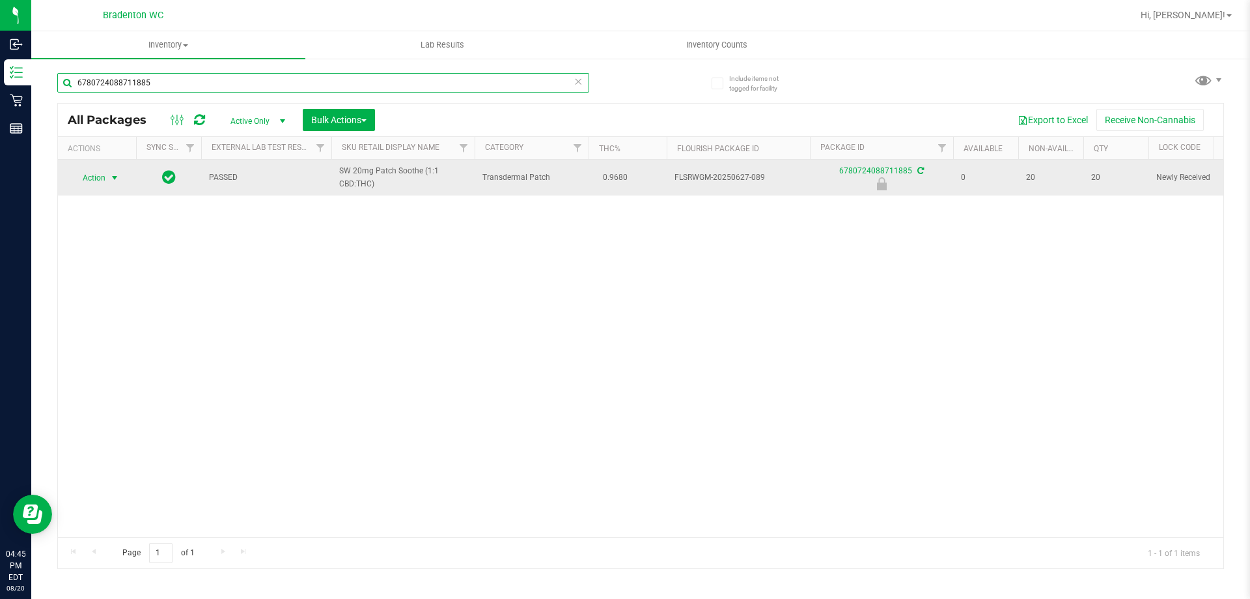
type input "6780724088711885"
click at [109, 180] on span "select" at bounding box center [114, 178] width 10 height 10
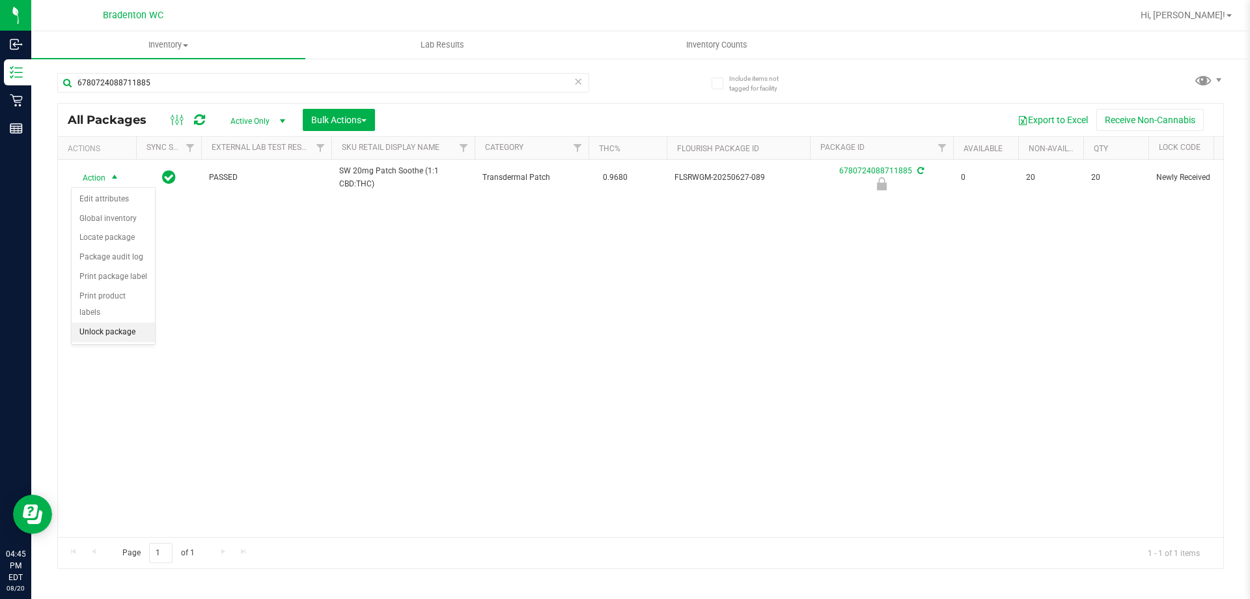
click at [116, 322] on li "Unlock package" at bounding box center [113, 332] width 83 height 20
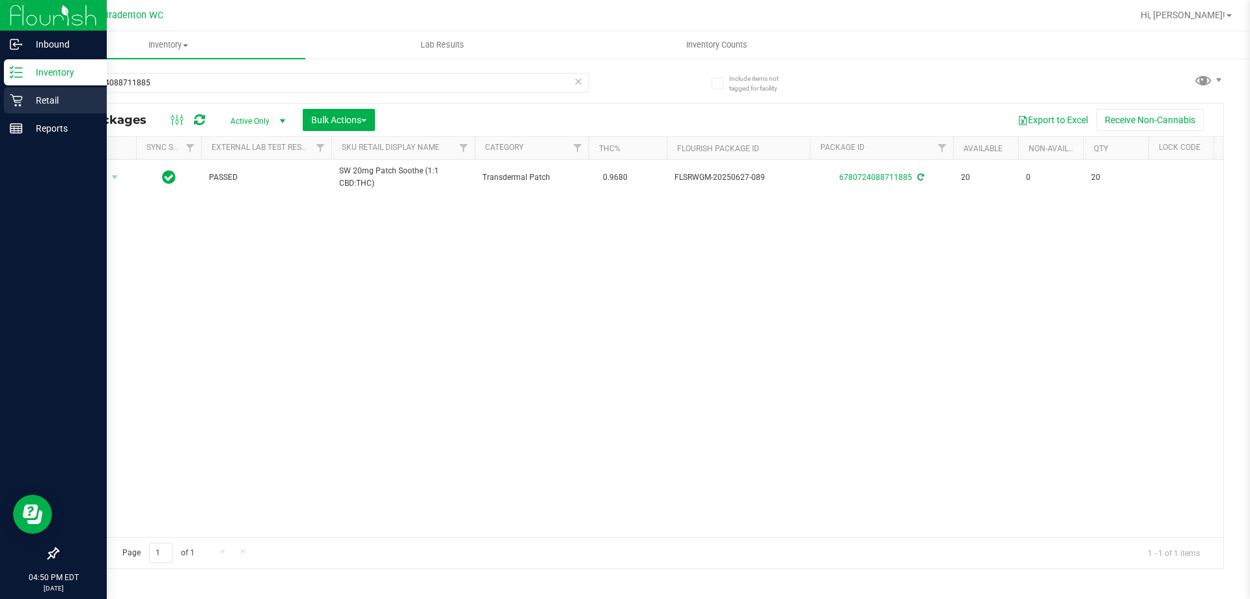
click at [19, 100] on icon at bounding box center [16, 100] width 13 height 13
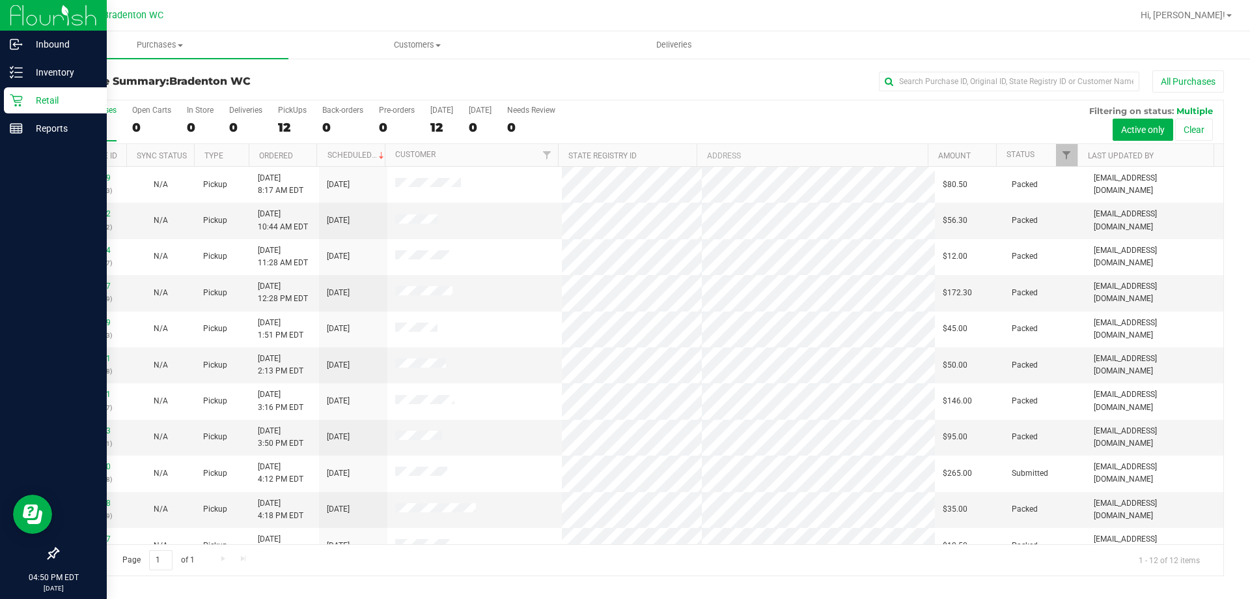
scroll to position [55, 0]
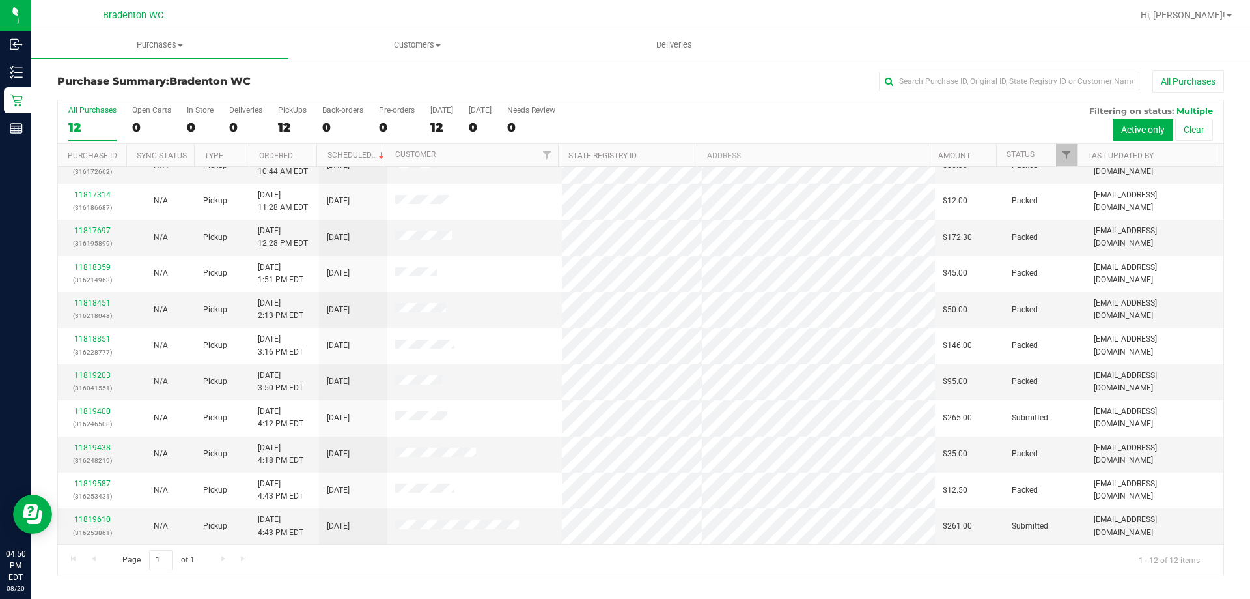
click at [655, 563] on div "Page 1 of 1 1 - 12 of 12 items" at bounding box center [641, 559] width 1166 height 31
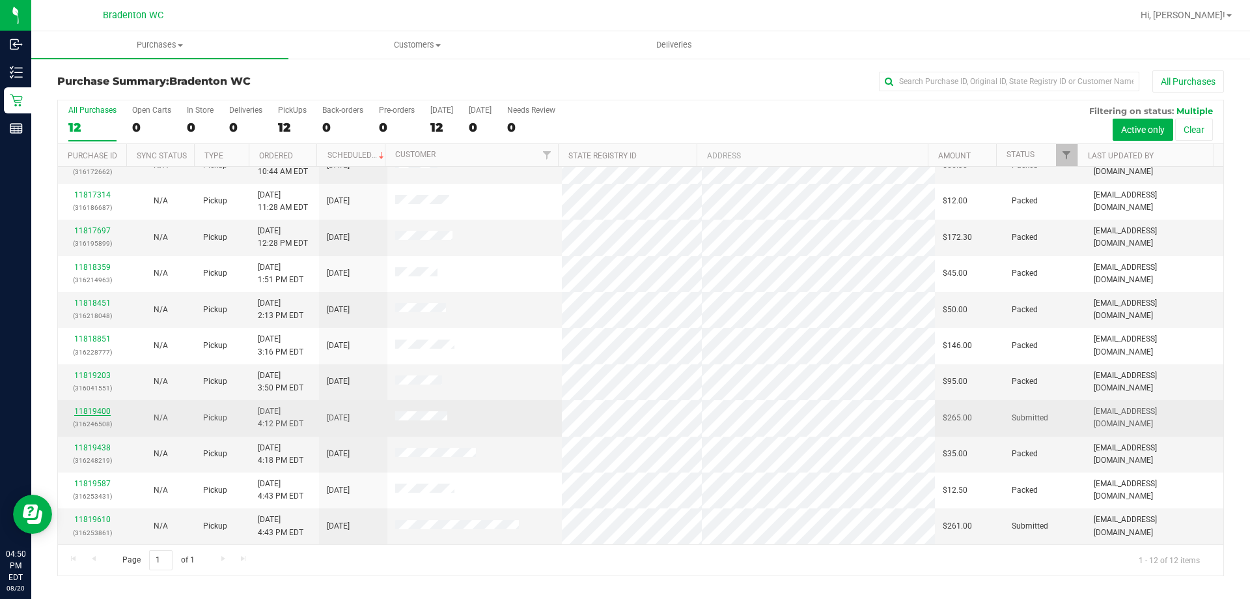
click at [100, 411] on link "11819400" at bounding box center [92, 410] width 36 height 9
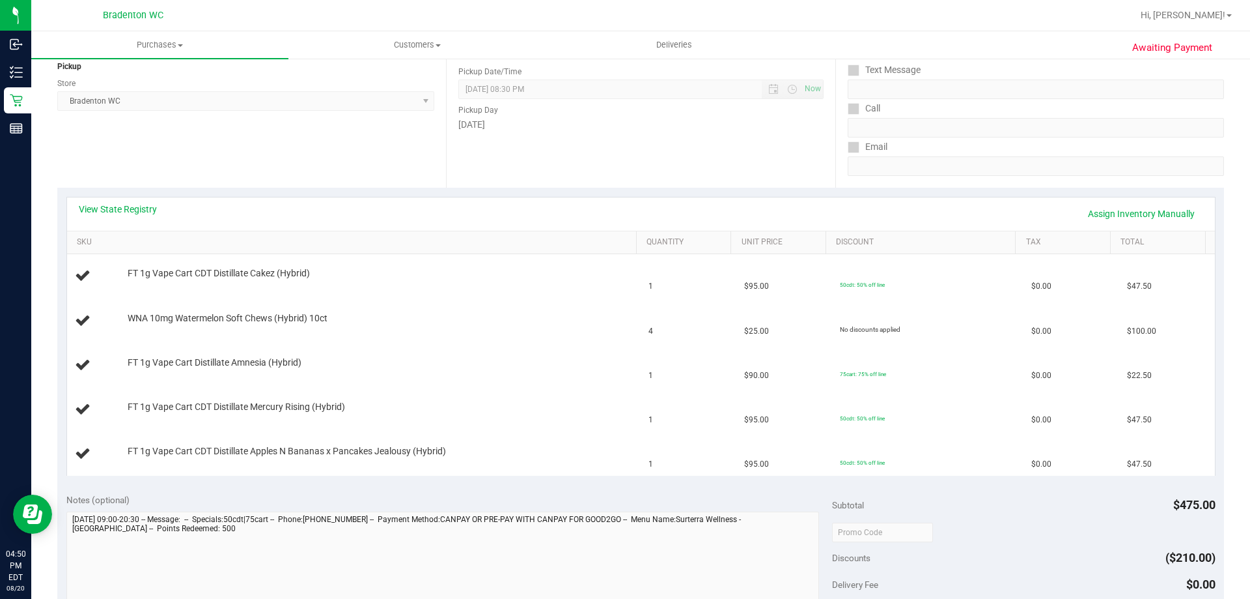
scroll to position [163, 0]
click at [144, 212] on link "View State Registry" at bounding box center [118, 209] width 78 height 13
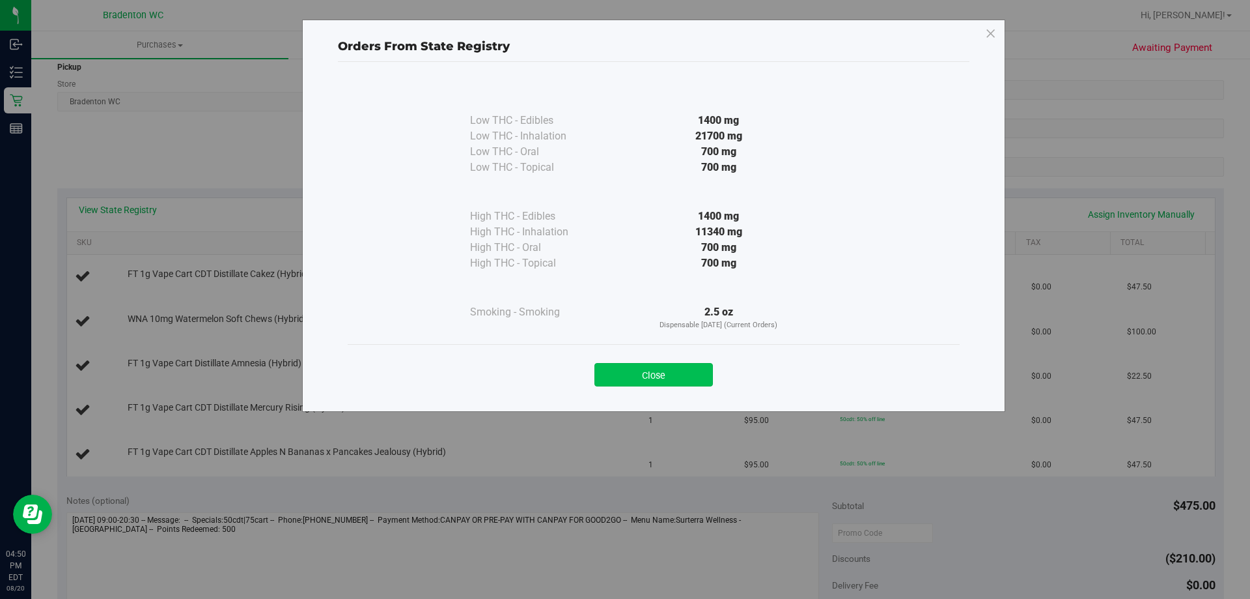
click at [679, 378] on button "Close" at bounding box center [654, 374] width 119 height 23
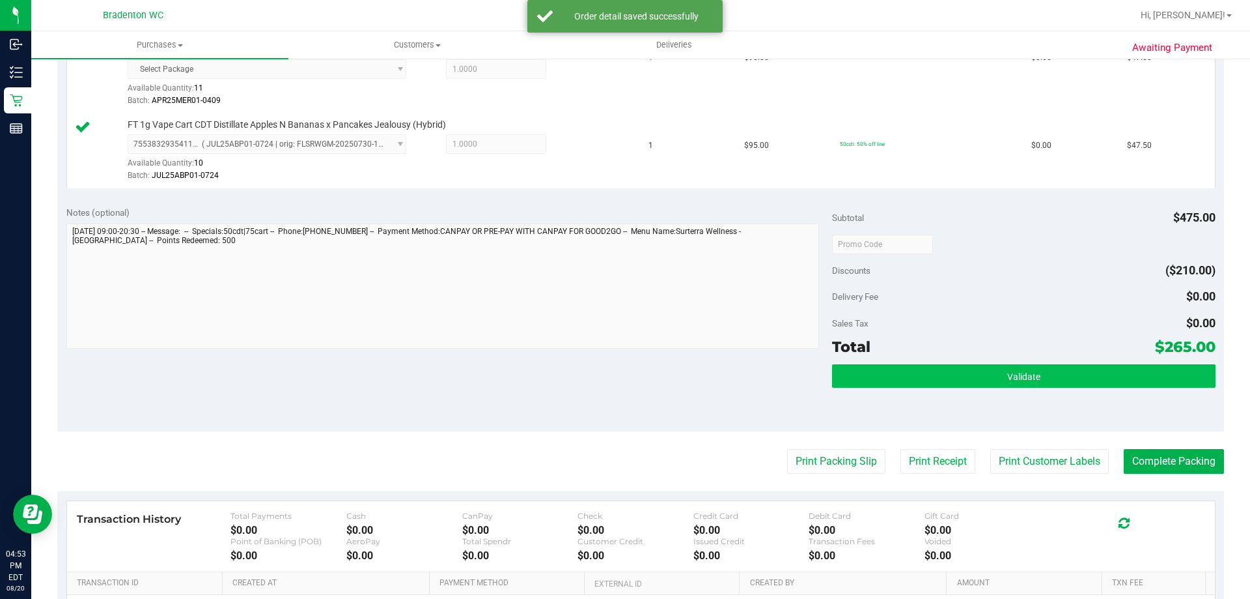
scroll to position [684, 0]
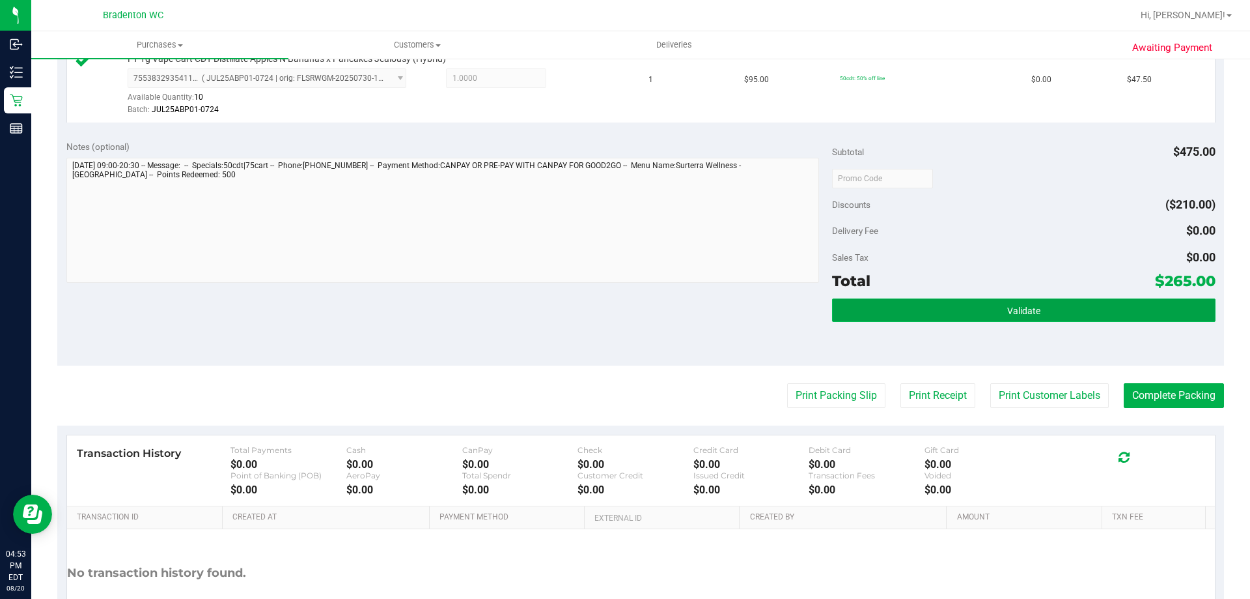
click at [1021, 303] on button "Validate" at bounding box center [1023, 309] width 383 height 23
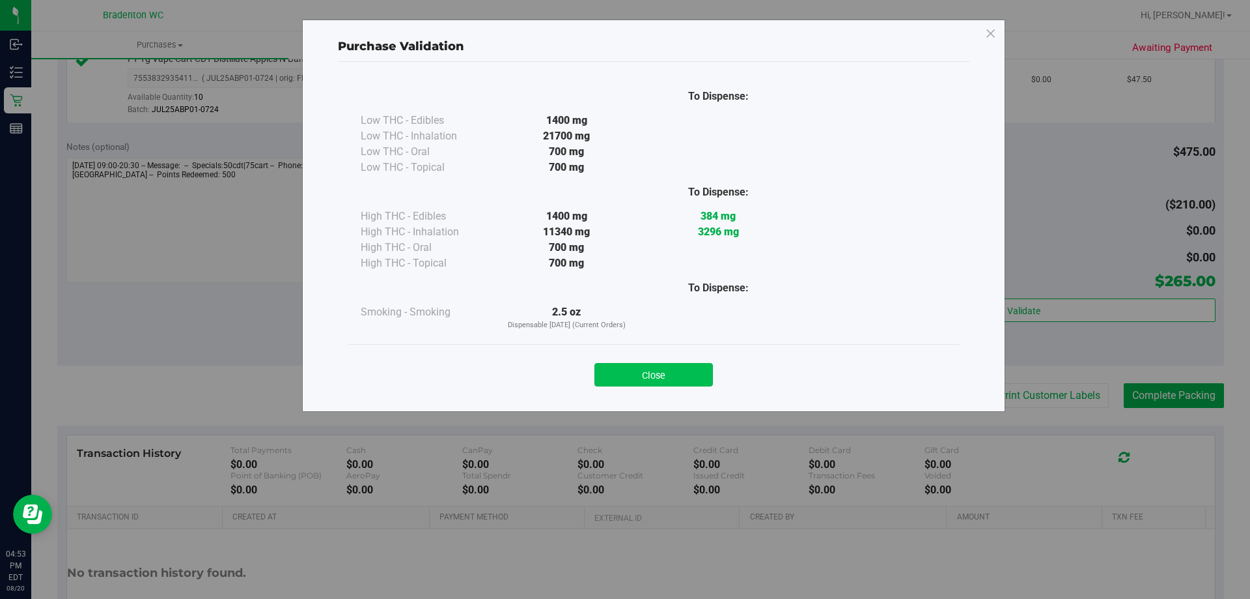
click at [692, 378] on button "Close" at bounding box center [654, 374] width 119 height 23
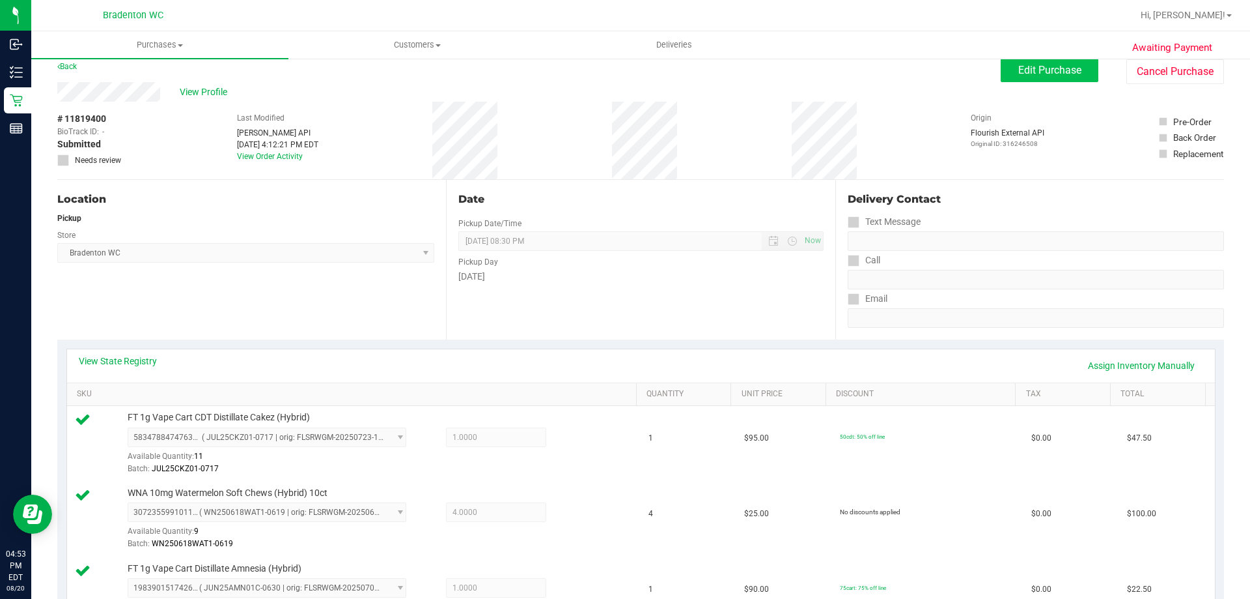
scroll to position [0, 0]
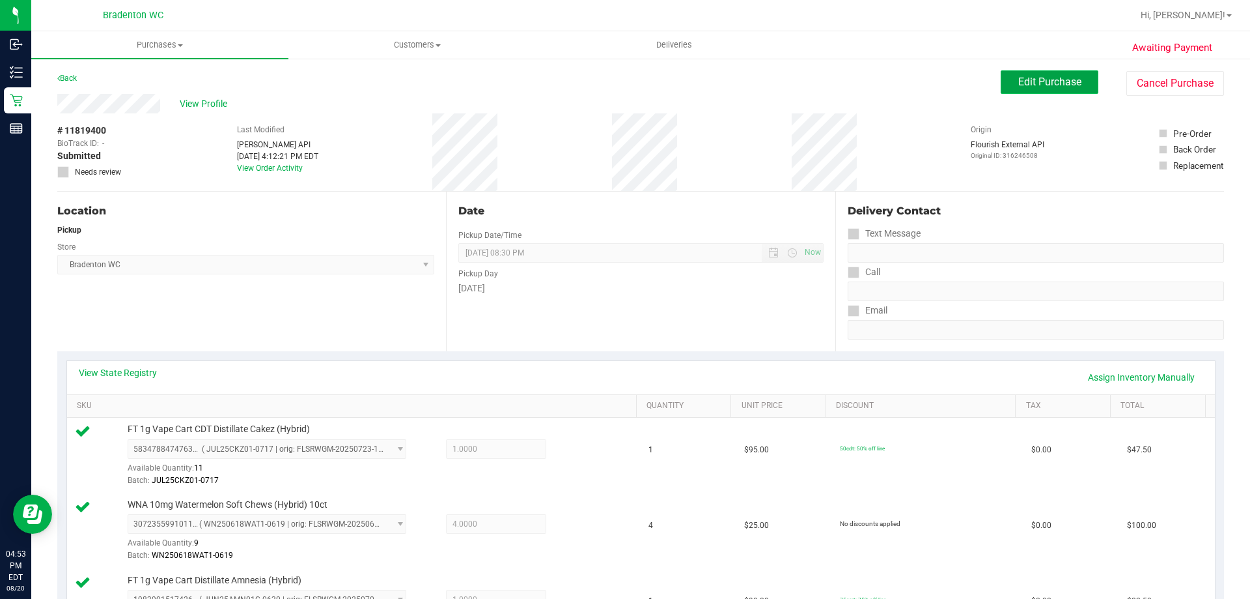
click at [1021, 83] on span "Edit Purchase" at bounding box center [1050, 82] width 63 height 12
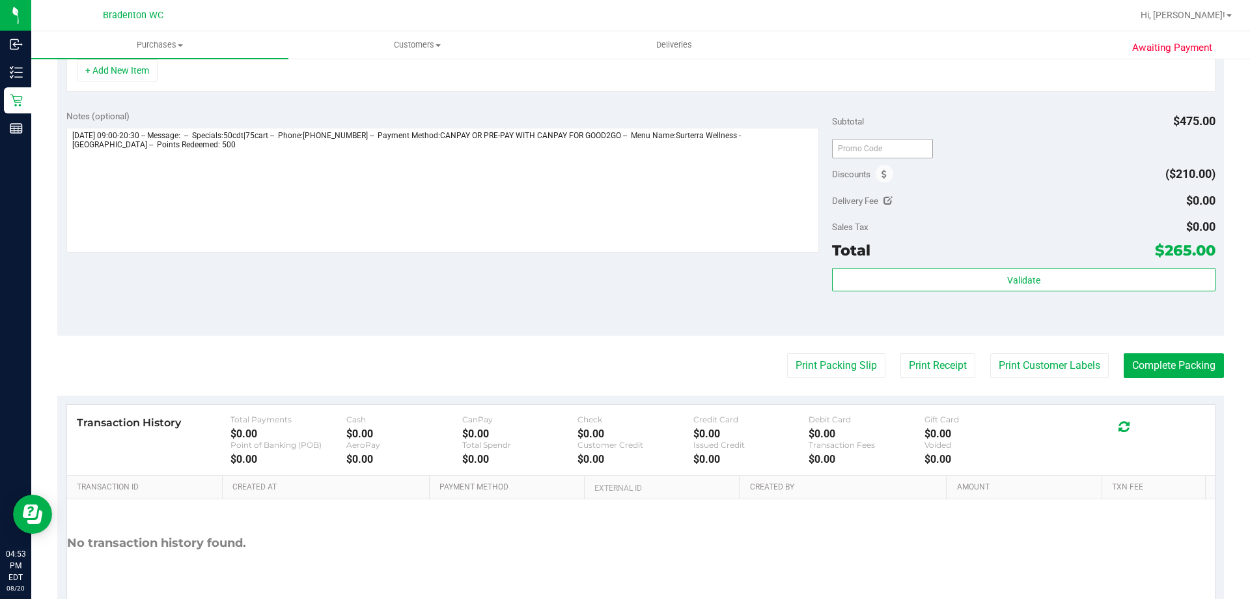
scroll to position [447, 0]
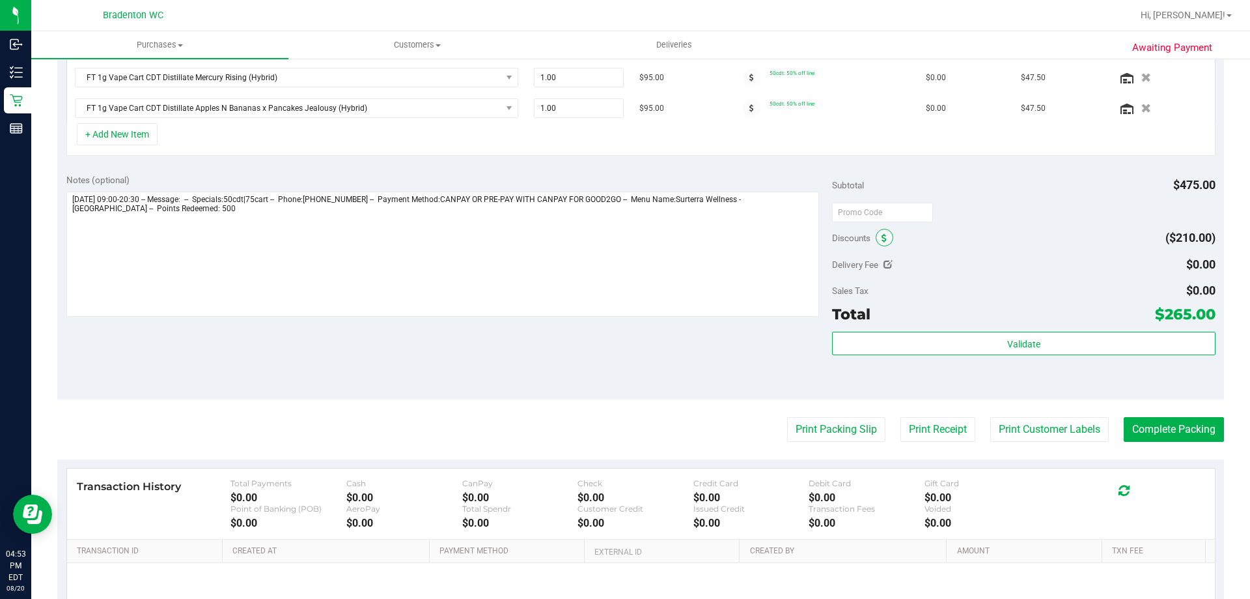
click at [877, 244] on span at bounding box center [885, 238] width 18 height 18
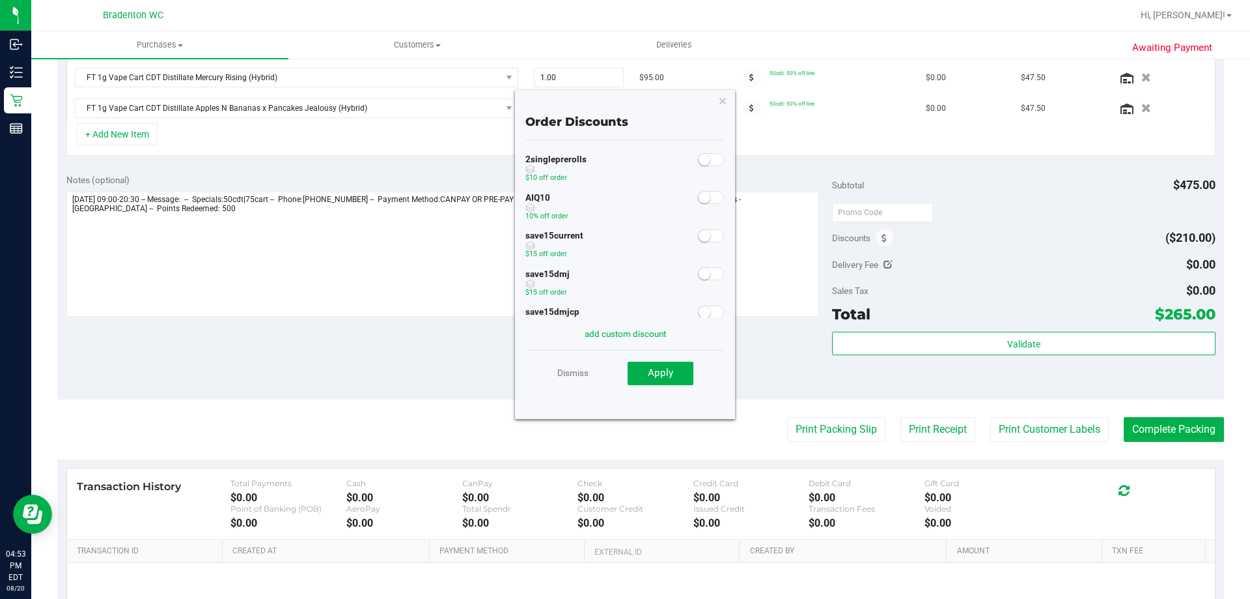
click at [699, 199] on small at bounding box center [705, 197] width 12 height 12
click at [668, 373] on span "Apply" at bounding box center [660, 373] width 25 height 12
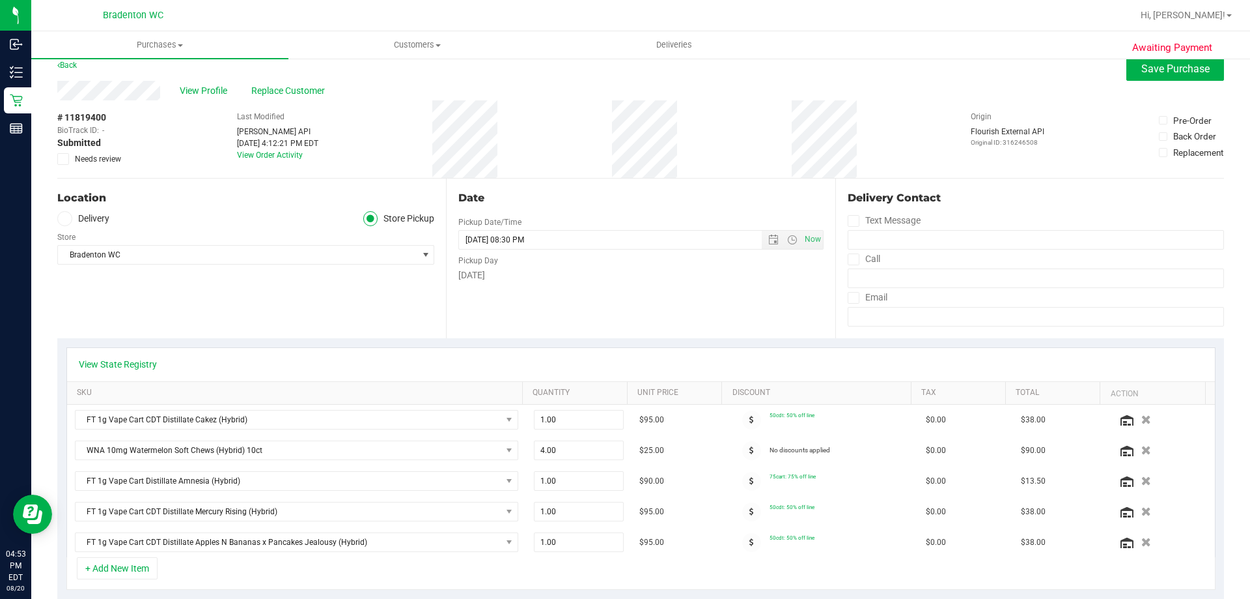
scroll to position [0, 0]
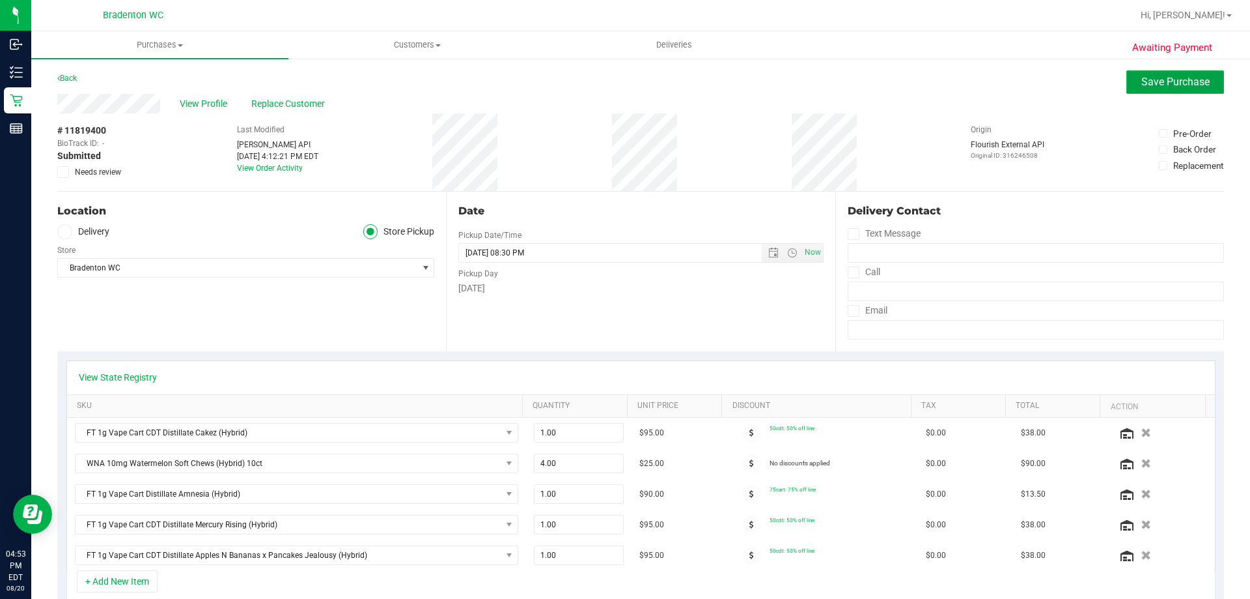
click at [1172, 83] on span "Save Purchase" at bounding box center [1176, 82] width 68 height 12
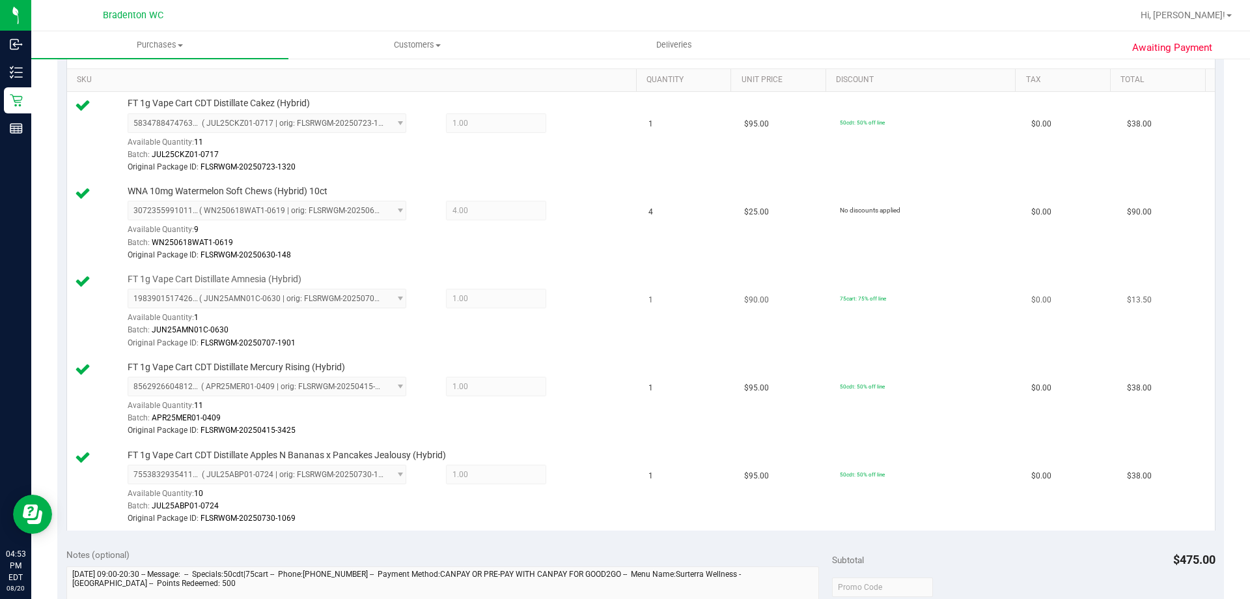
scroll to position [651, 0]
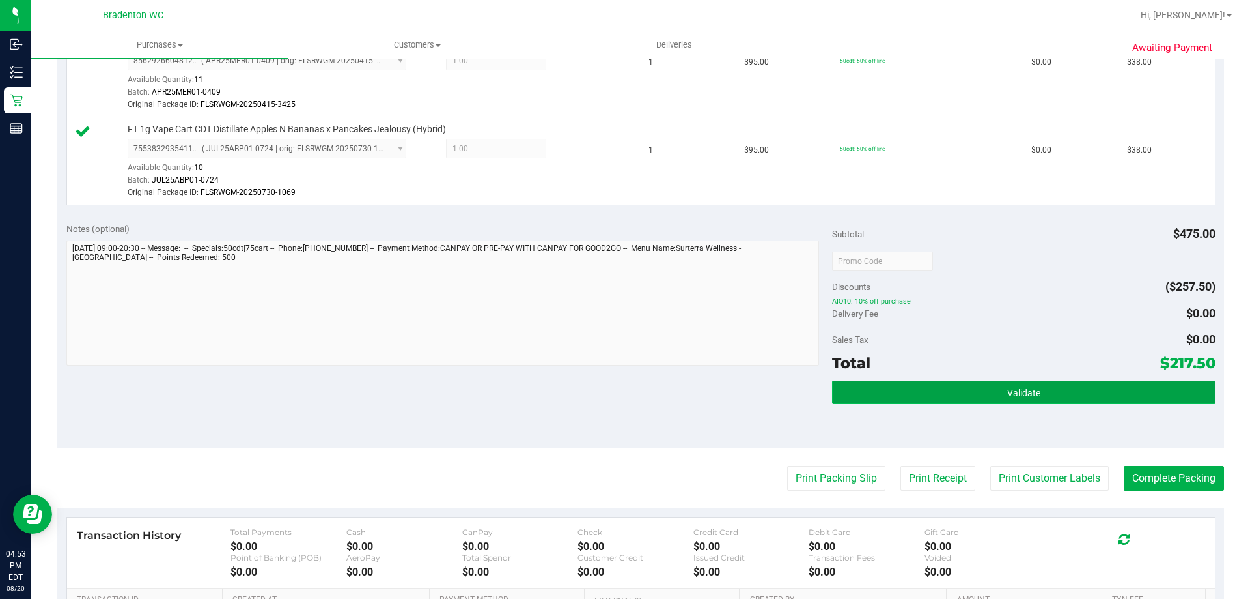
click at [999, 386] on button "Validate" at bounding box center [1023, 391] width 383 height 23
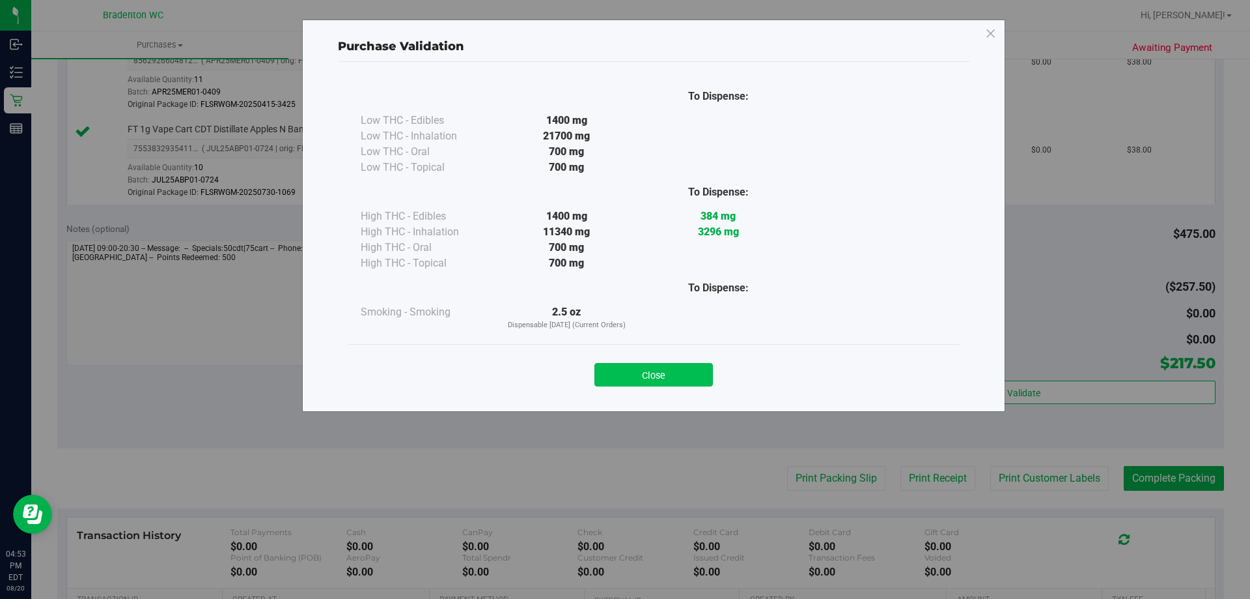
click at [664, 373] on button "Close" at bounding box center [654, 374] width 119 height 23
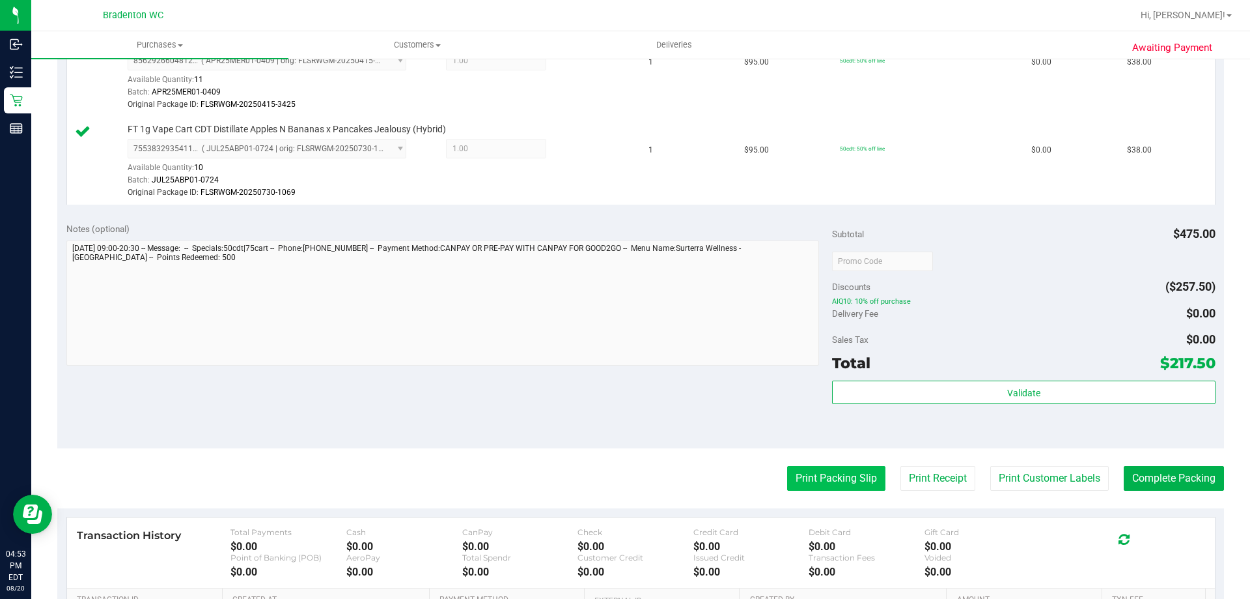
click at [814, 482] on button "Print Packing Slip" at bounding box center [836, 478] width 98 height 25
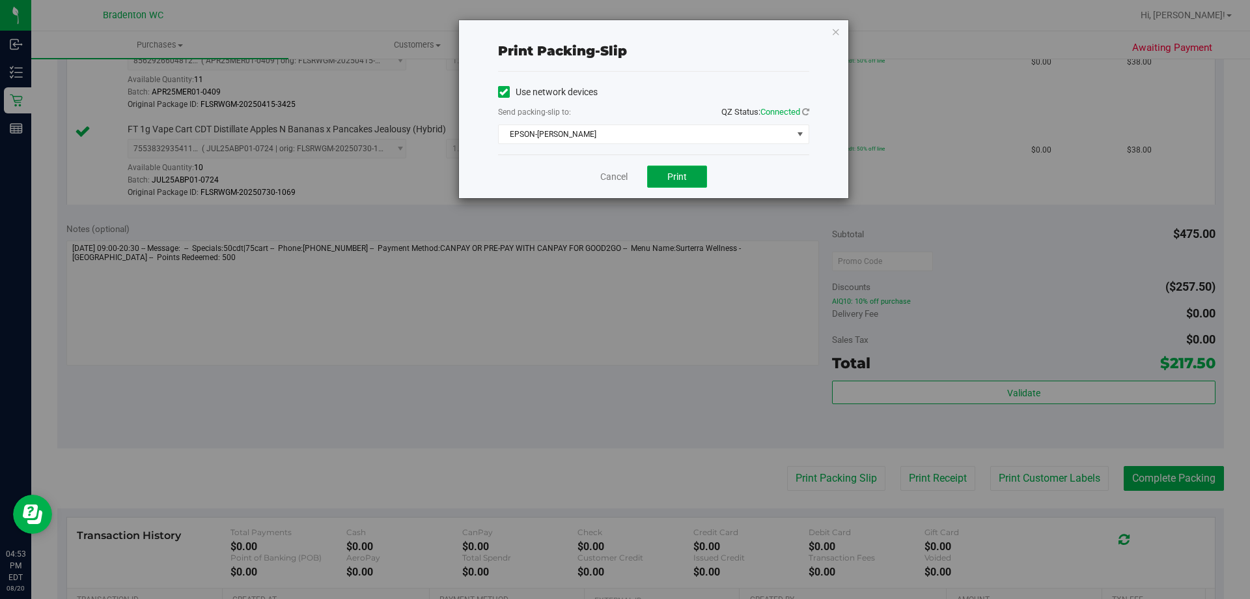
click at [681, 172] on span "Print" at bounding box center [678, 176] width 20 height 10
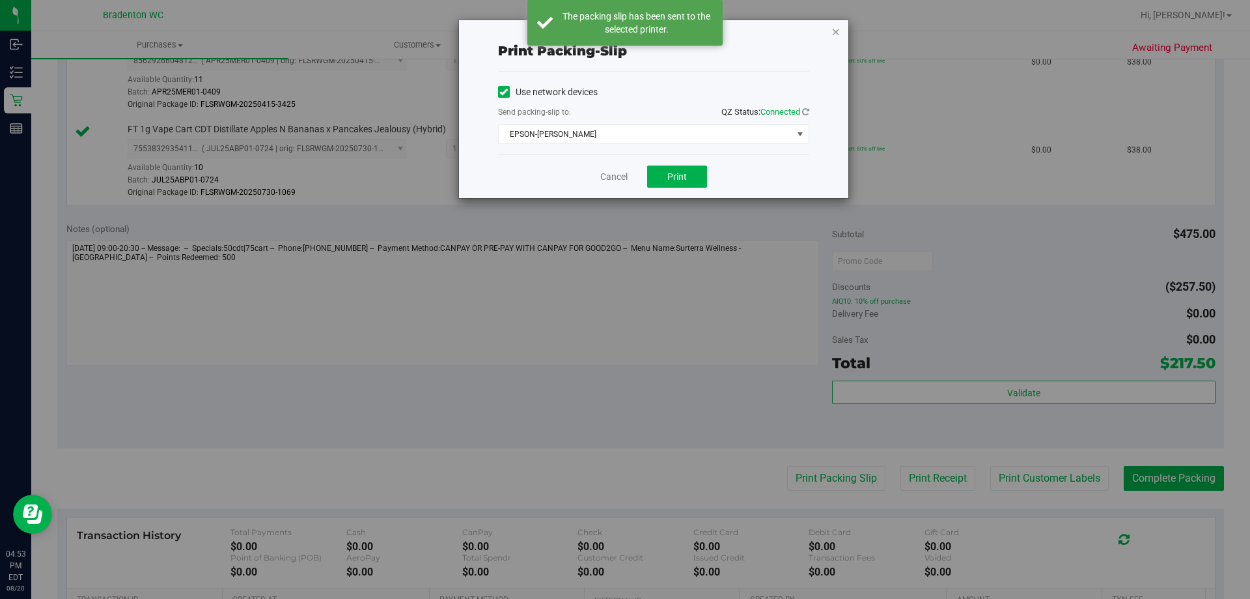
click at [837, 33] on icon "button" at bounding box center [836, 31] width 9 height 16
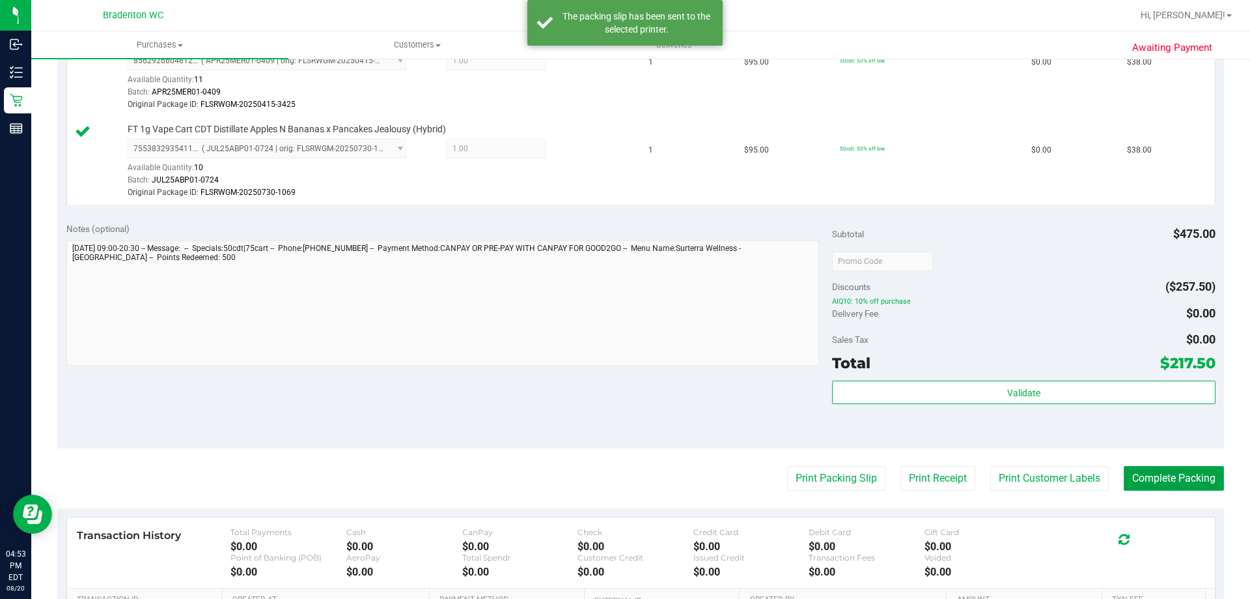
click at [1189, 475] on button "Complete Packing" at bounding box center [1174, 478] width 100 height 25
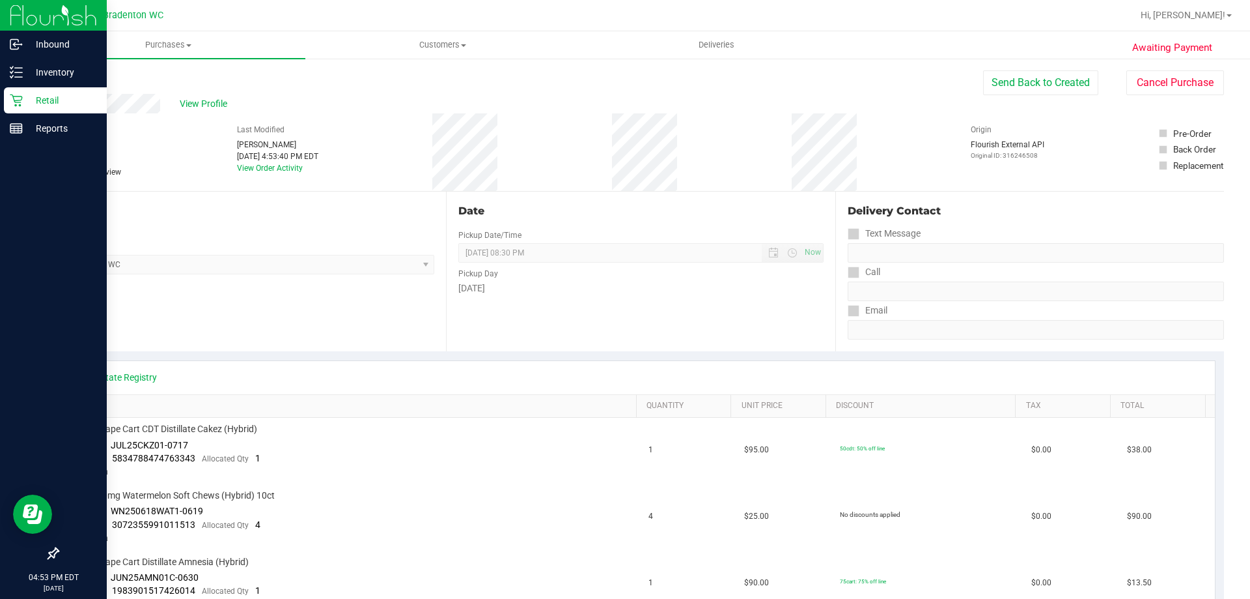
click at [9, 108] on div "Retail" at bounding box center [55, 100] width 103 height 26
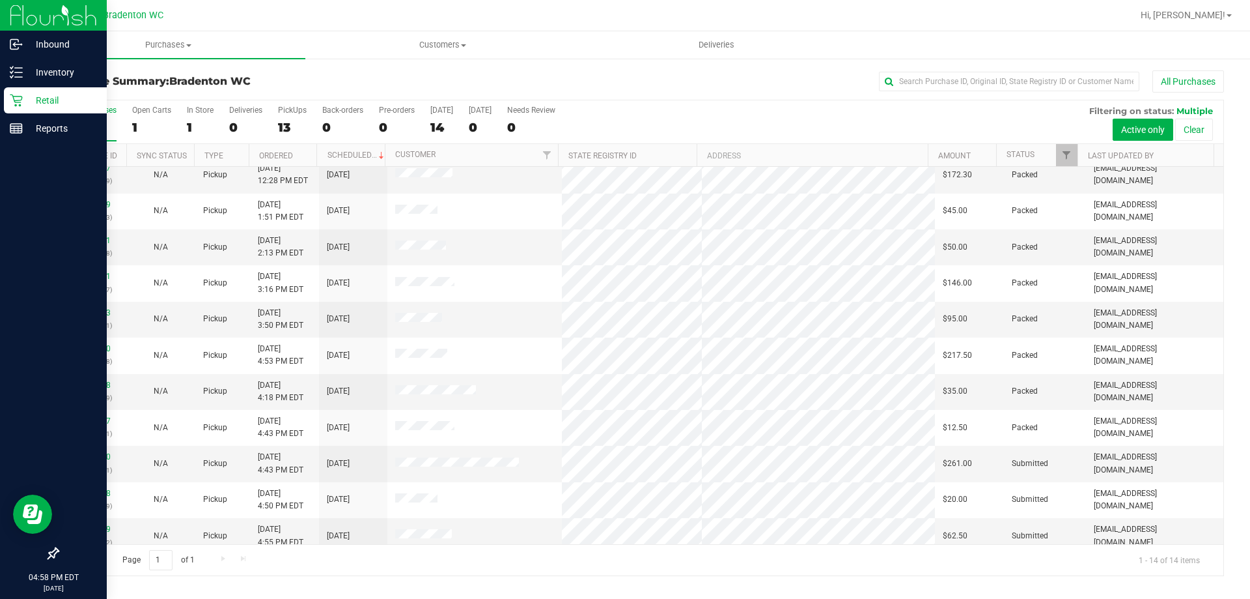
scroll to position [128, 0]
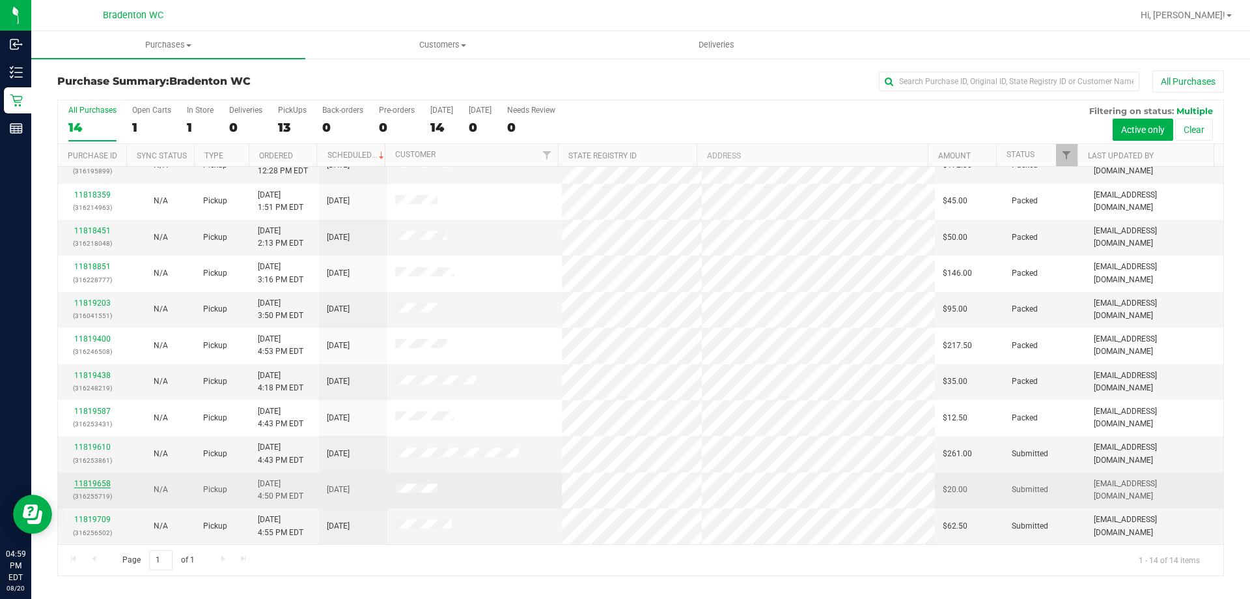
click at [91, 485] on link "11819658" at bounding box center [92, 483] width 36 height 9
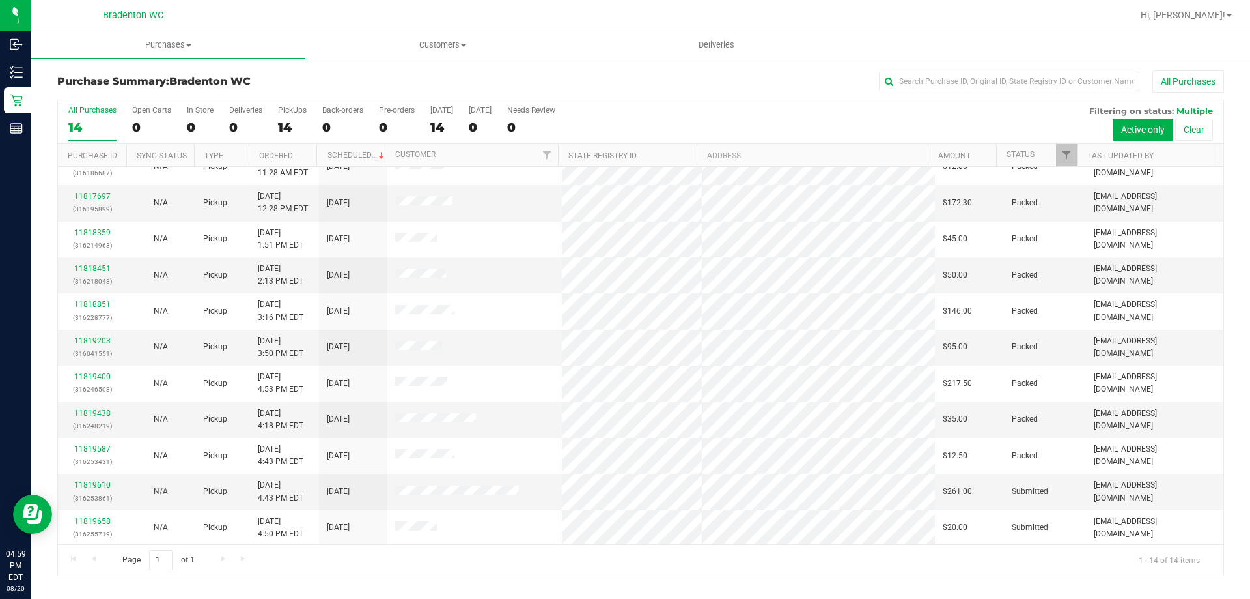
scroll to position [128, 0]
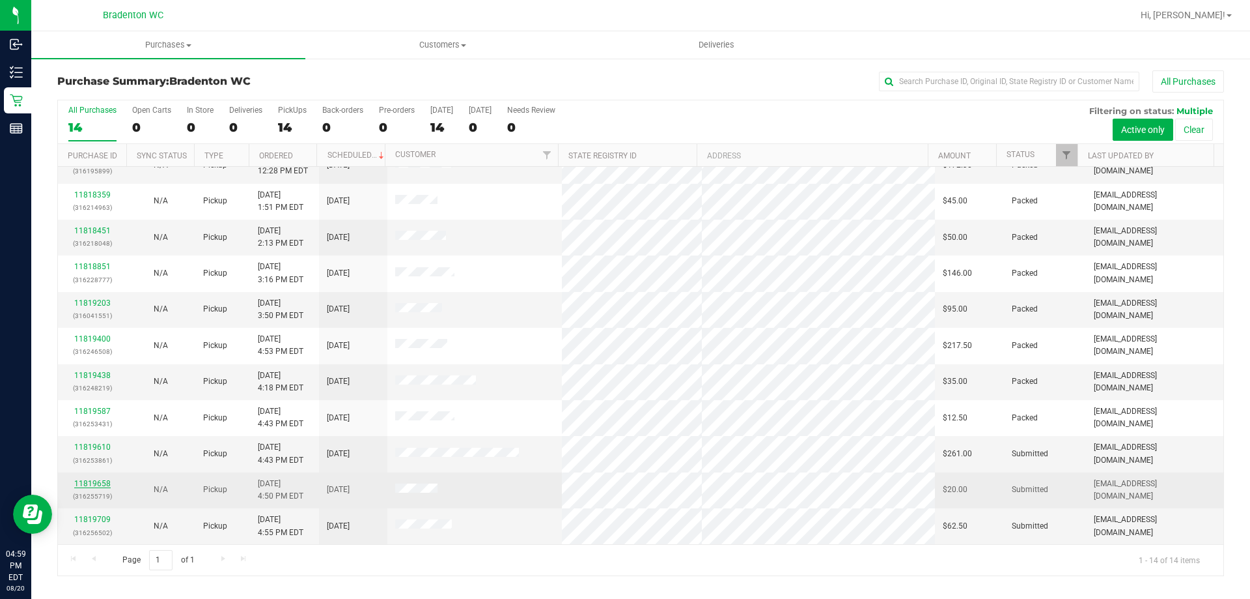
click at [79, 481] on link "11819658" at bounding box center [92, 483] width 36 height 9
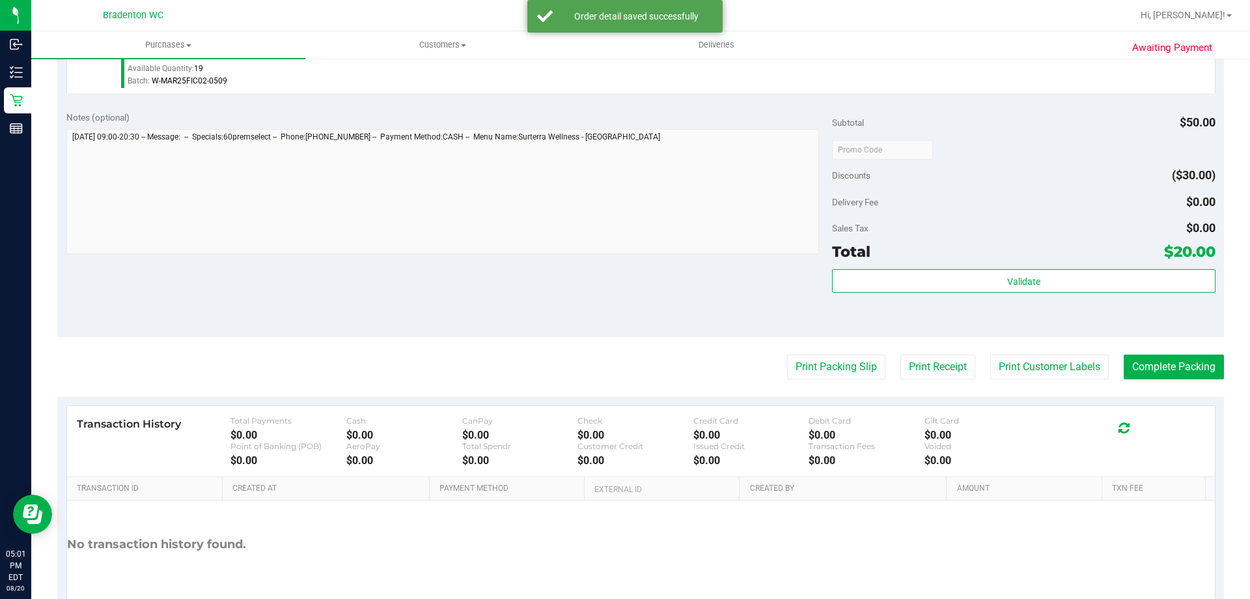
scroll to position [479, 0]
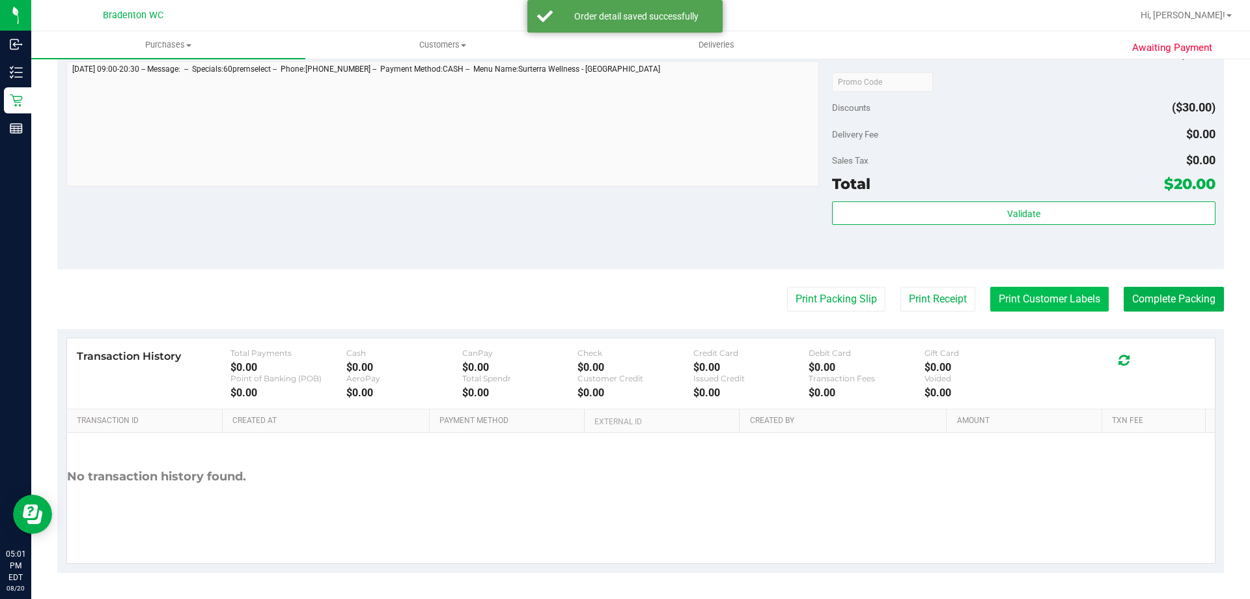
click at [1021, 307] on button "Print Customer Labels" at bounding box center [1050, 299] width 119 height 25
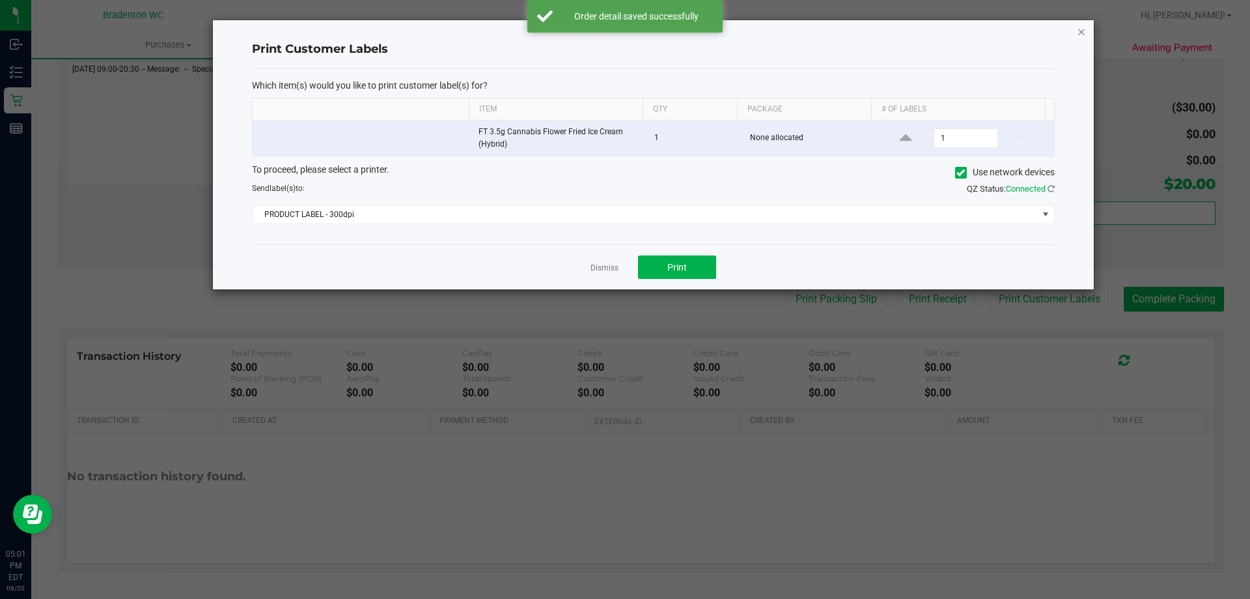
click at [1082, 37] on icon "button" at bounding box center [1081, 31] width 9 height 16
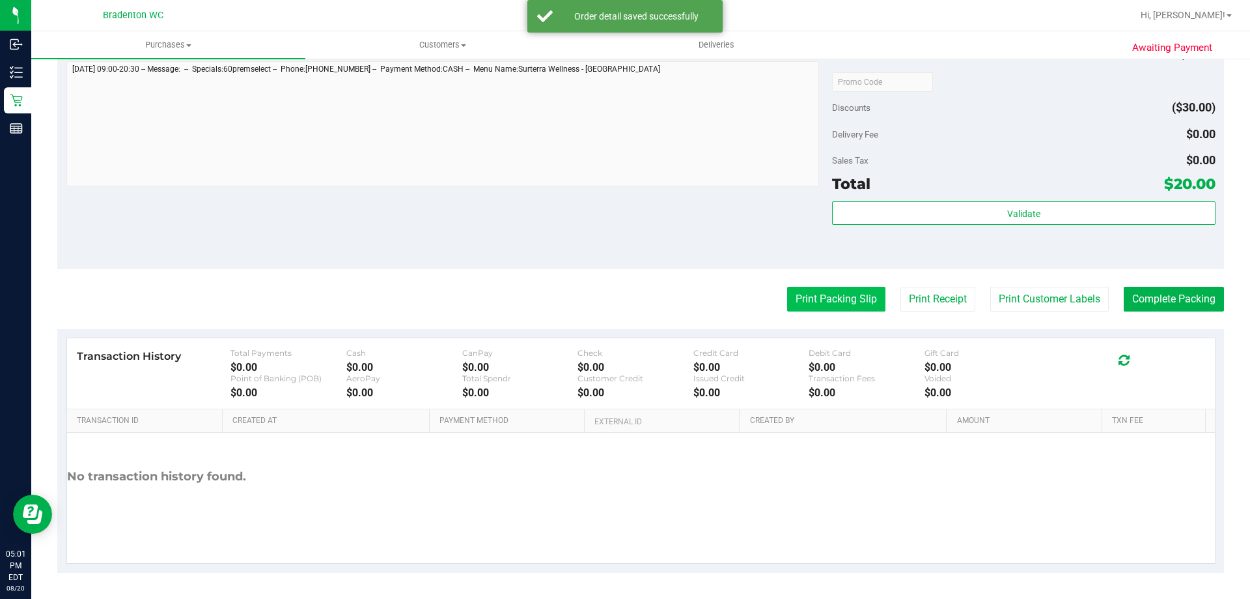
click at [828, 293] on button "Print Packing Slip" at bounding box center [836, 299] width 98 height 25
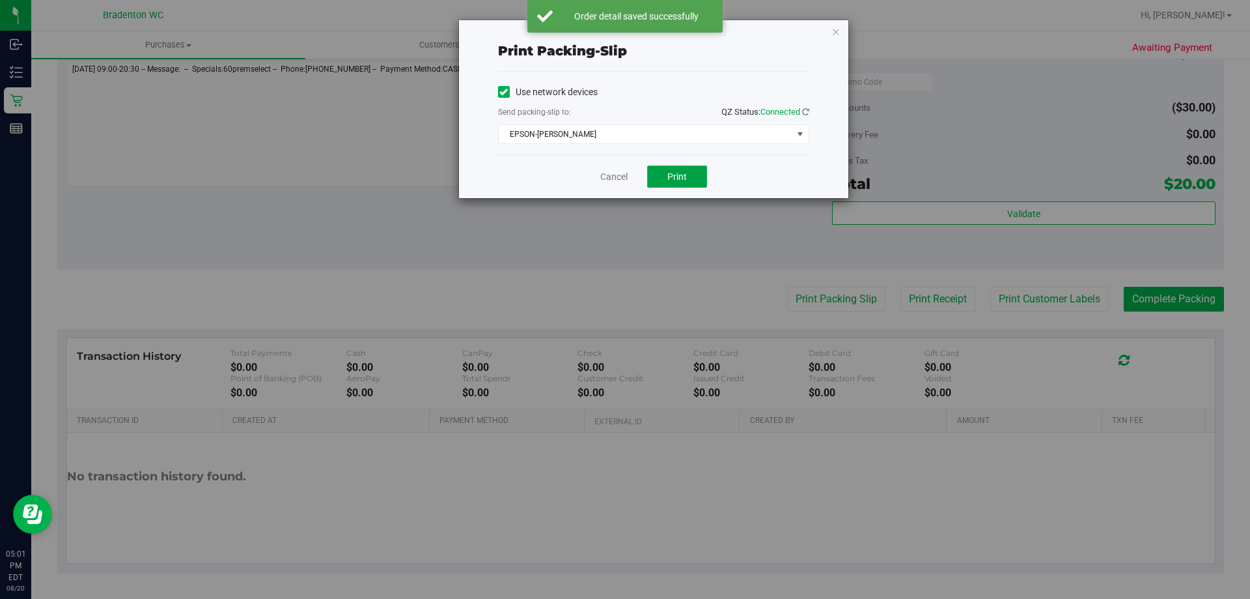
click at [698, 171] on button "Print" at bounding box center [677, 176] width 60 height 22
click at [833, 25] on icon "button" at bounding box center [836, 31] width 9 height 16
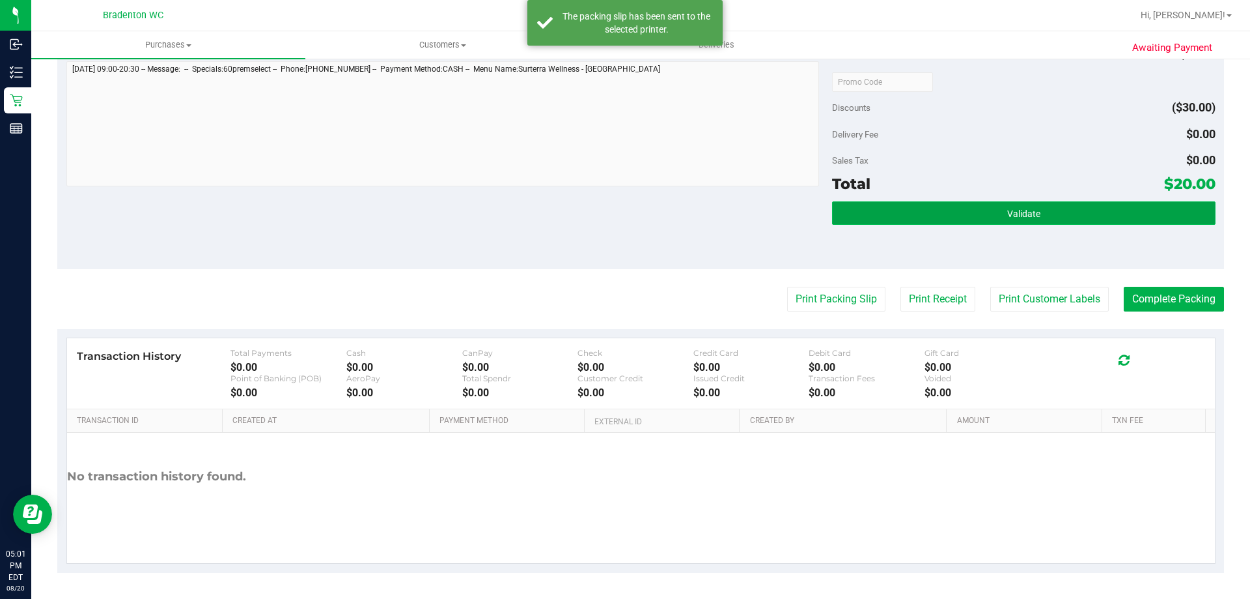
click at [1031, 218] on span "Validate" at bounding box center [1024, 213] width 33 height 10
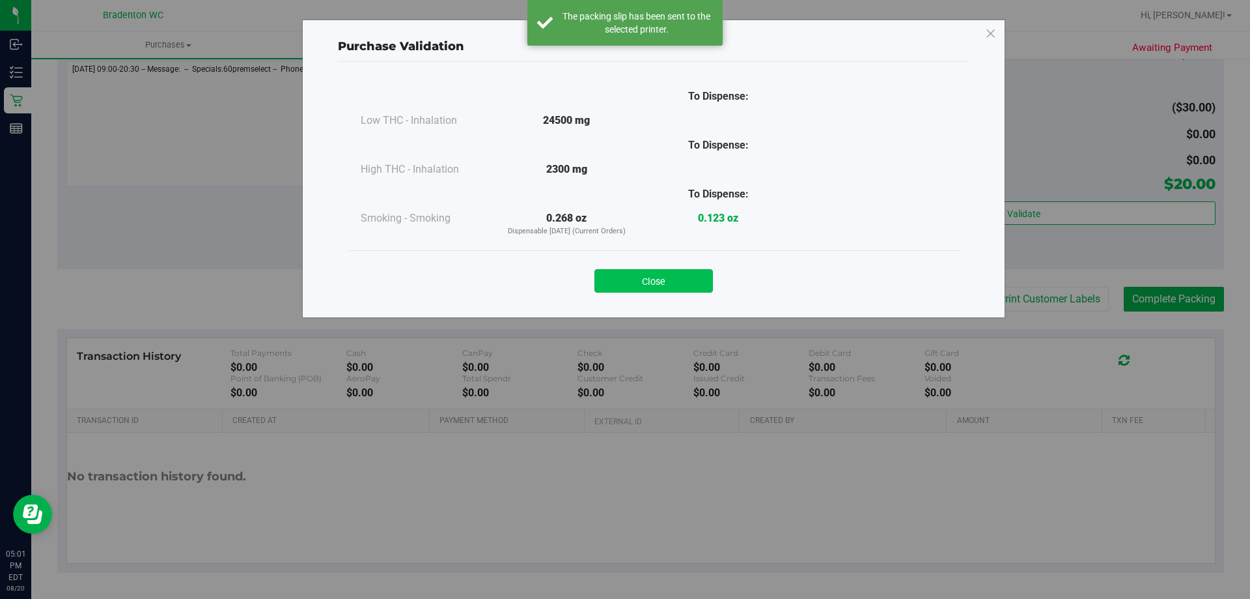
click at [687, 277] on button "Close" at bounding box center [654, 280] width 119 height 23
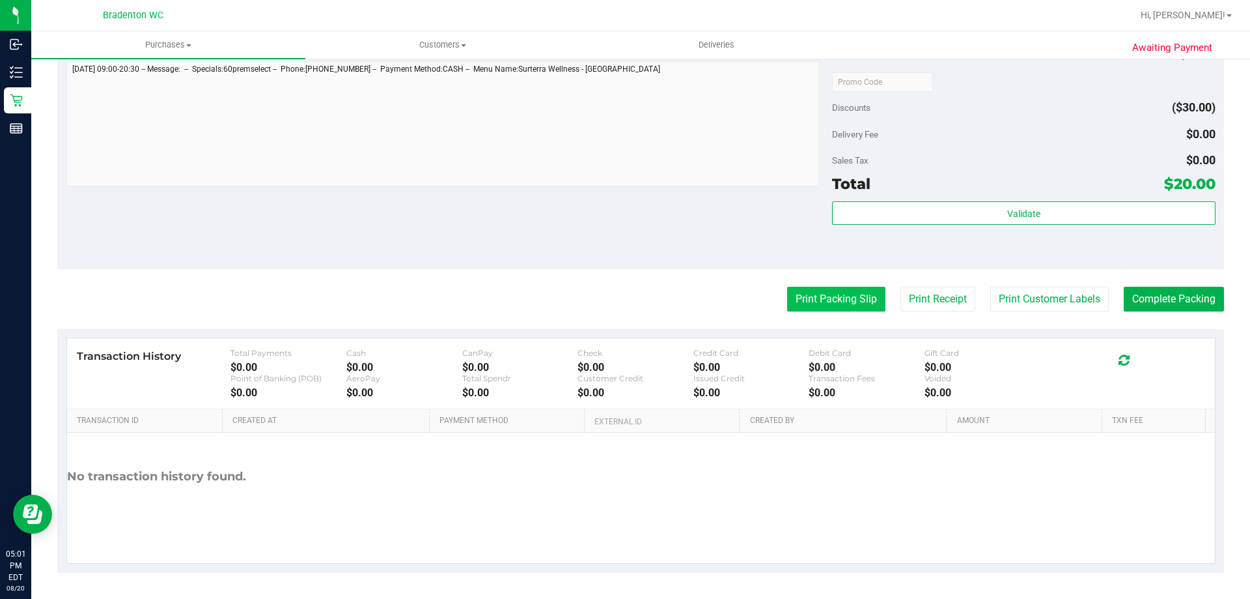
click at [825, 300] on button "Print Packing Slip" at bounding box center [836, 299] width 98 height 25
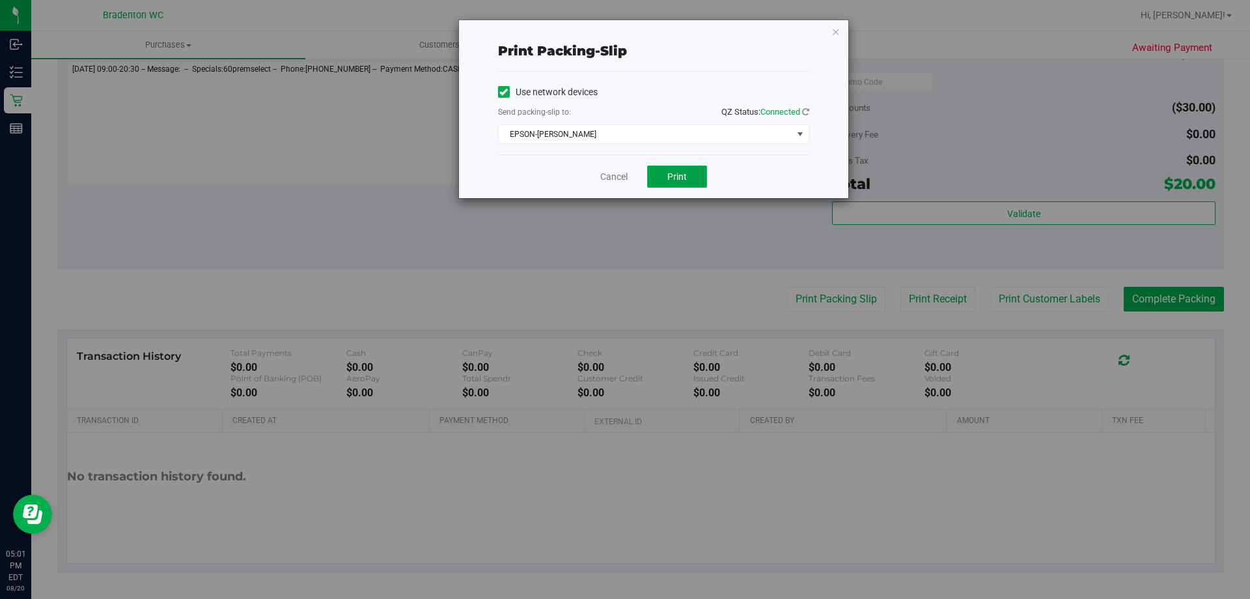
click at [697, 165] on button "Print" at bounding box center [677, 176] width 60 height 22
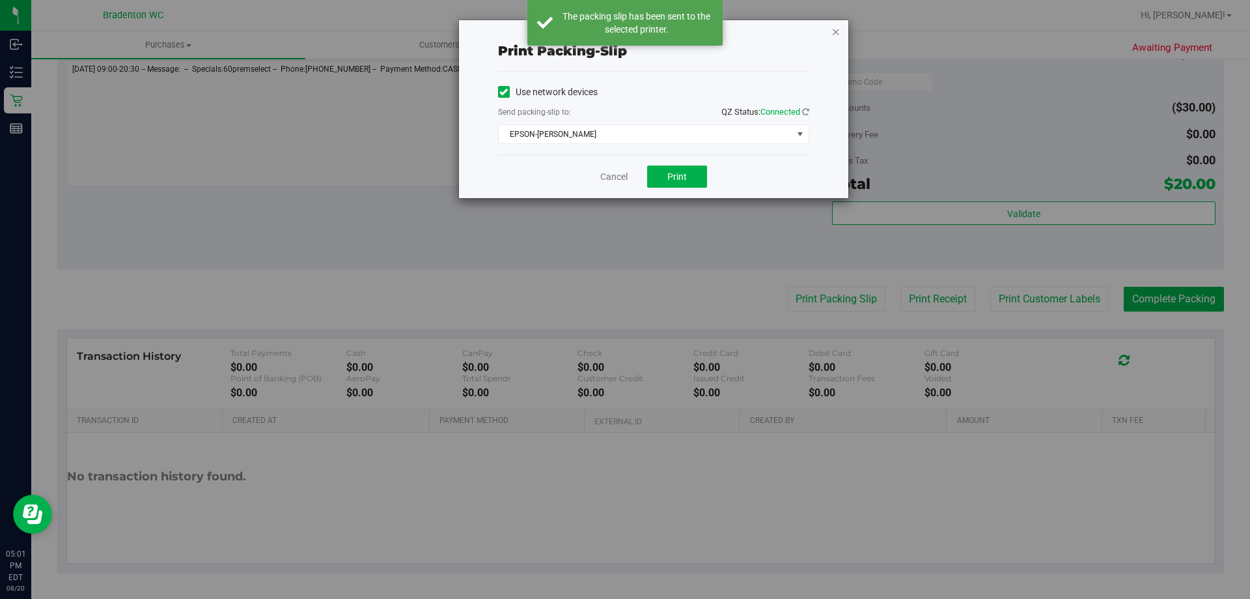
click at [840, 34] on icon "button" at bounding box center [836, 31] width 9 height 16
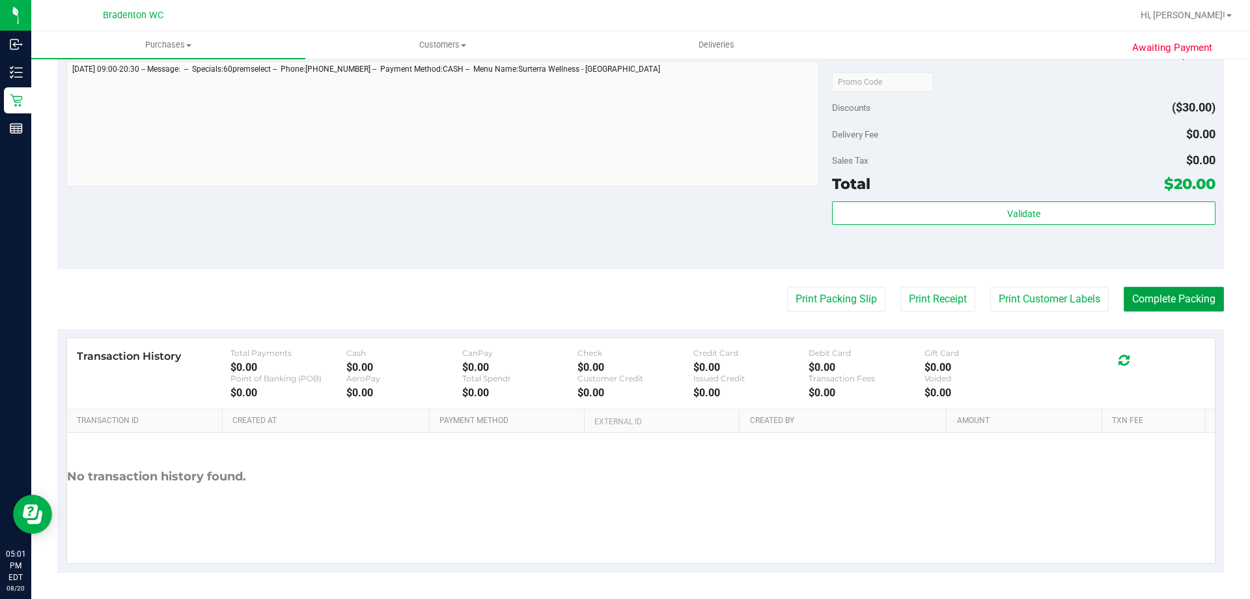
click at [1181, 303] on button "Complete Packing" at bounding box center [1174, 299] width 100 height 25
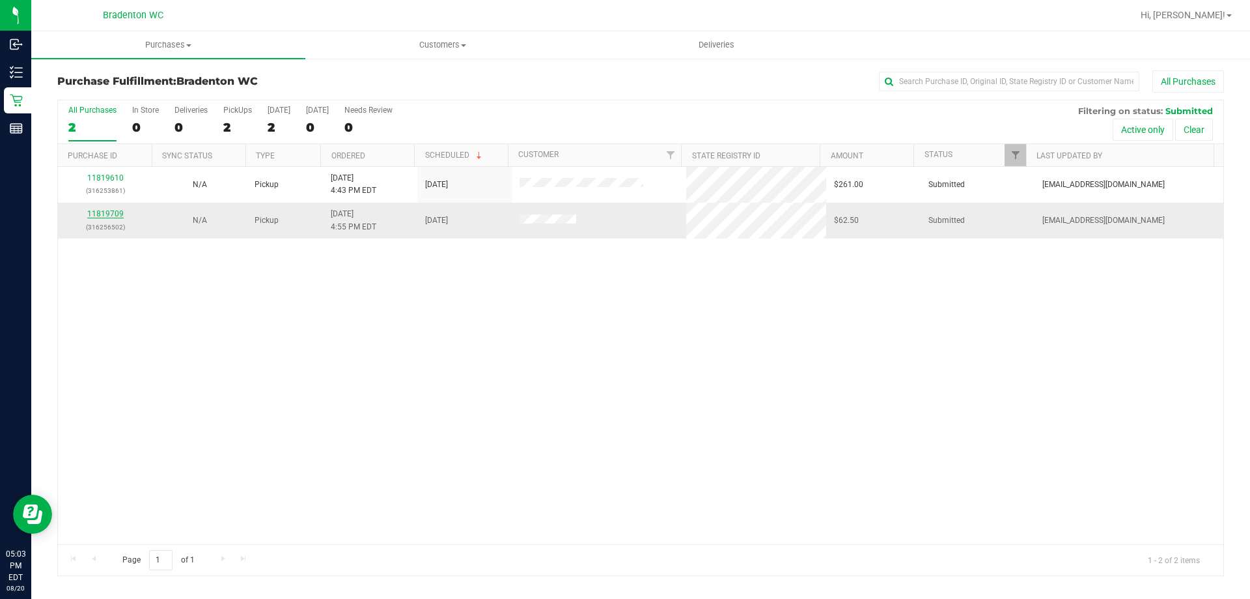
click at [98, 214] on link "11819709" at bounding box center [105, 213] width 36 height 9
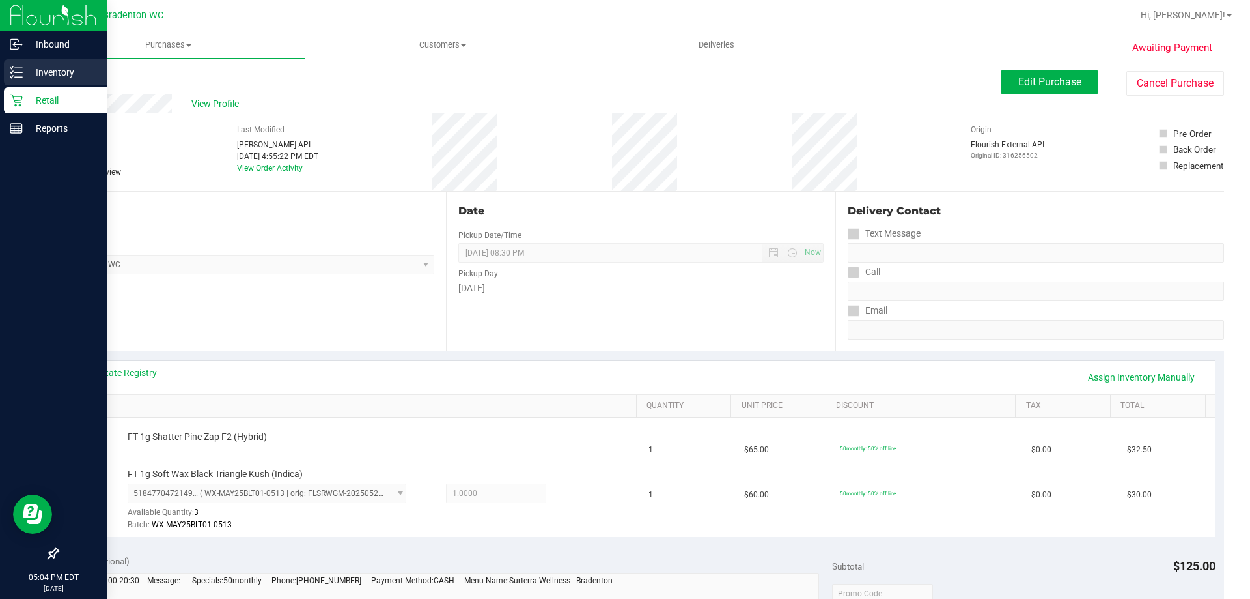
click at [33, 75] on p "Inventory" at bounding box center [62, 72] width 78 height 16
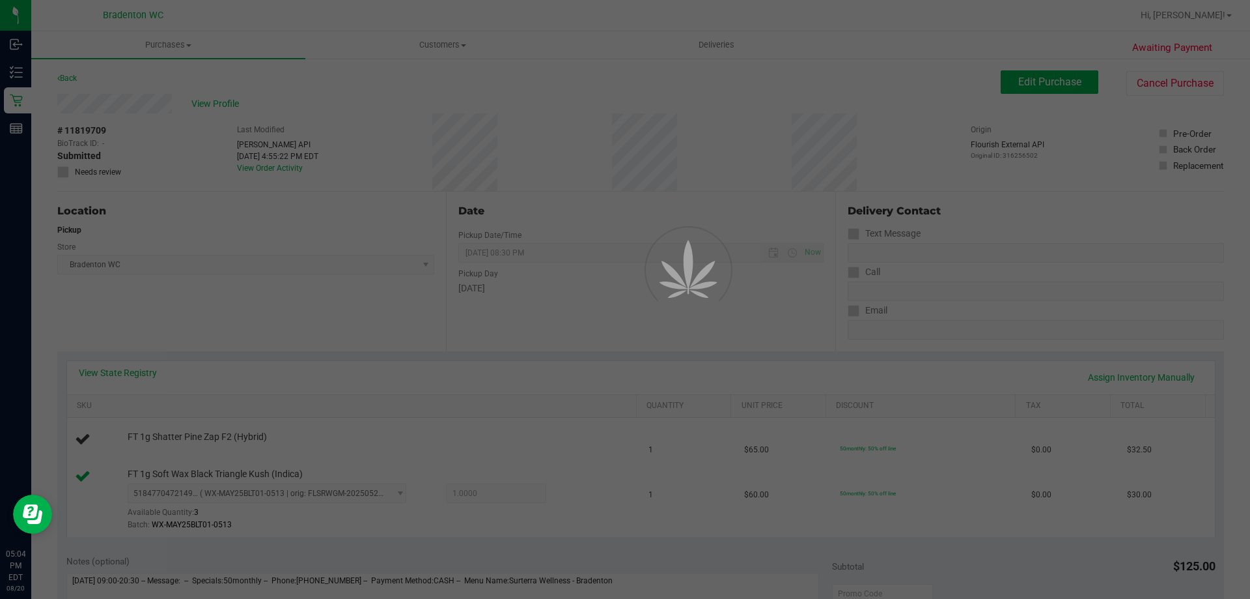
drag, startPoint x: 22, startPoint y: 76, endPoint x: 49, endPoint y: 3, distance: 77.9
click at [23, 72] on div at bounding box center [625, 299] width 1250 height 599
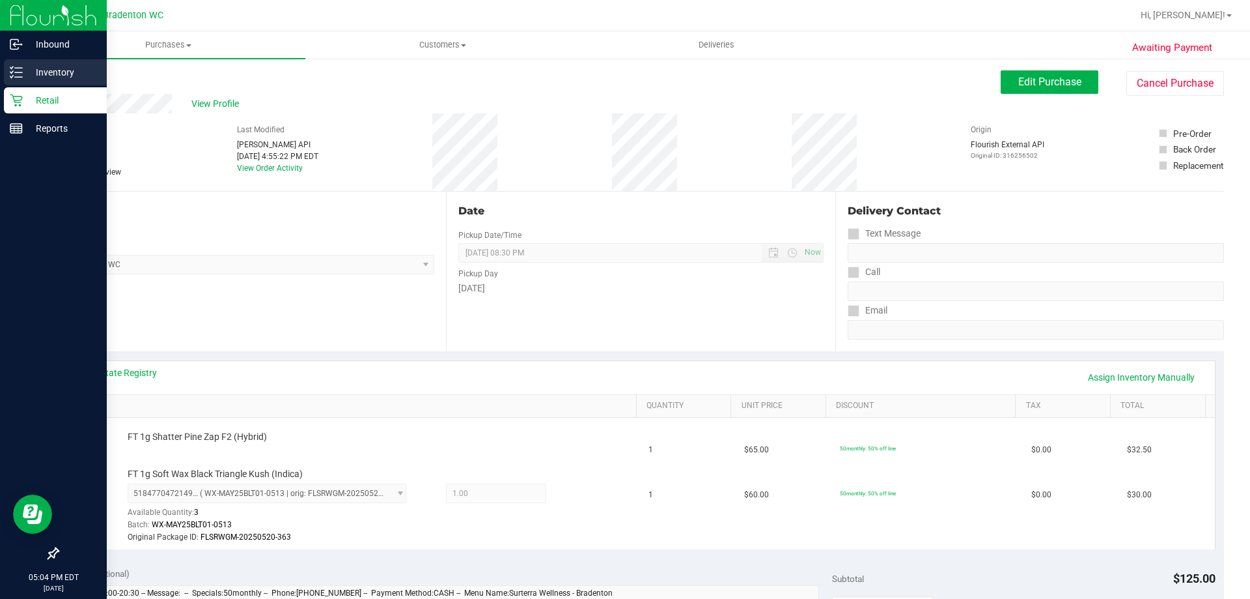
click at [48, 74] on p "Inventory" at bounding box center [62, 72] width 78 height 16
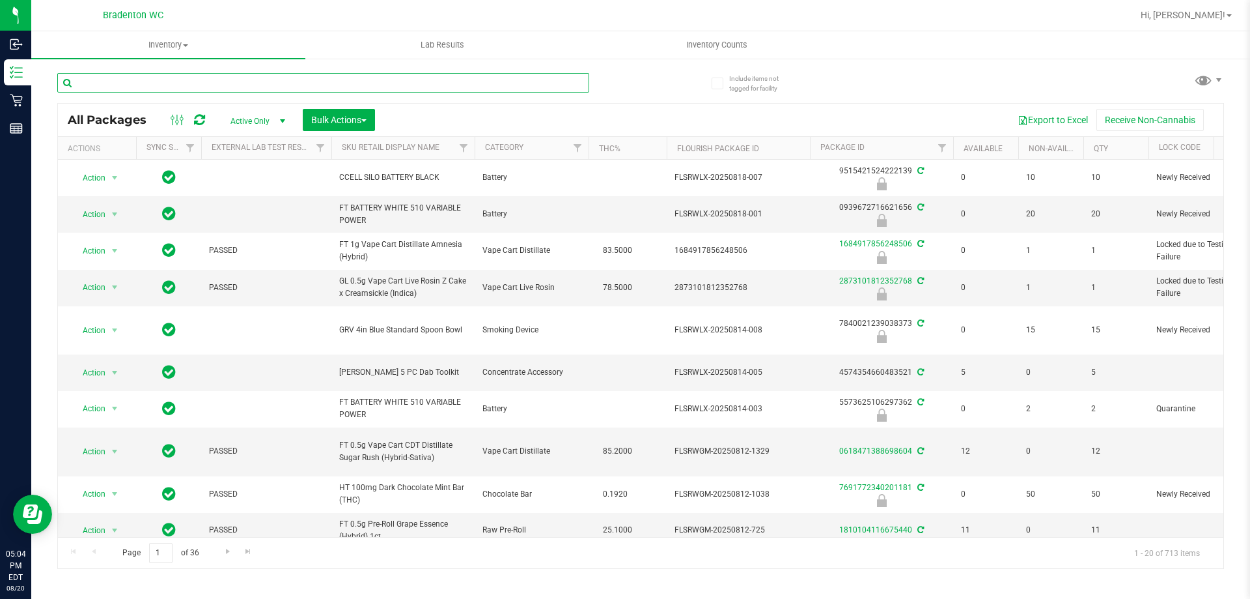
click at [238, 81] on input "text" at bounding box center [323, 83] width 532 height 20
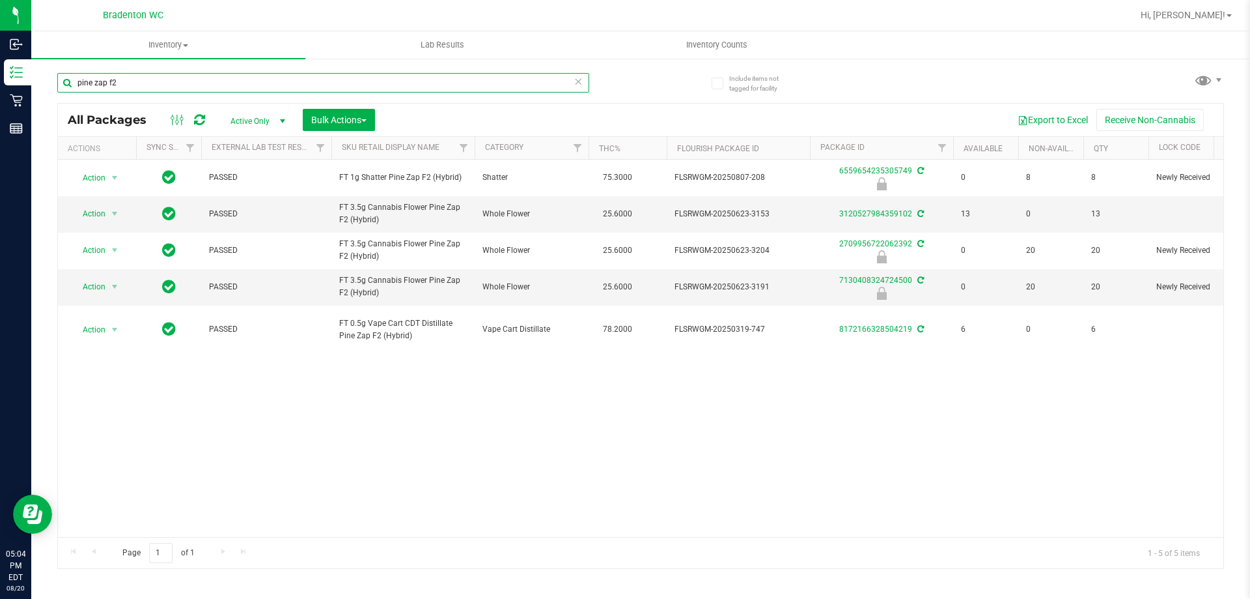
type input "pine zap f2"
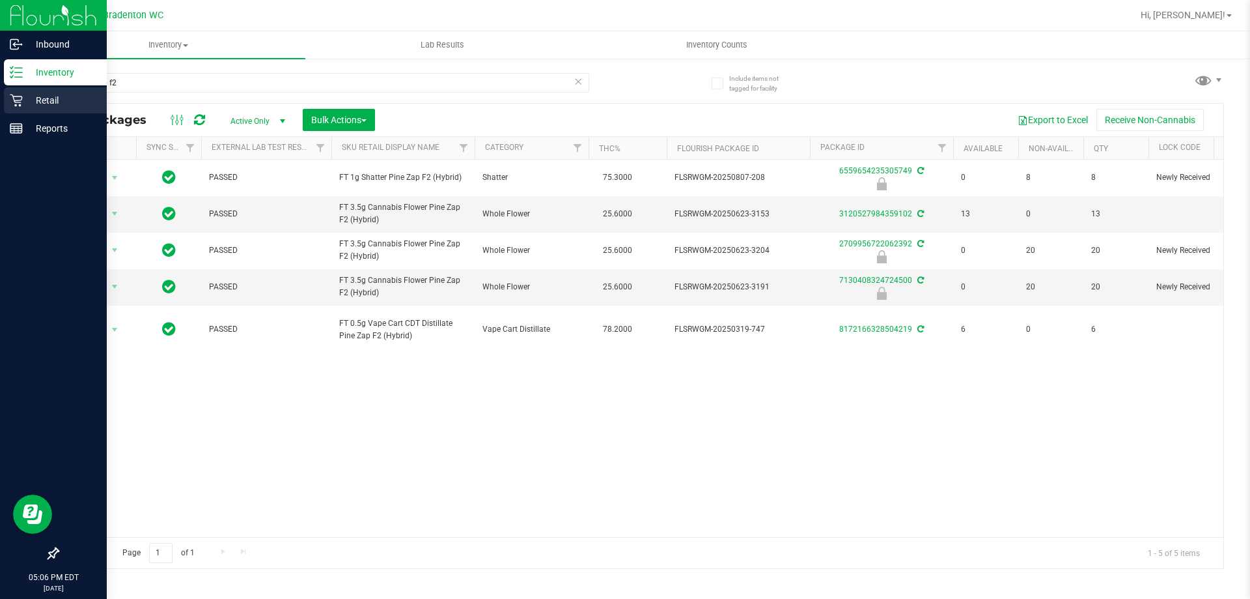
click at [12, 101] on icon at bounding box center [16, 100] width 13 height 13
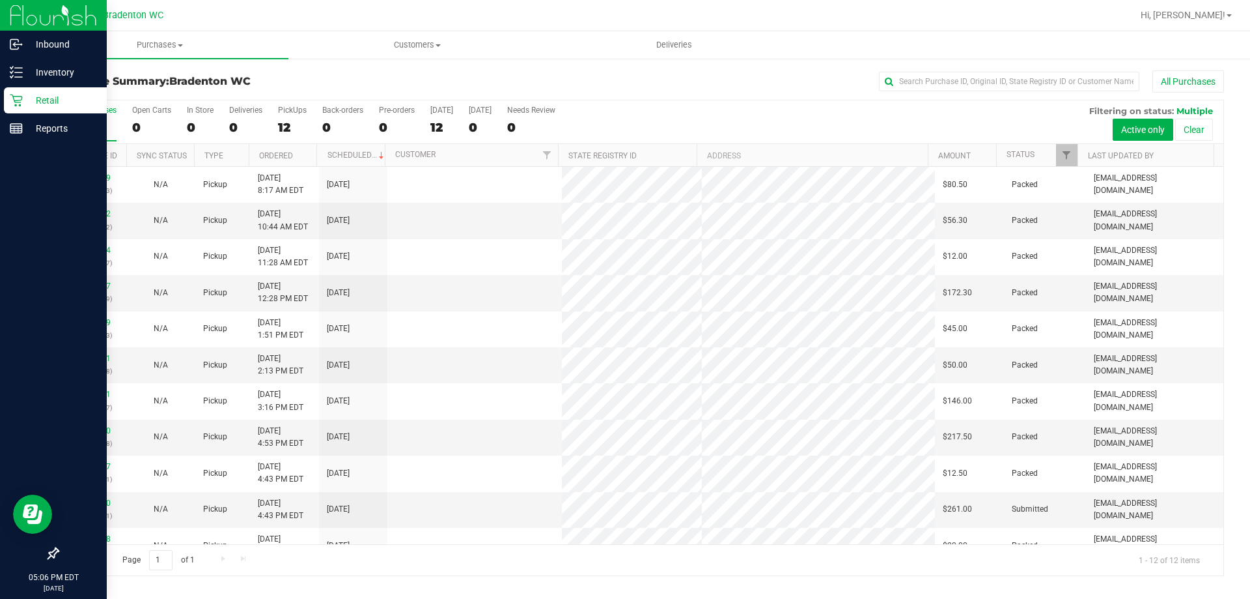
scroll to position [55, 0]
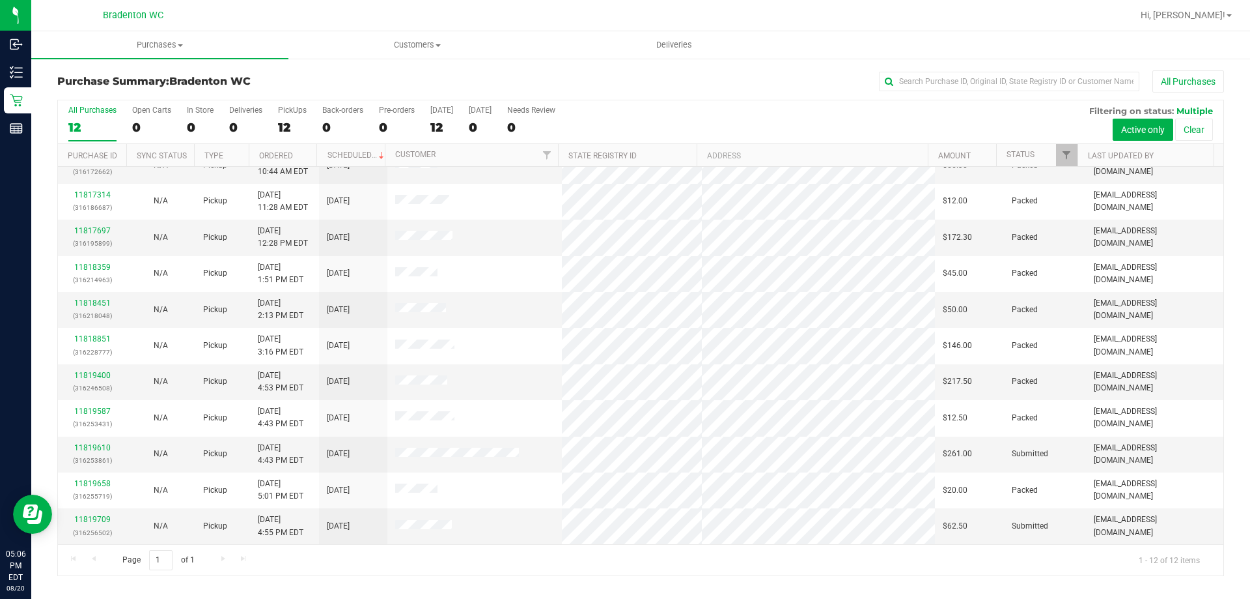
click at [243, 21] on div at bounding box center [682, 15] width 899 height 25
click at [86, 523] on link "11819709" at bounding box center [92, 519] width 36 height 9
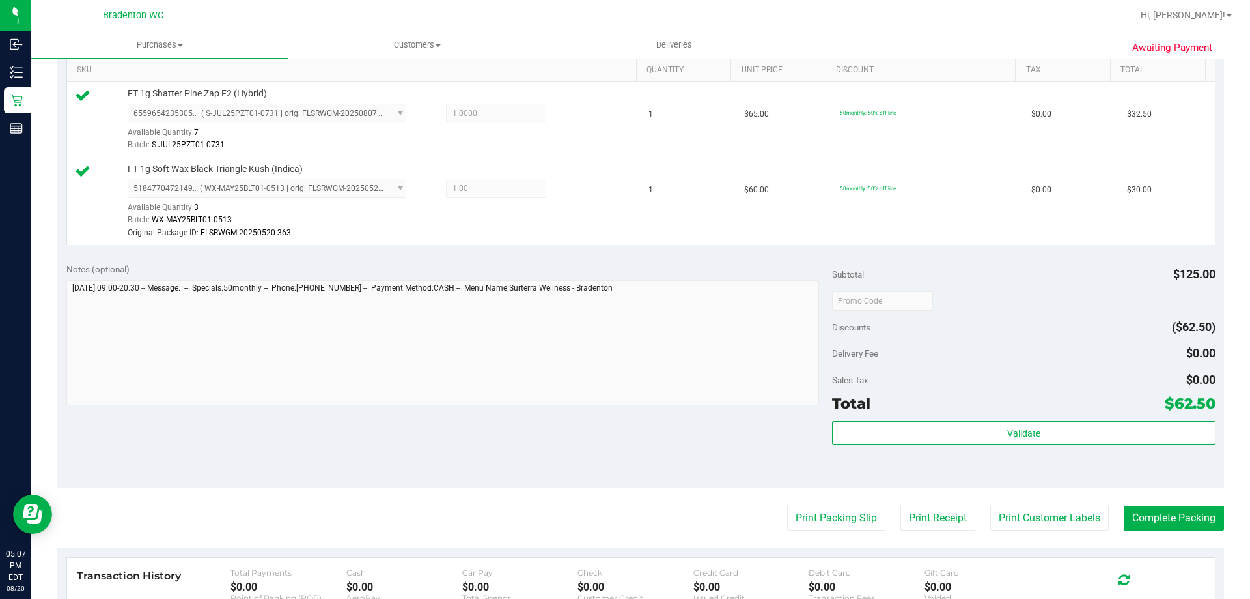
scroll to position [336, 0]
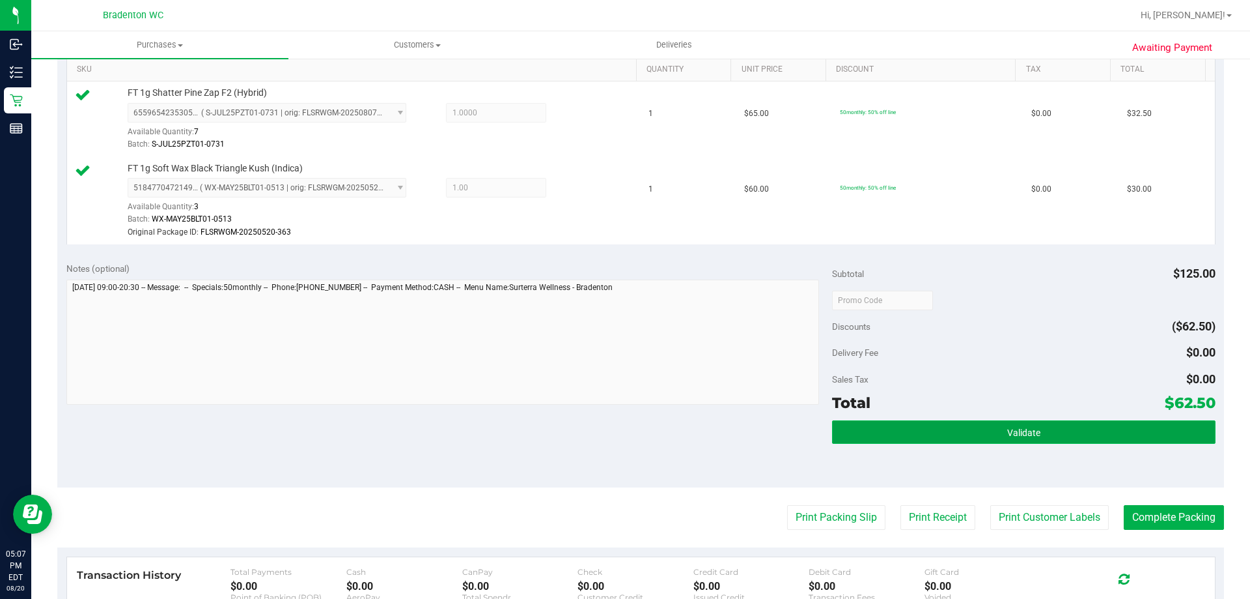
click at [1023, 433] on span "Validate" at bounding box center [1024, 432] width 33 height 10
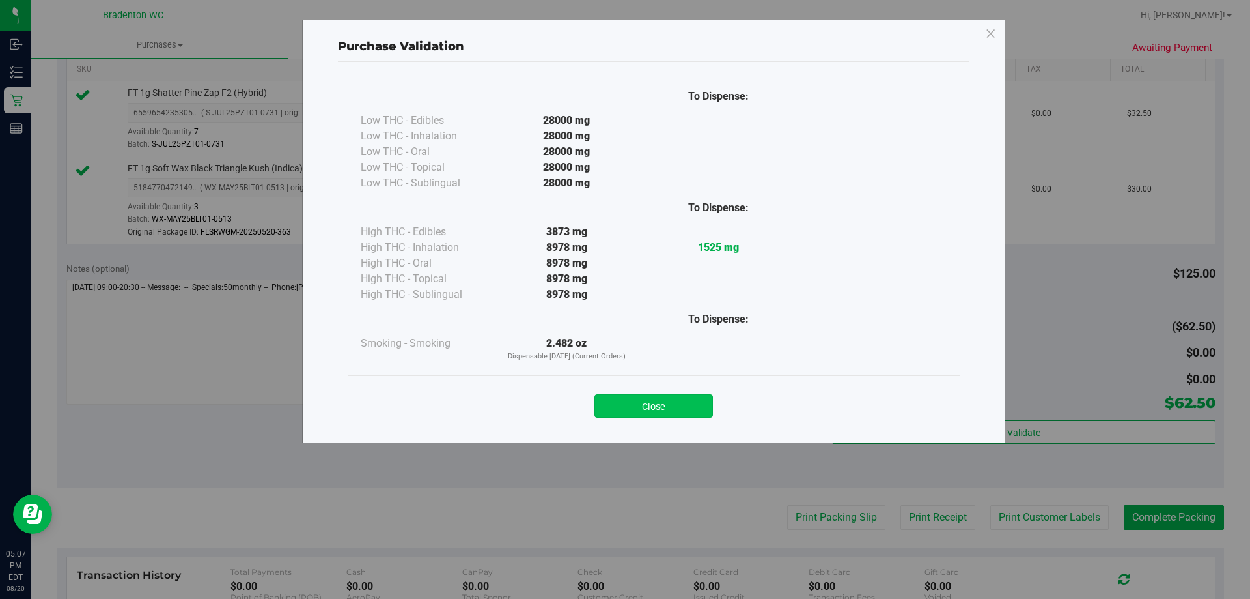
click at [666, 414] on button "Close" at bounding box center [654, 405] width 119 height 23
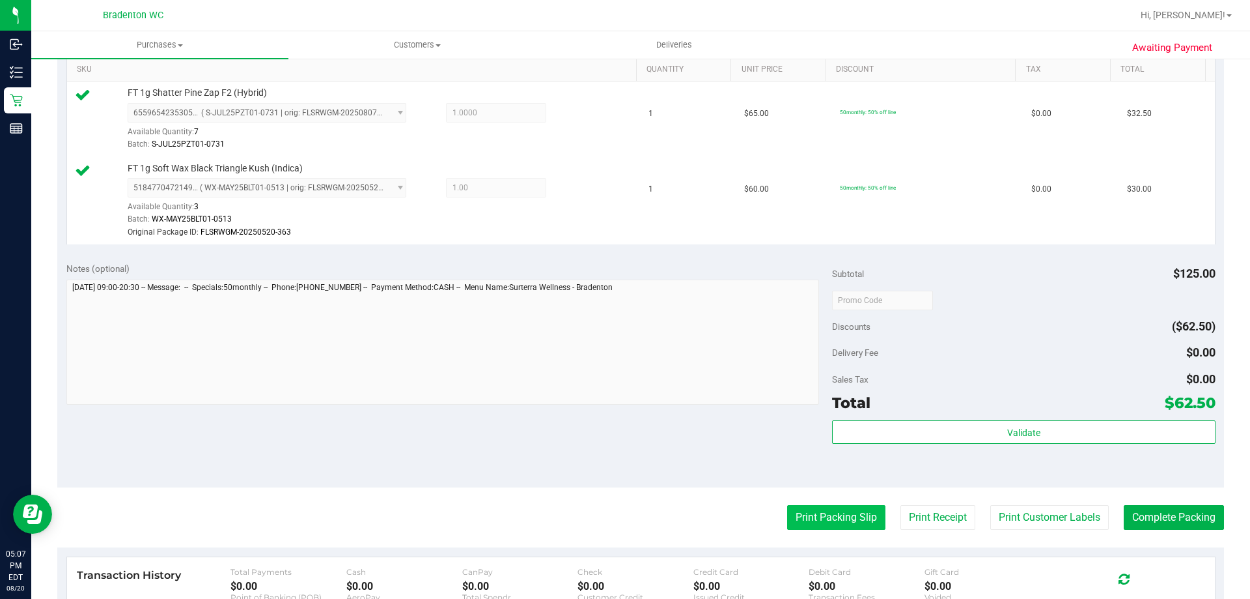
click at [841, 516] on button "Print Packing Slip" at bounding box center [836, 517] width 98 height 25
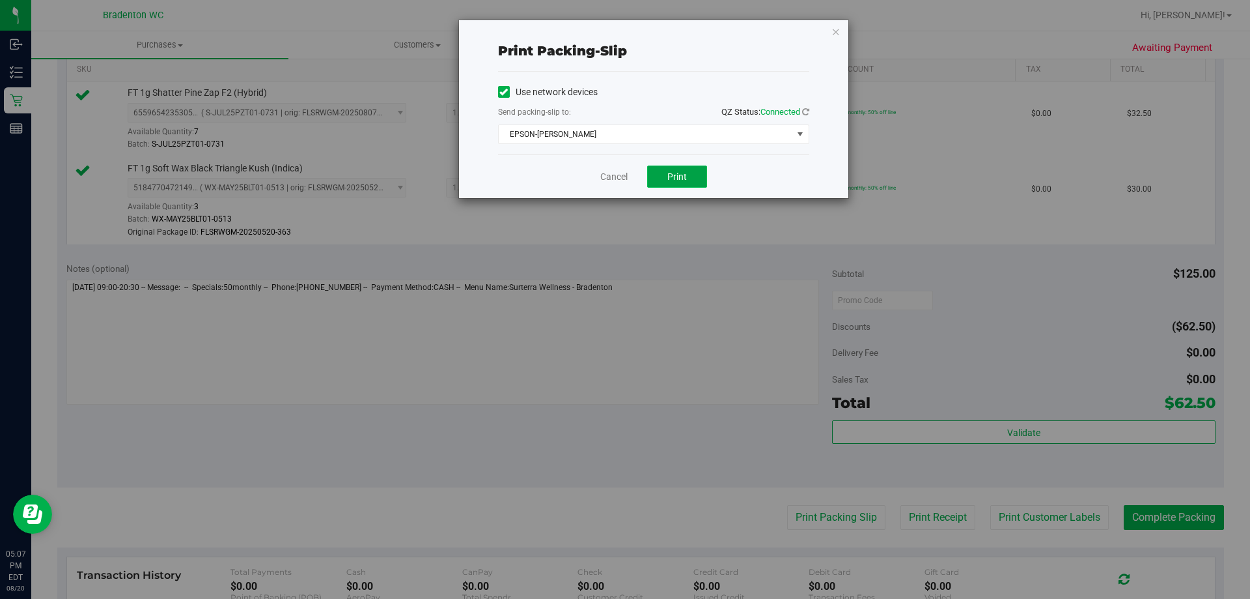
click at [695, 184] on button "Print" at bounding box center [677, 176] width 60 height 22
click at [835, 31] on icon "button" at bounding box center [836, 31] width 9 height 16
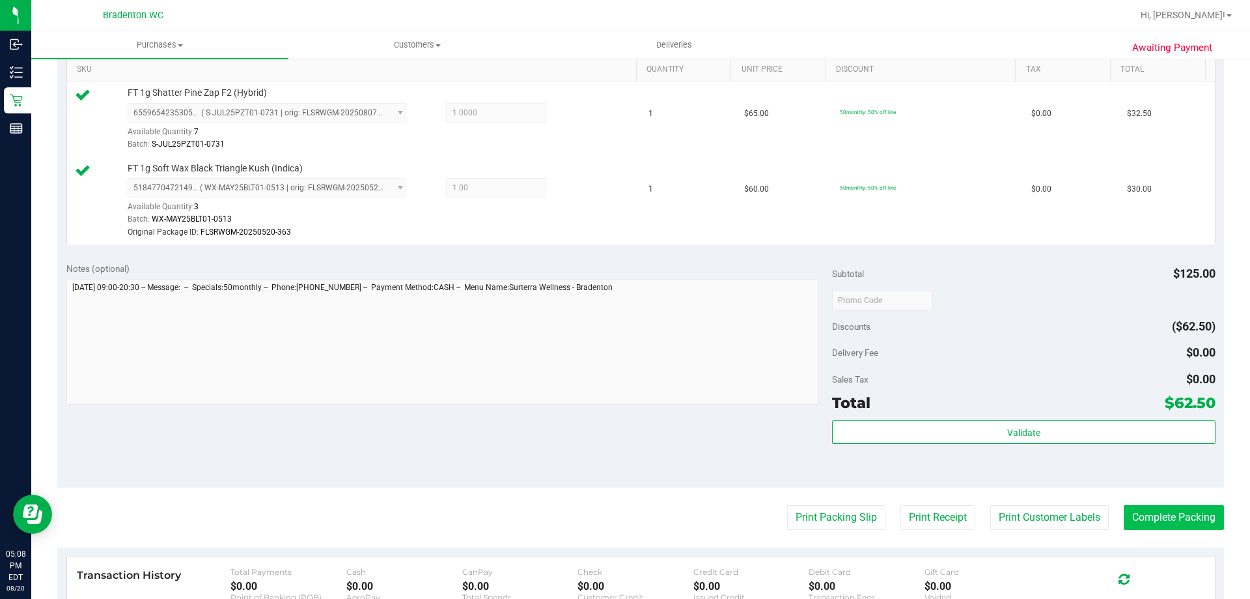
click at [1174, 513] on button "Complete Packing" at bounding box center [1174, 517] width 100 height 25
